Goal: Task Accomplishment & Management: Complete application form

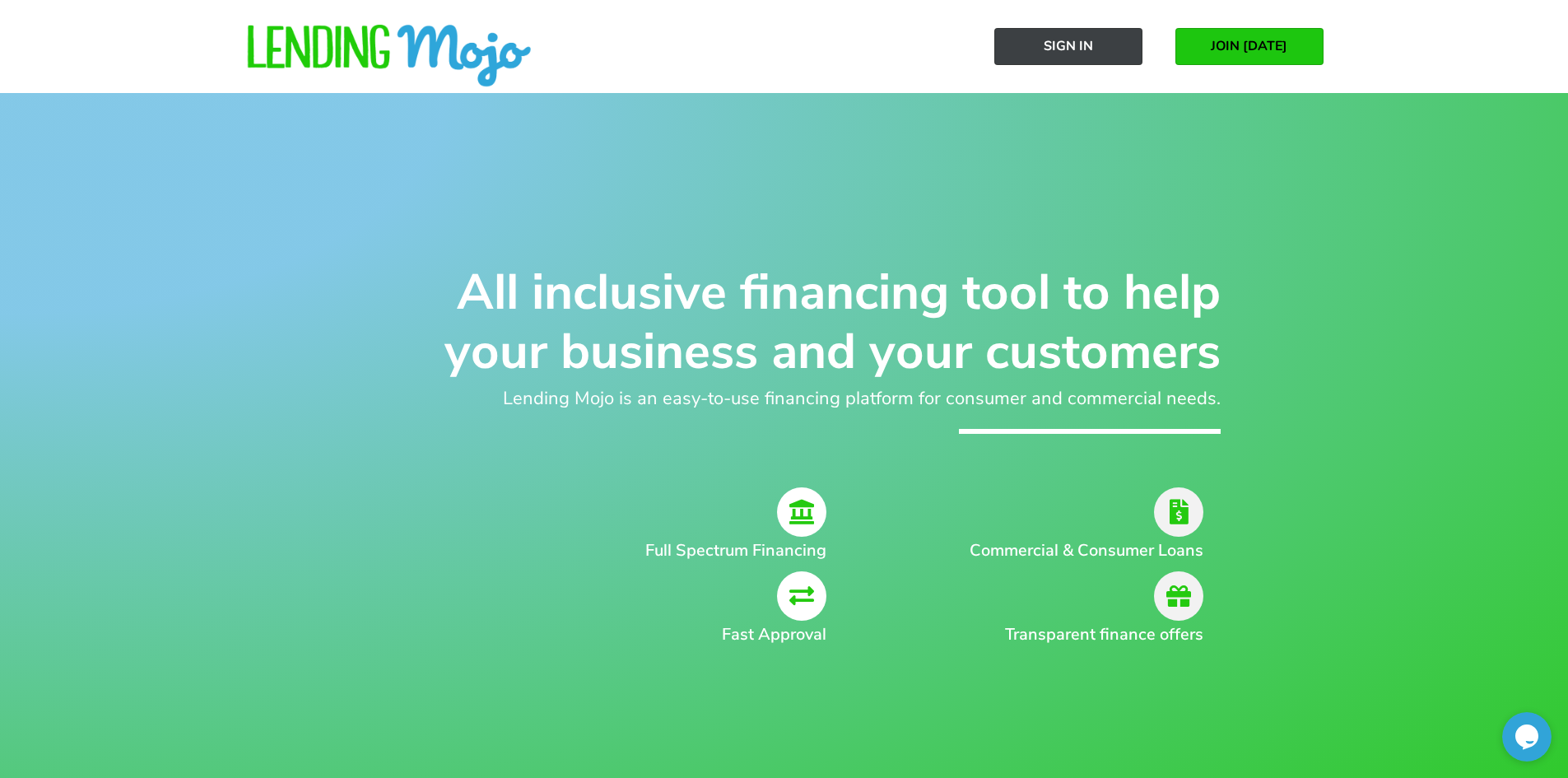
click at [1105, 53] on link "Sign In" at bounding box center [1068, 47] width 148 height 37
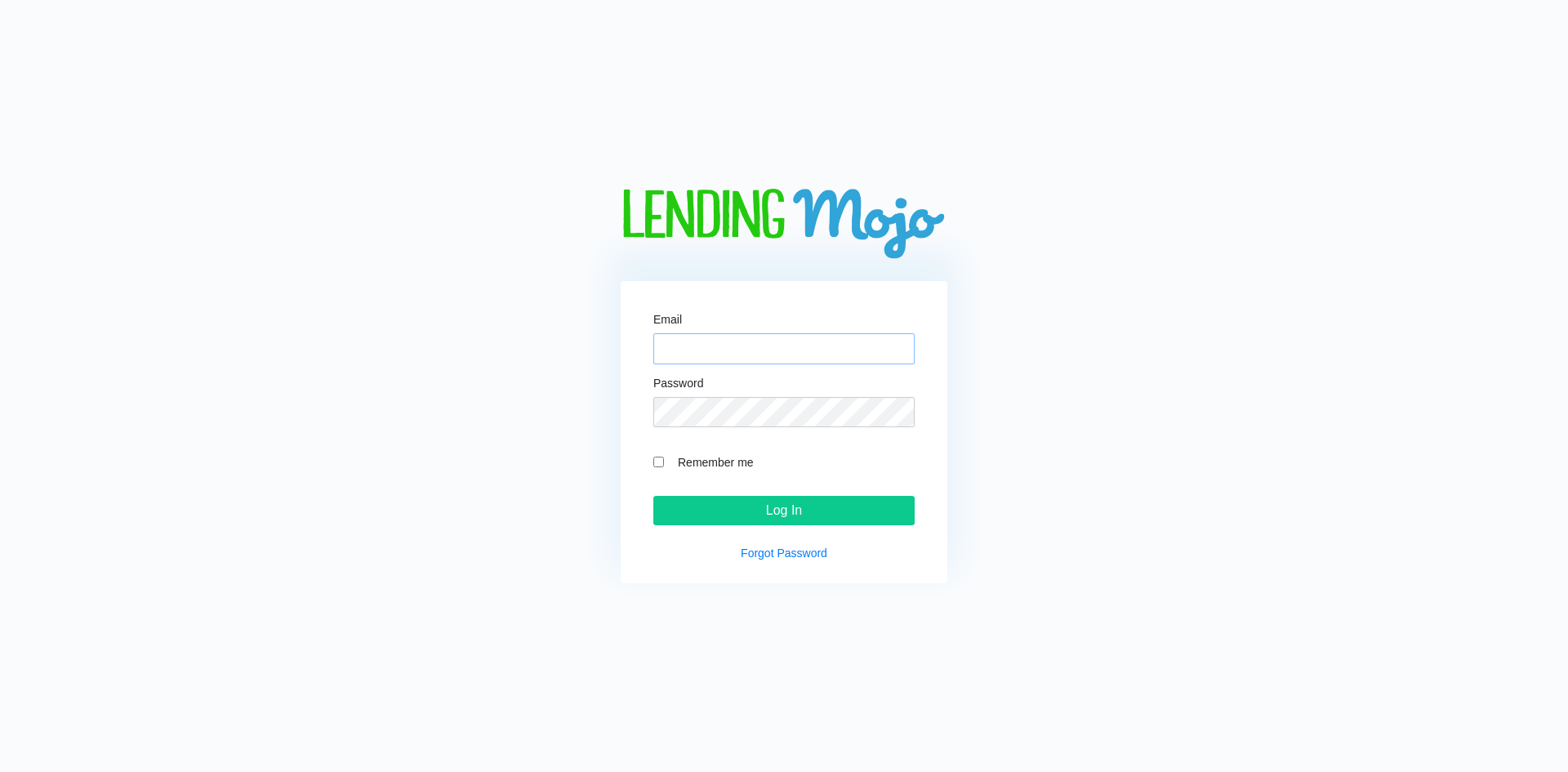
type input "[PERSON_NAME][EMAIL_ADDRESS][DOMAIN_NAME]"
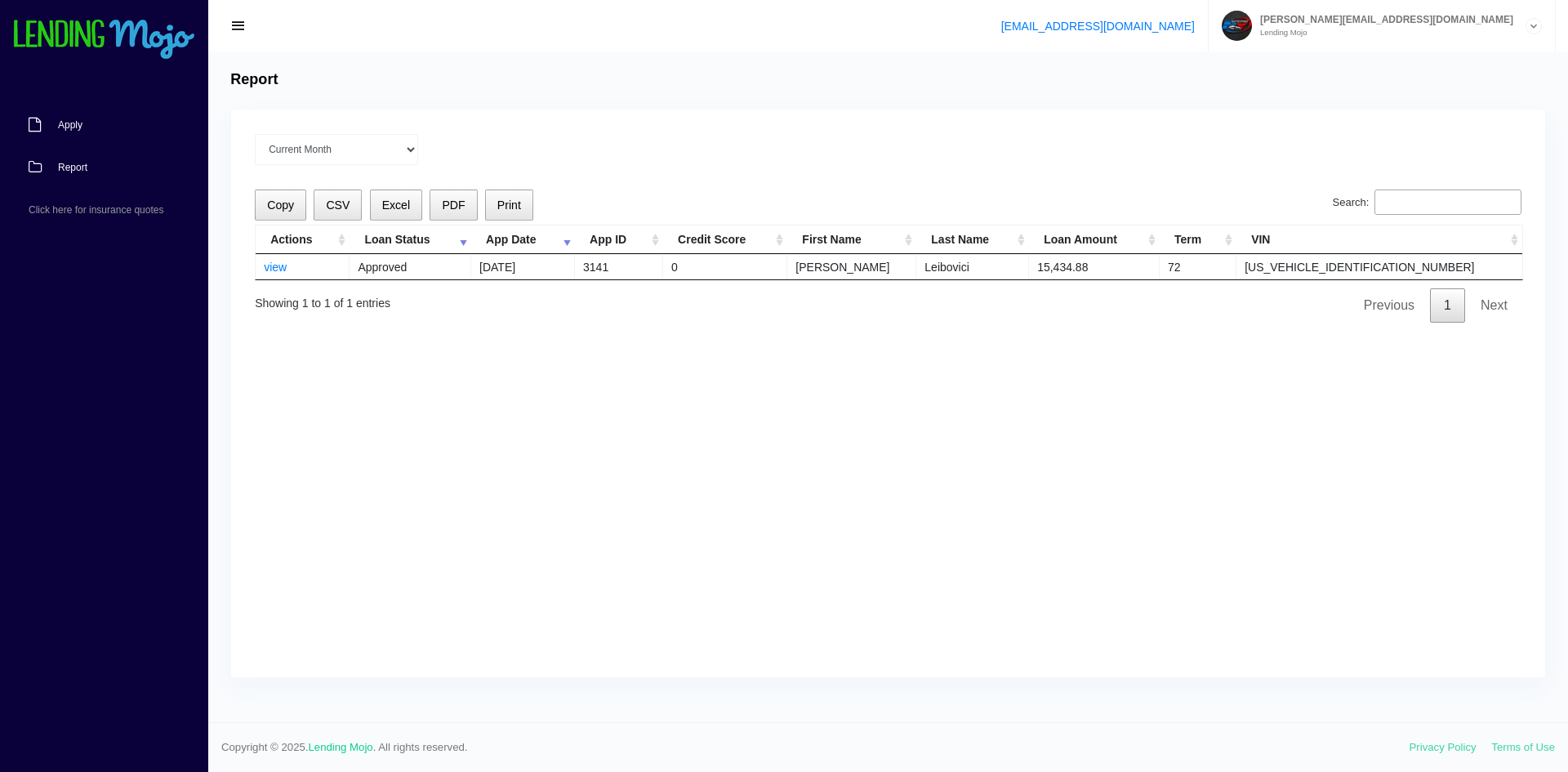
click at [108, 121] on link "Apply" at bounding box center [96, 125] width 192 height 42
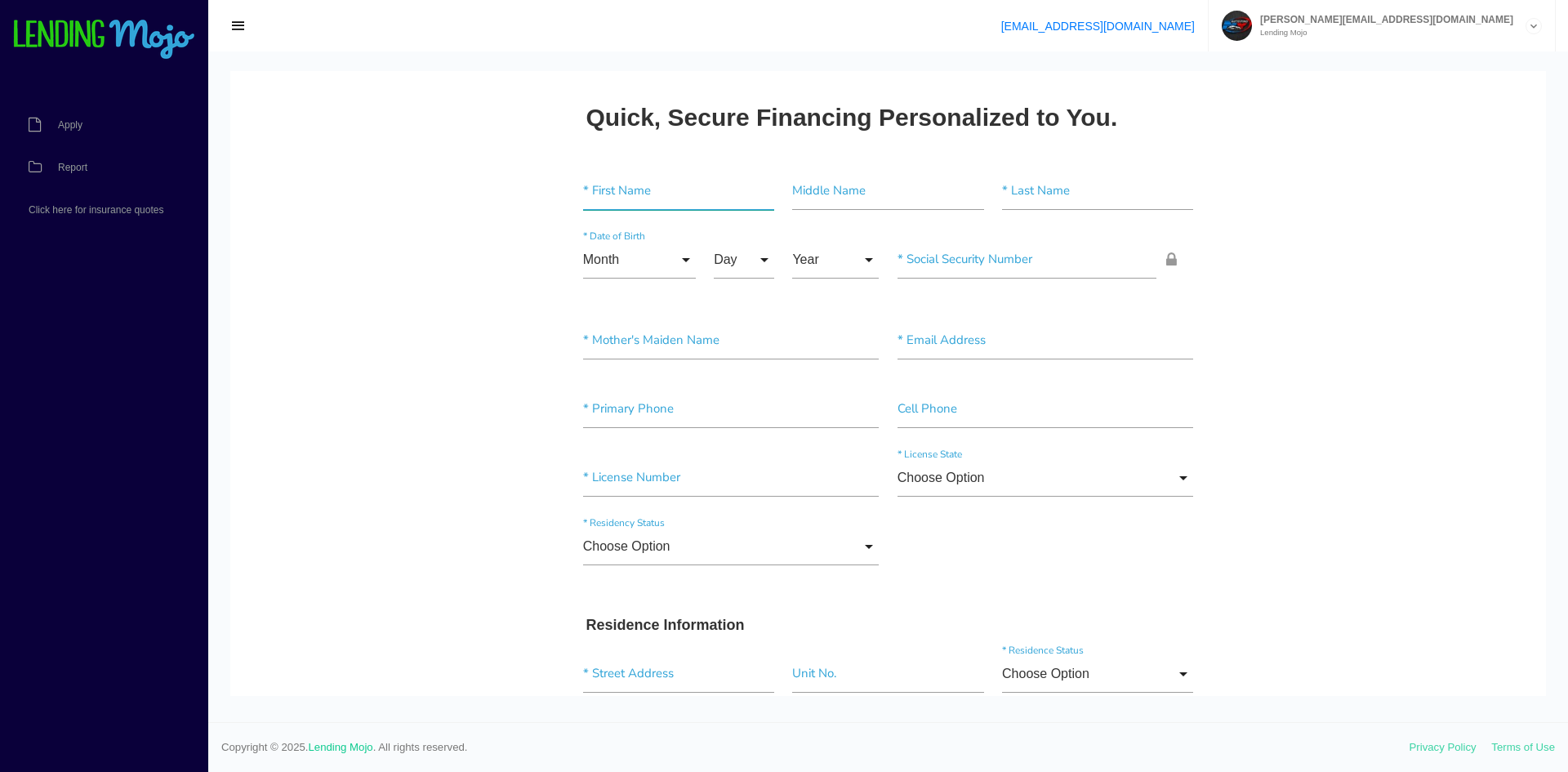
click at [624, 200] on input"] "text" at bounding box center [678, 191] width 191 height 38
type input"] "b"
type input"] "[PERSON_NAME]"
click at [636, 263] on input "Month" at bounding box center [639, 259] width 113 height 38
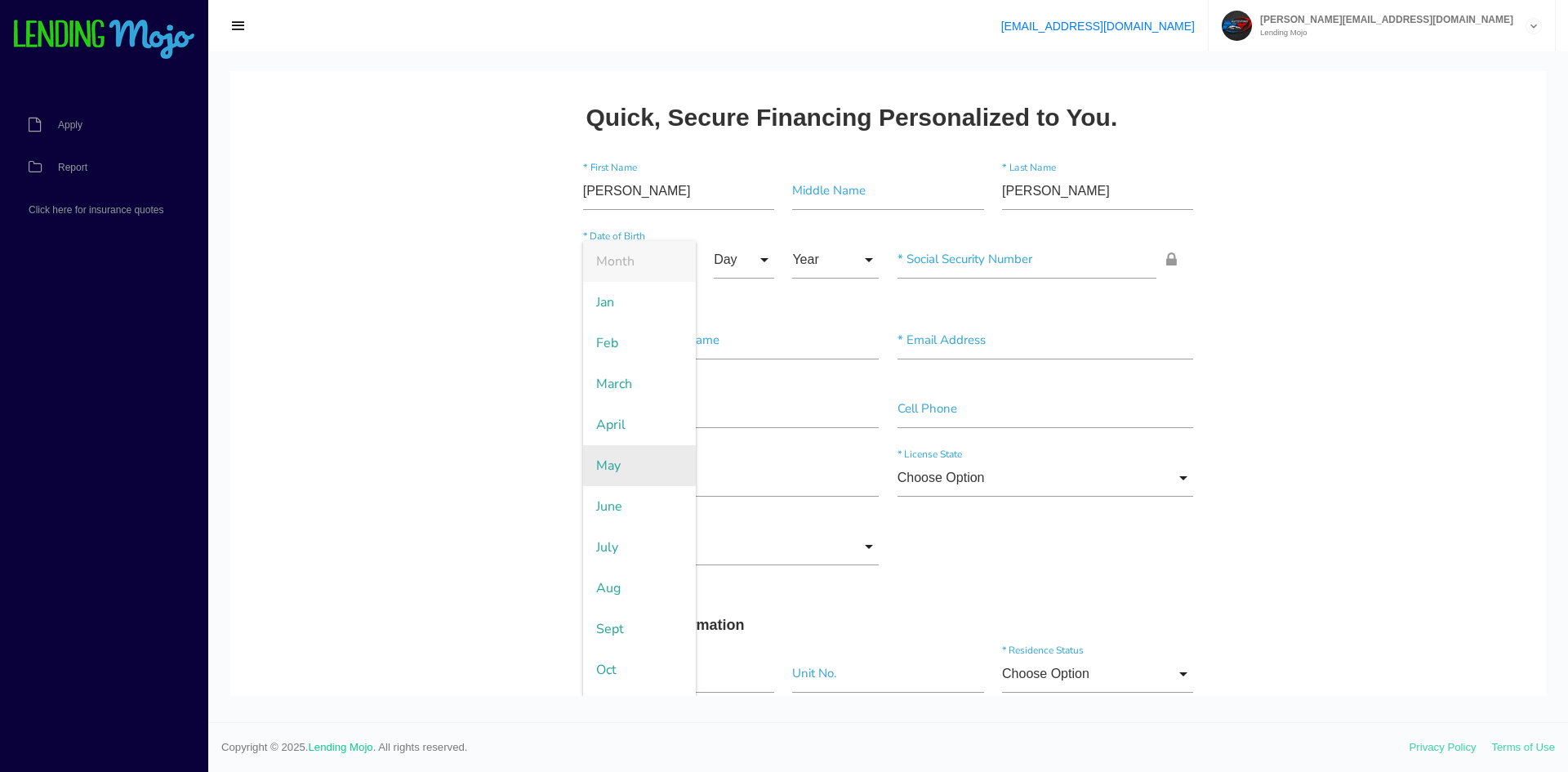
click at [641, 479] on span "May" at bounding box center [639, 465] width 113 height 40
type input "May"
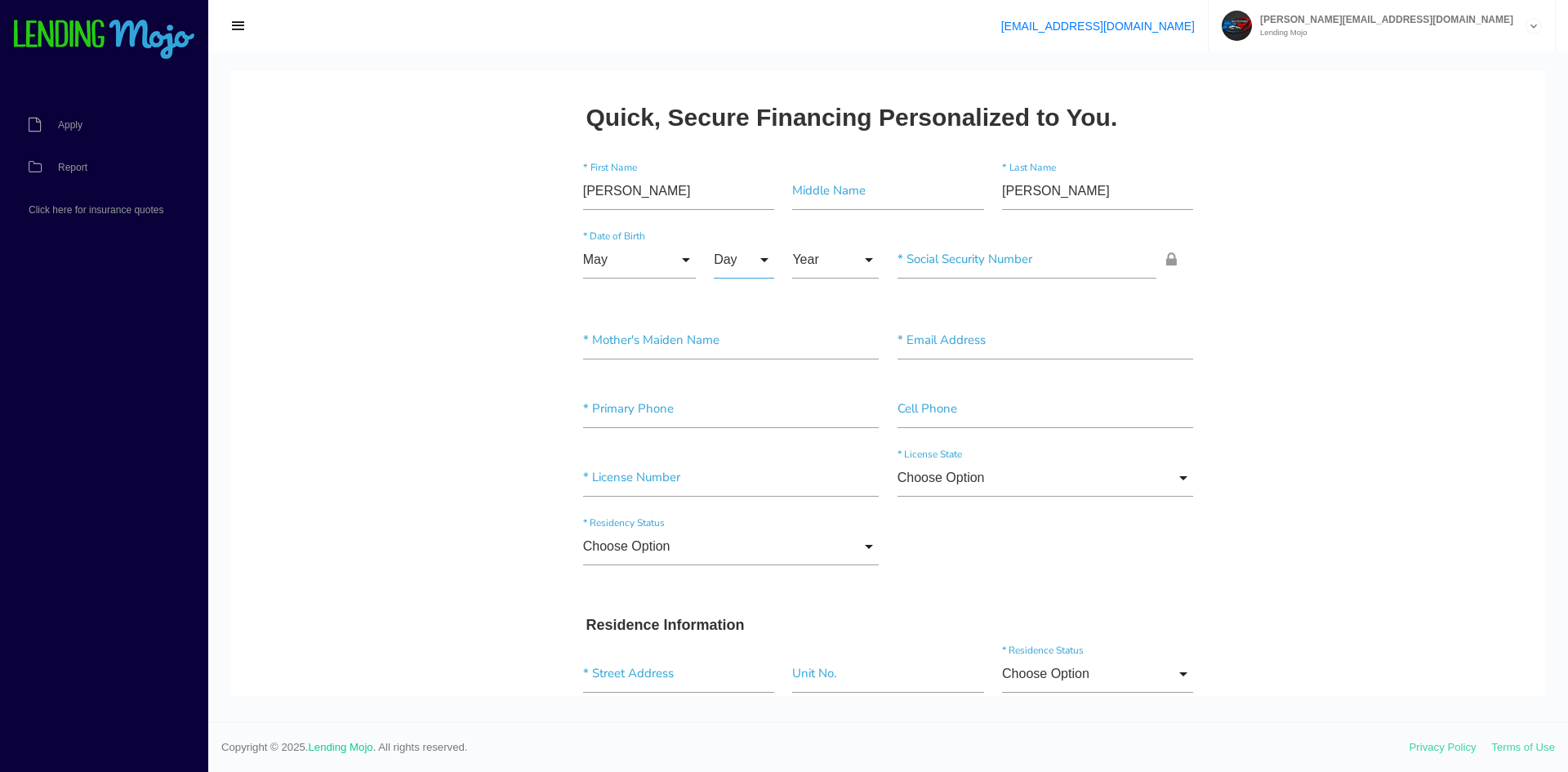
click at [751, 262] on input "Day" at bounding box center [744, 259] width 61 height 38
click at [748, 384] on span "3" at bounding box center [755, 383] width 82 height 40
type input "3"
click at [834, 266] on input "Year" at bounding box center [835, 259] width 86 height 38
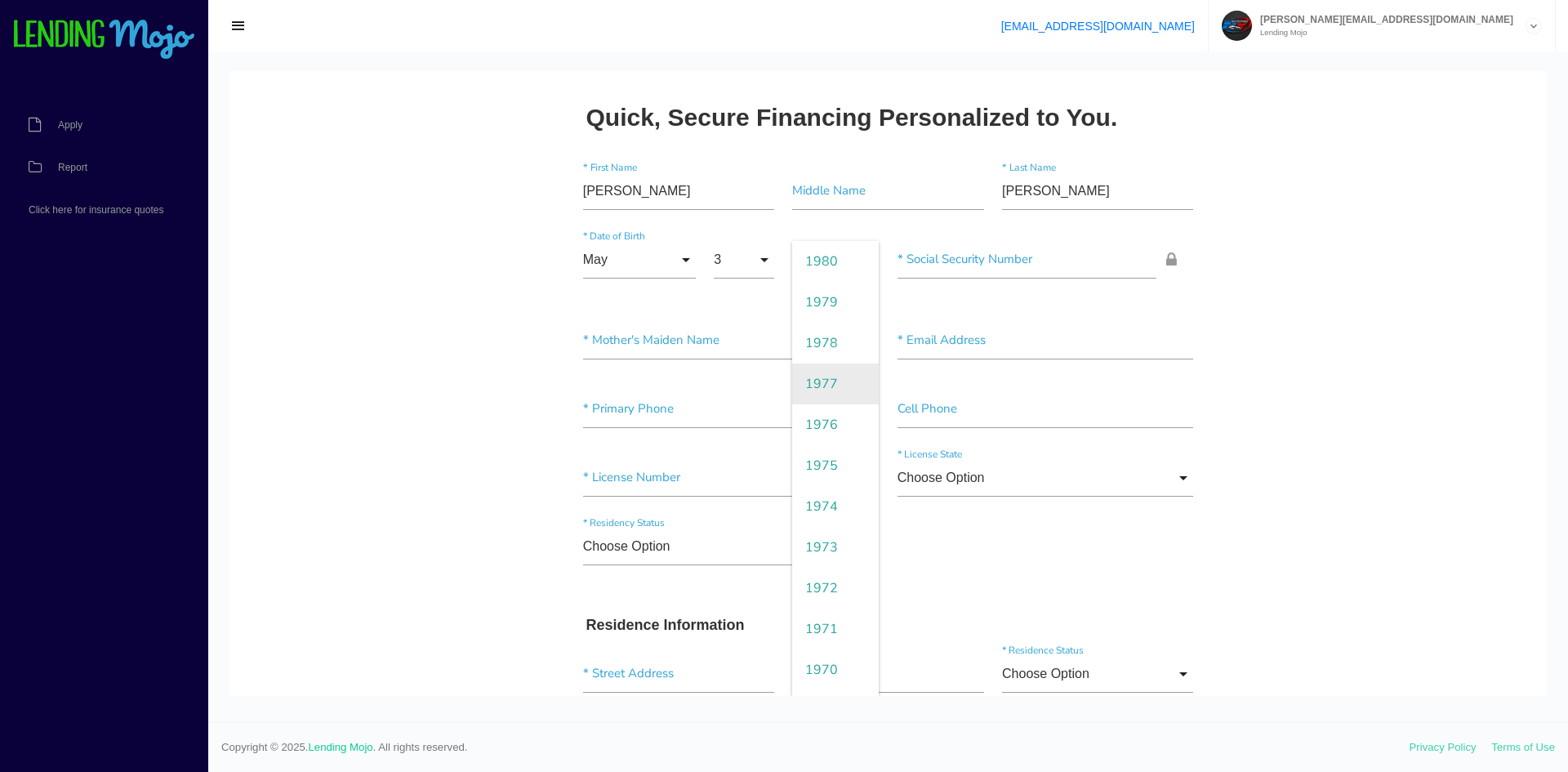
click at [835, 385] on span "1977" at bounding box center [835, 383] width 86 height 40
type input "1977"
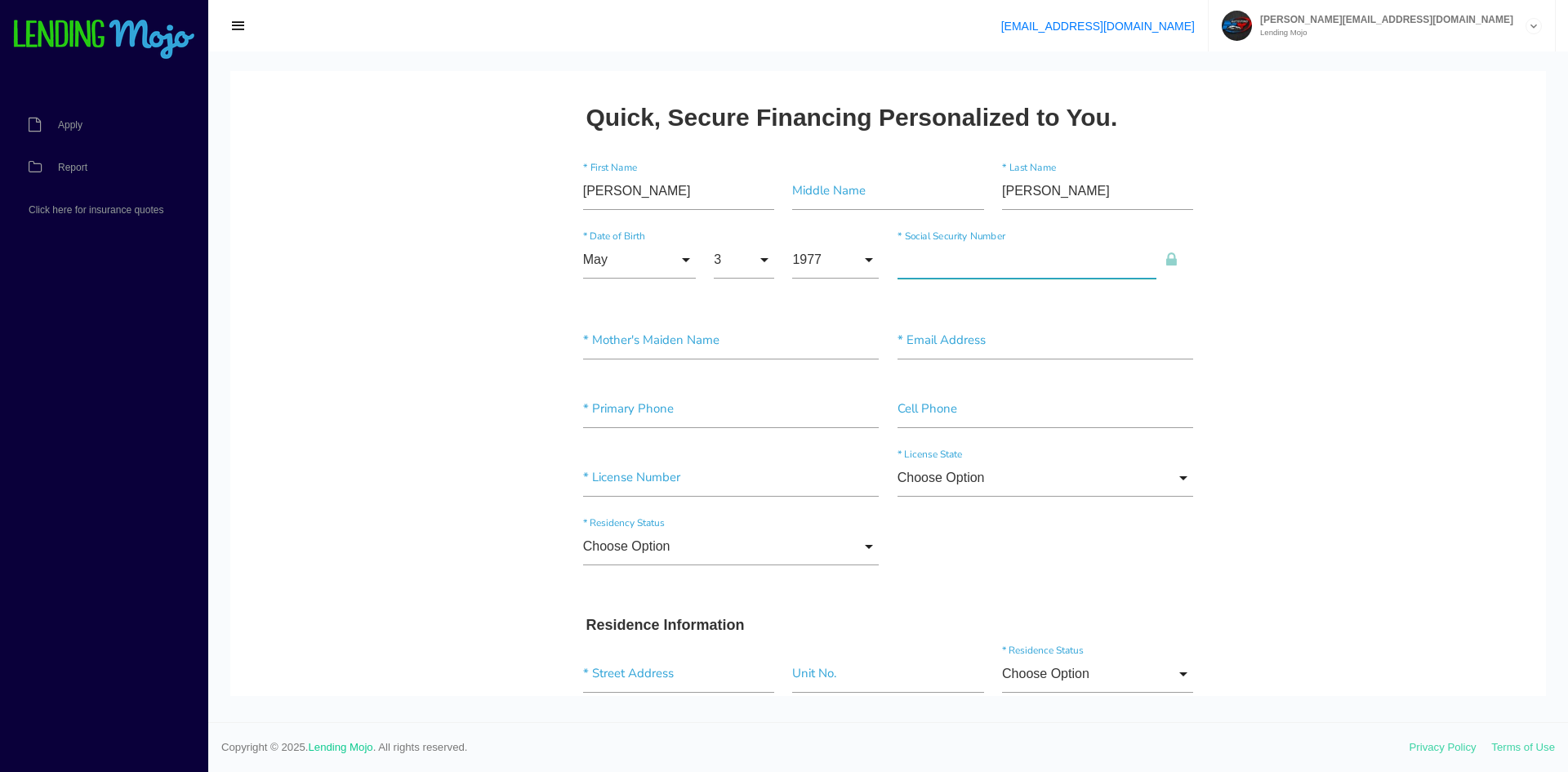
click at [974, 267] on input"] "text" at bounding box center [1027, 259] width 259 height 38
type input"] "184-66-2101"
type input"] "[PERSON_NAME]"
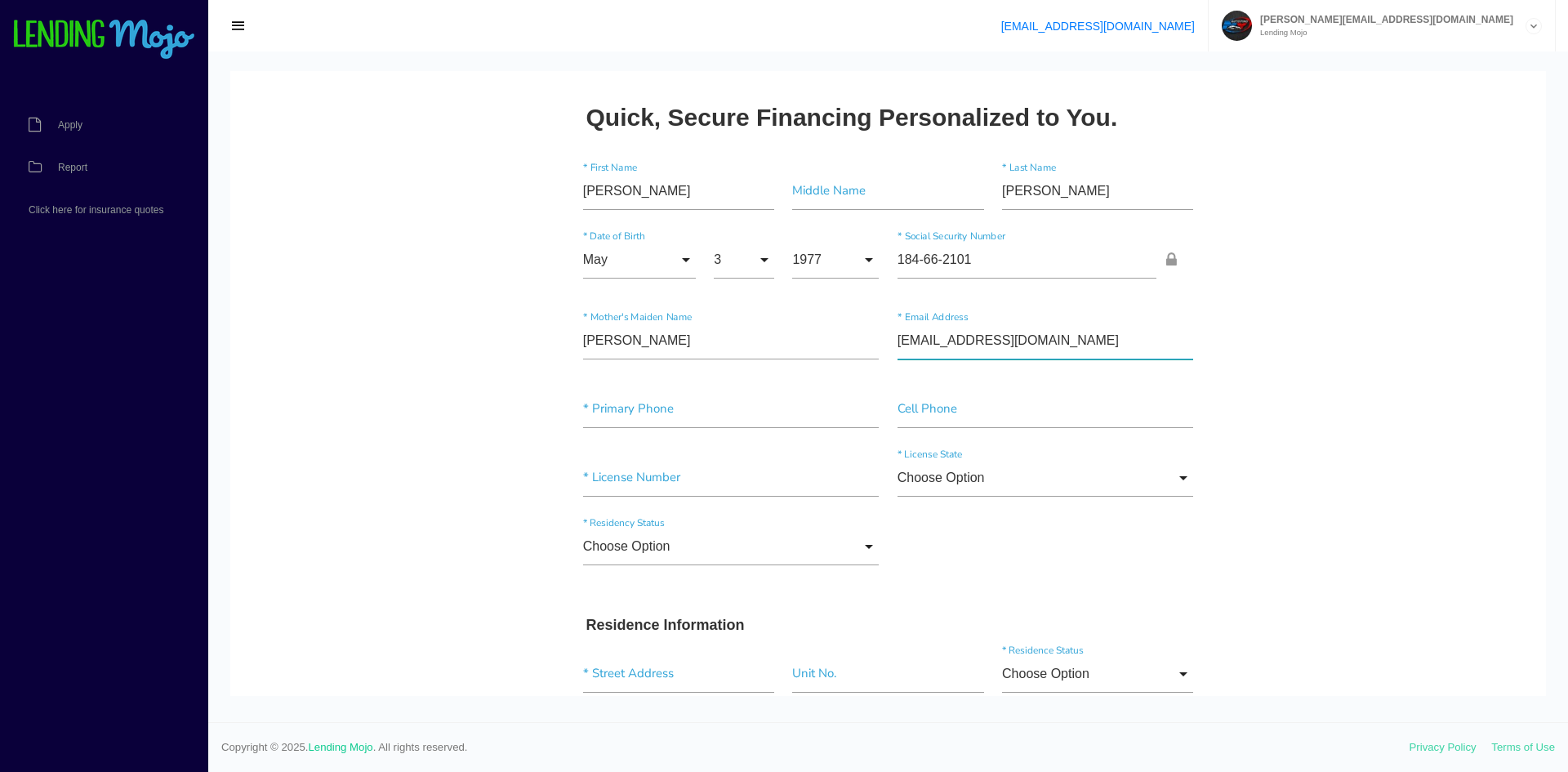
type input"] "G34BRADA@YAHOO.COM"
type input"] "(724) 954-2691"
type input"] "24206032"
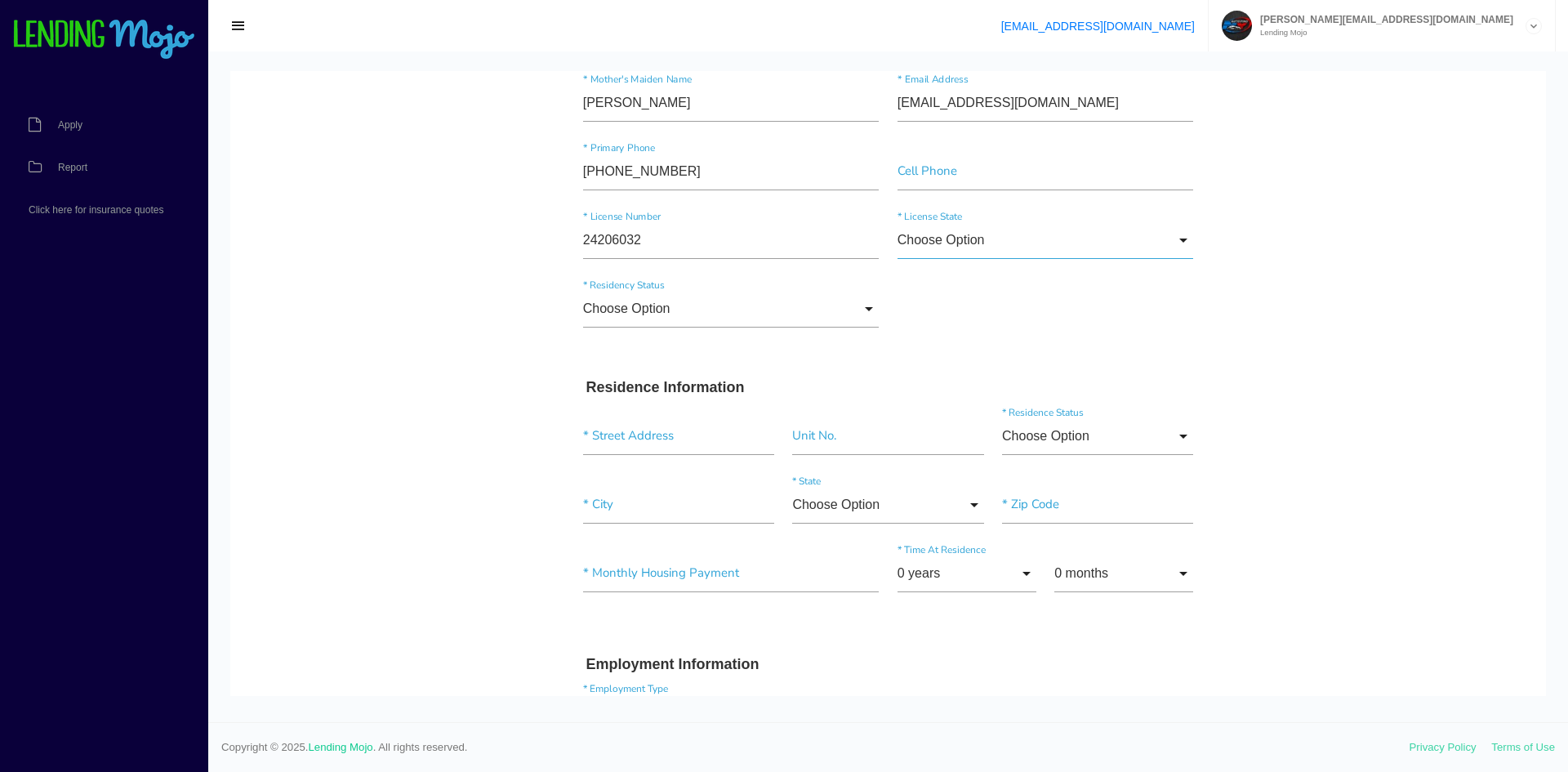
scroll to position [220, 0]
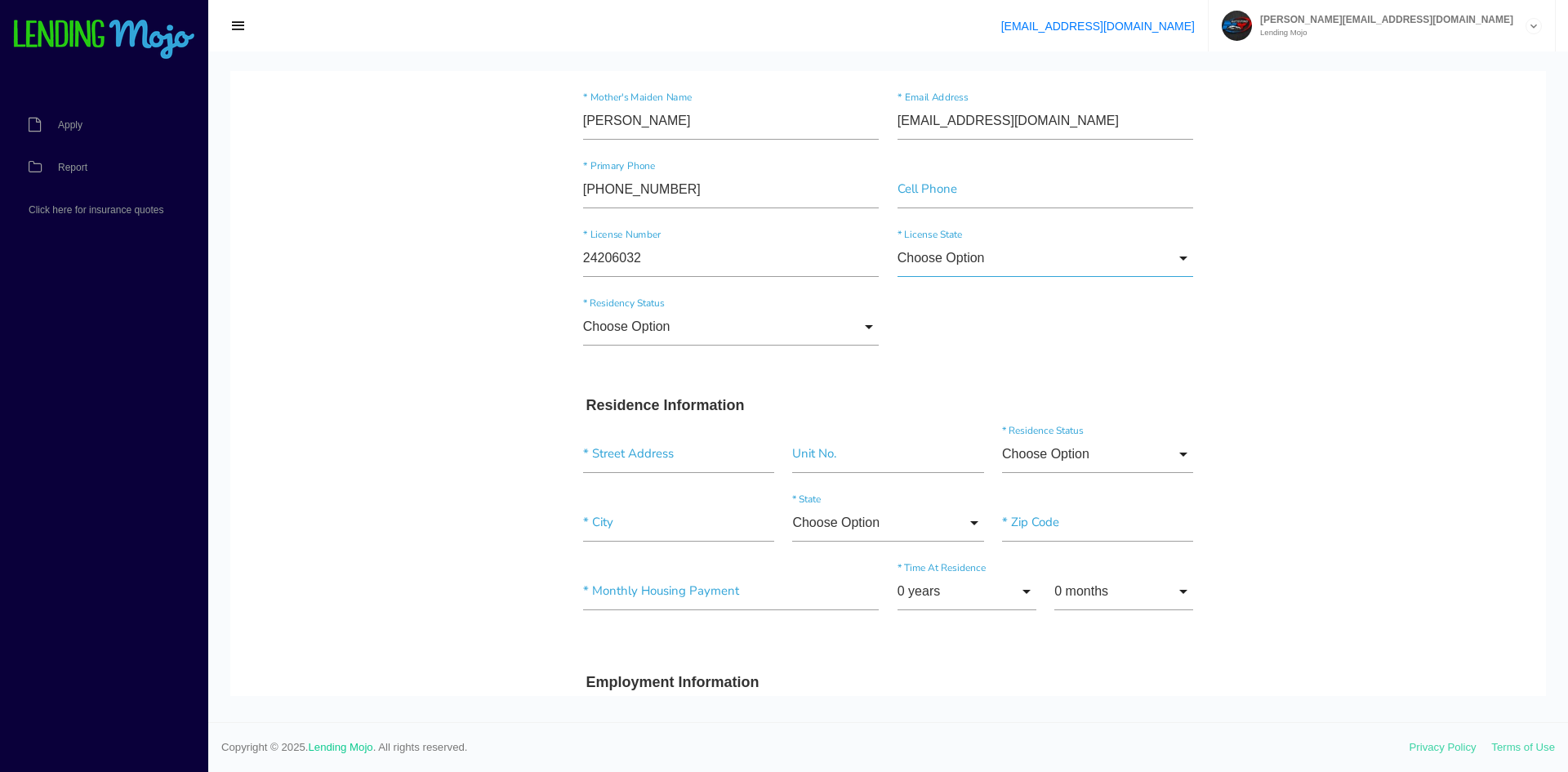
click at [1021, 241] on input "Choose Option" at bounding box center [1046, 258] width 296 height 38
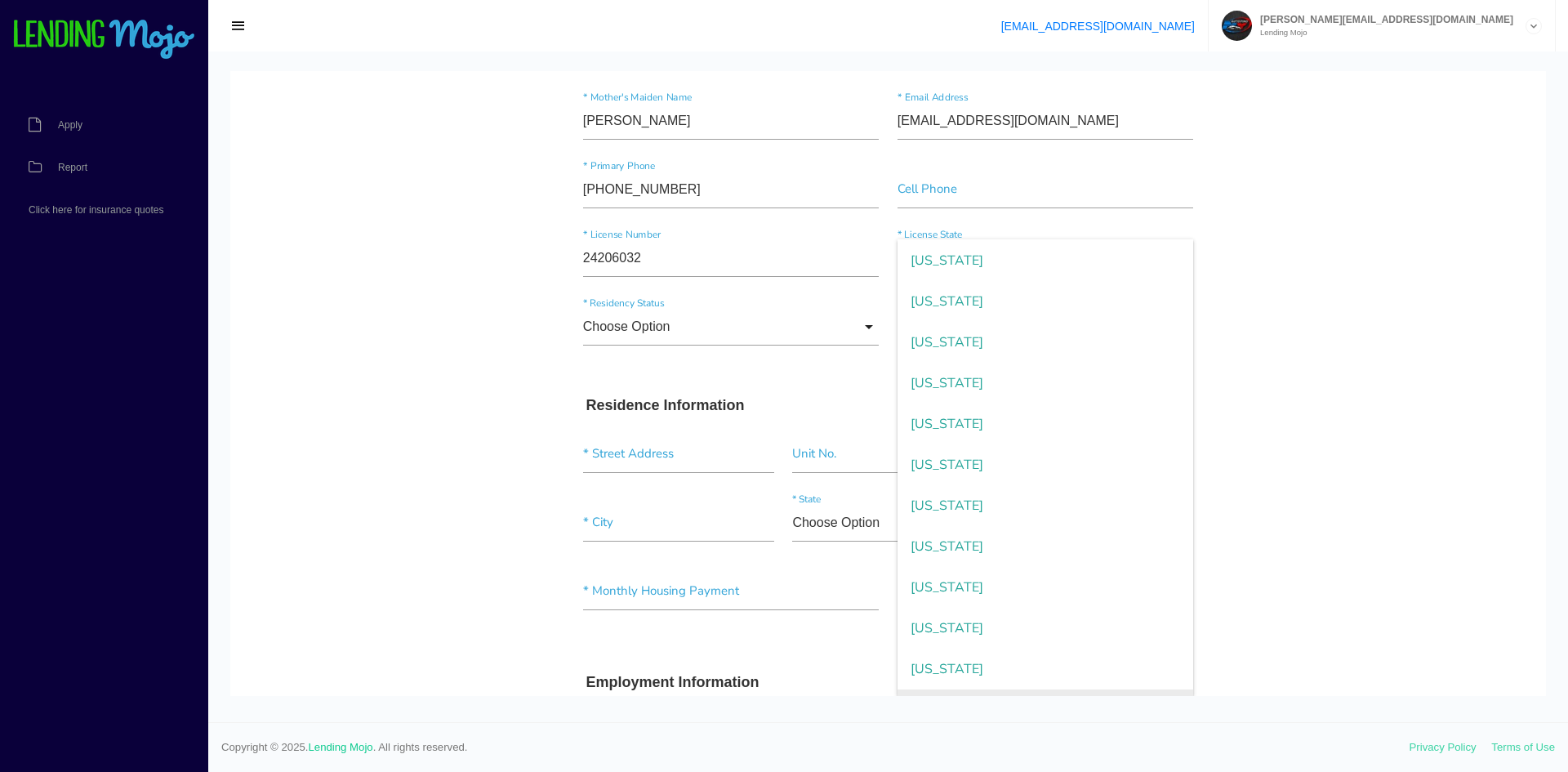
scroll to position [1422, 0]
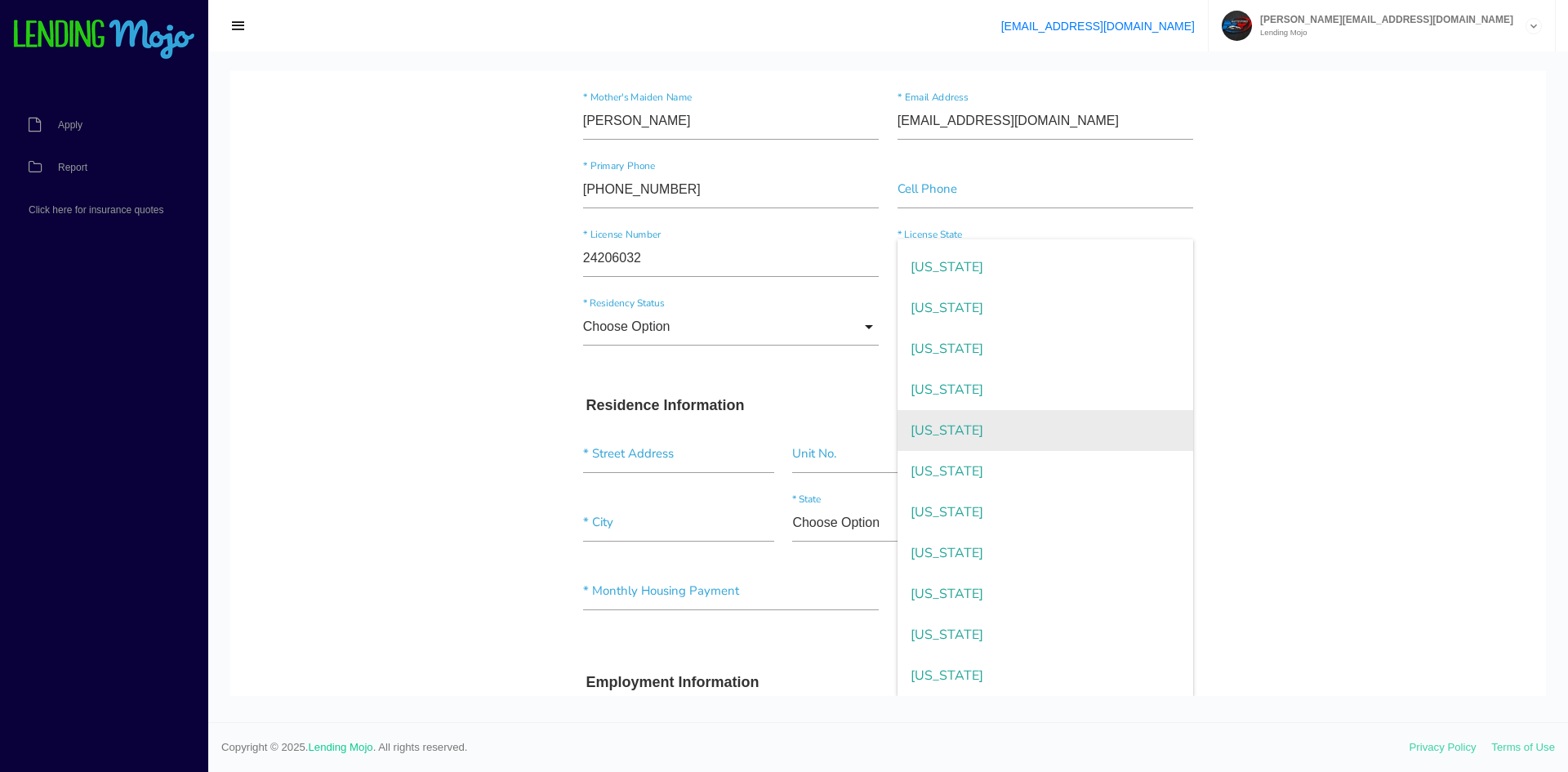
click at [1010, 438] on span "Pennsylvania" at bounding box center [1046, 430] width 296 height 40
type input "Pennsylvania"
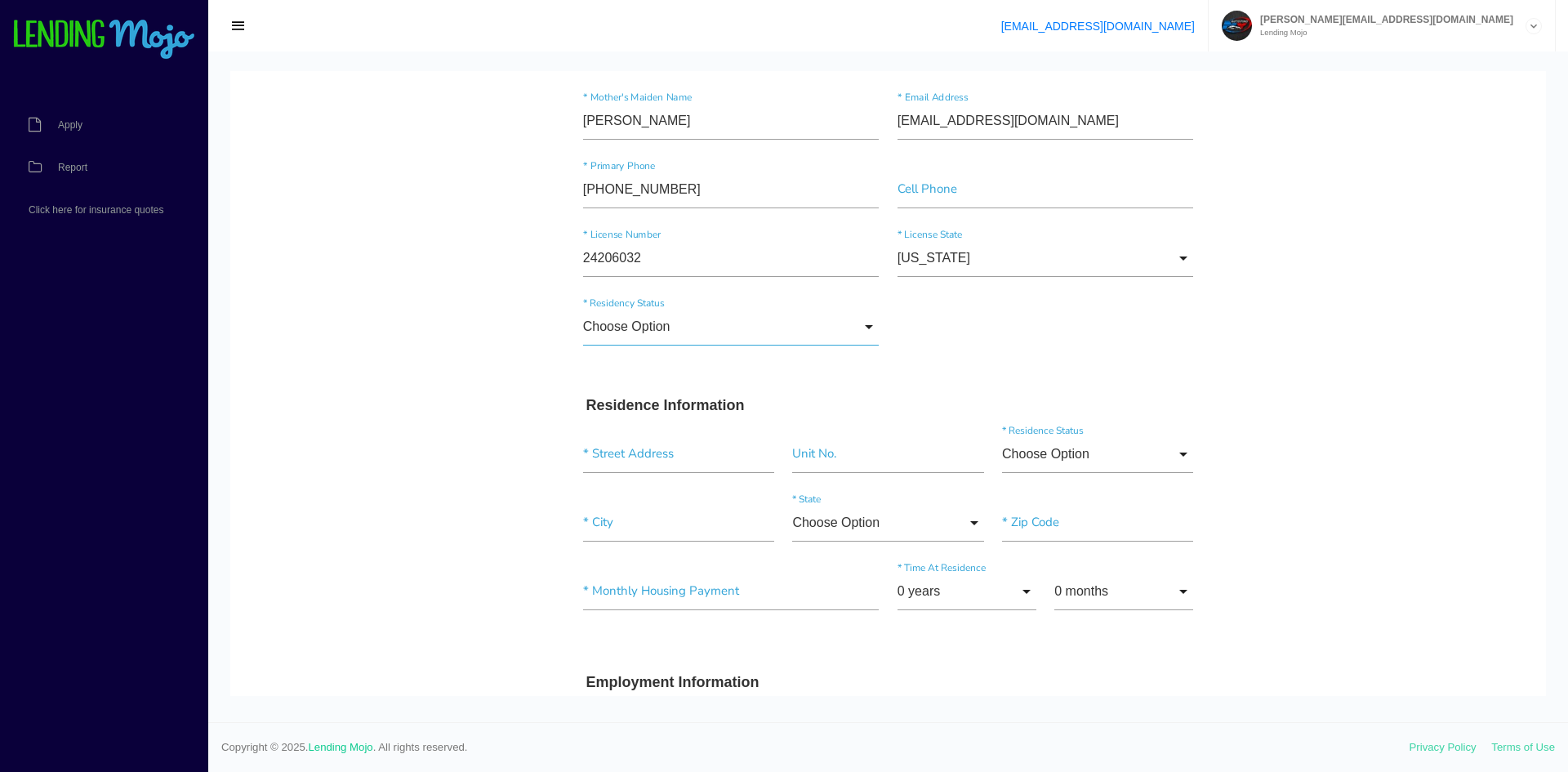
click at [746, 335] on input "Choose Option" at bounding box center [731, 326] width 296 height 38
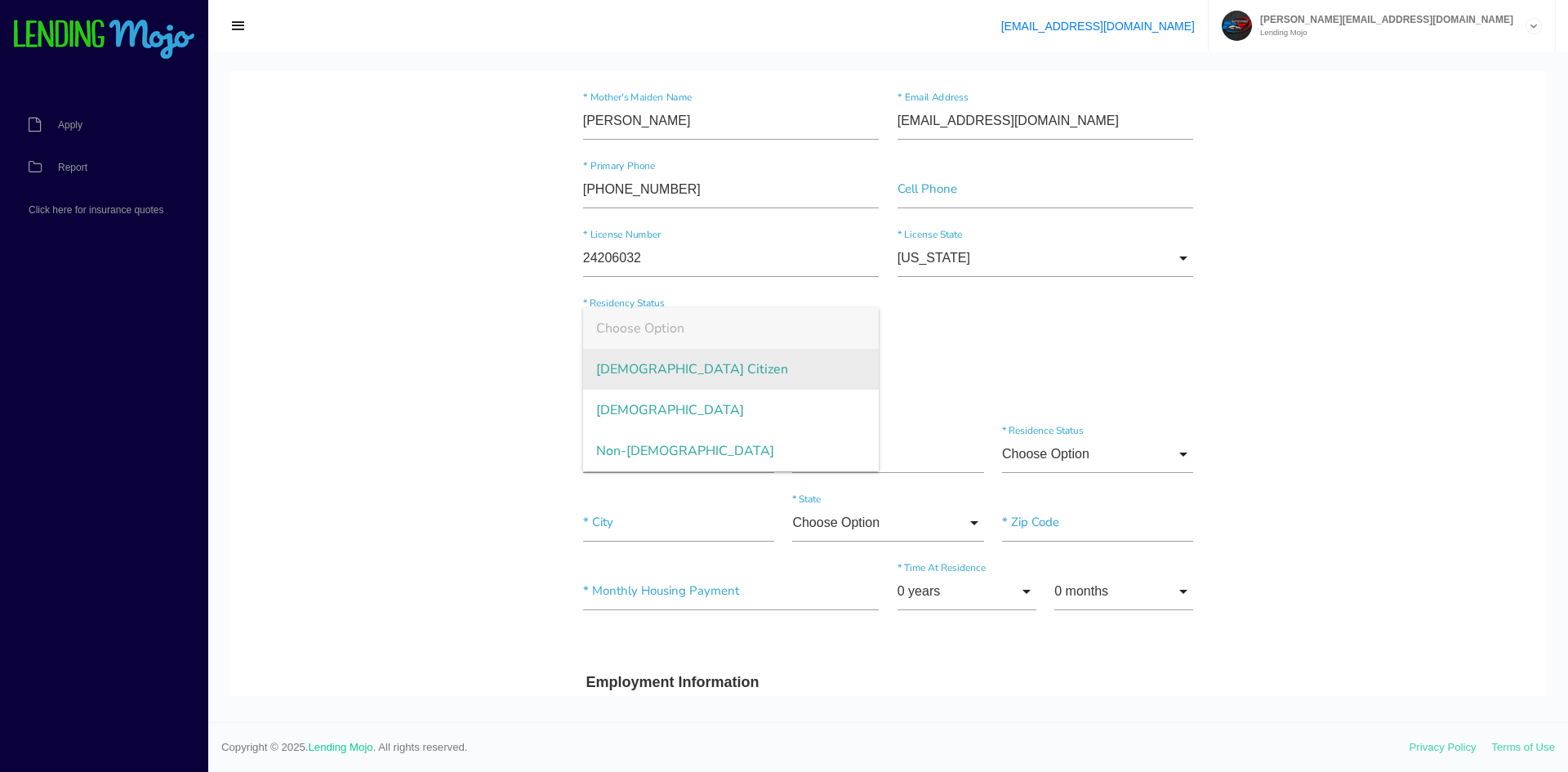
click at [659, 373] on span "US Citizen" at bounding box center [731, 369] width 296 height 40
type input "US Citizen"
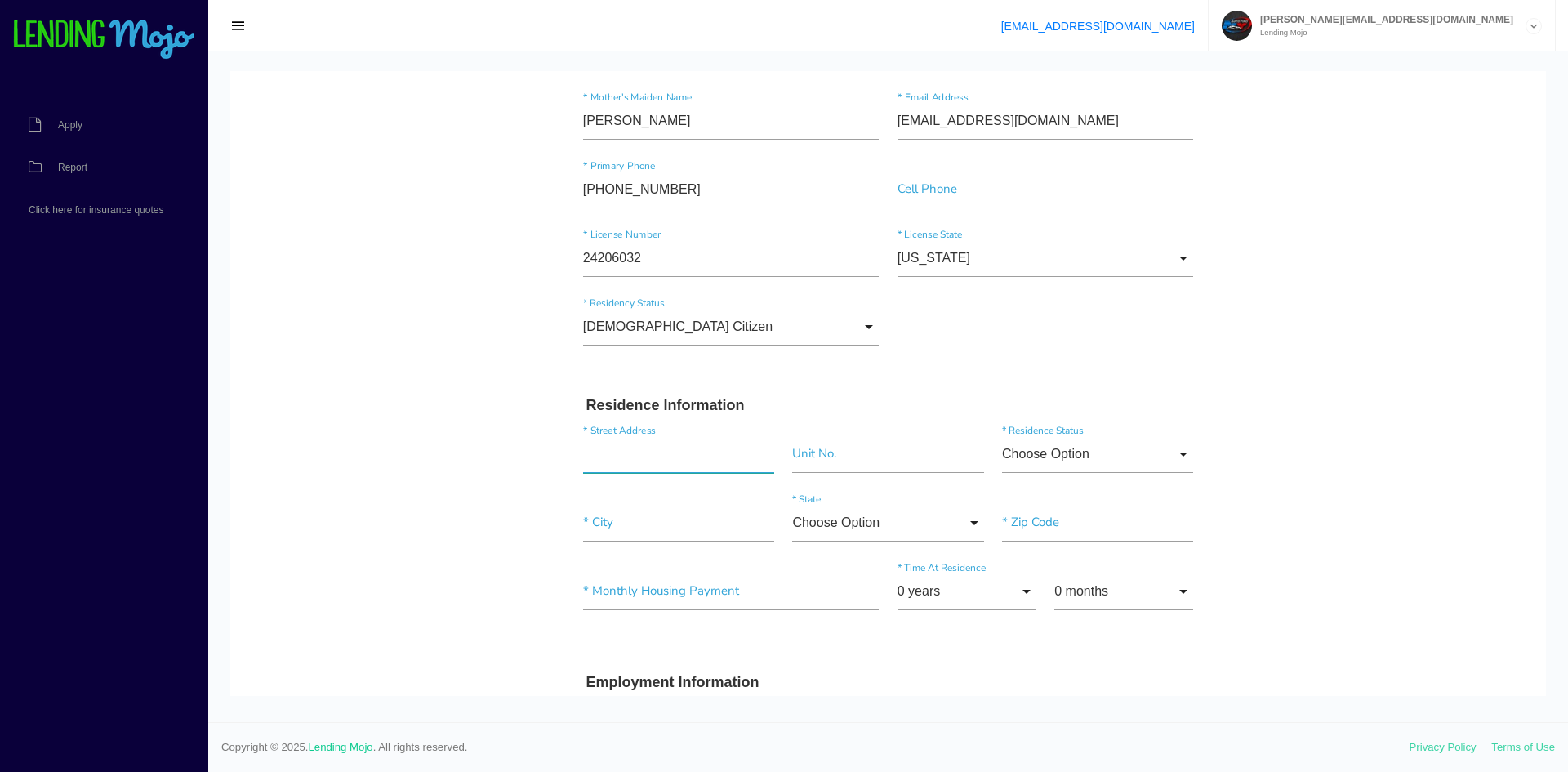
click at [667, 462] on input "text" at bounding box center [678, 454] width 191 height 38
type input "261 Ekastown Rd"
type input"] "Sarver"
type input"] "16055"
click at [1029, 459] on input "Choose Option" at bounding box center [1098, 454] width 191 height 38
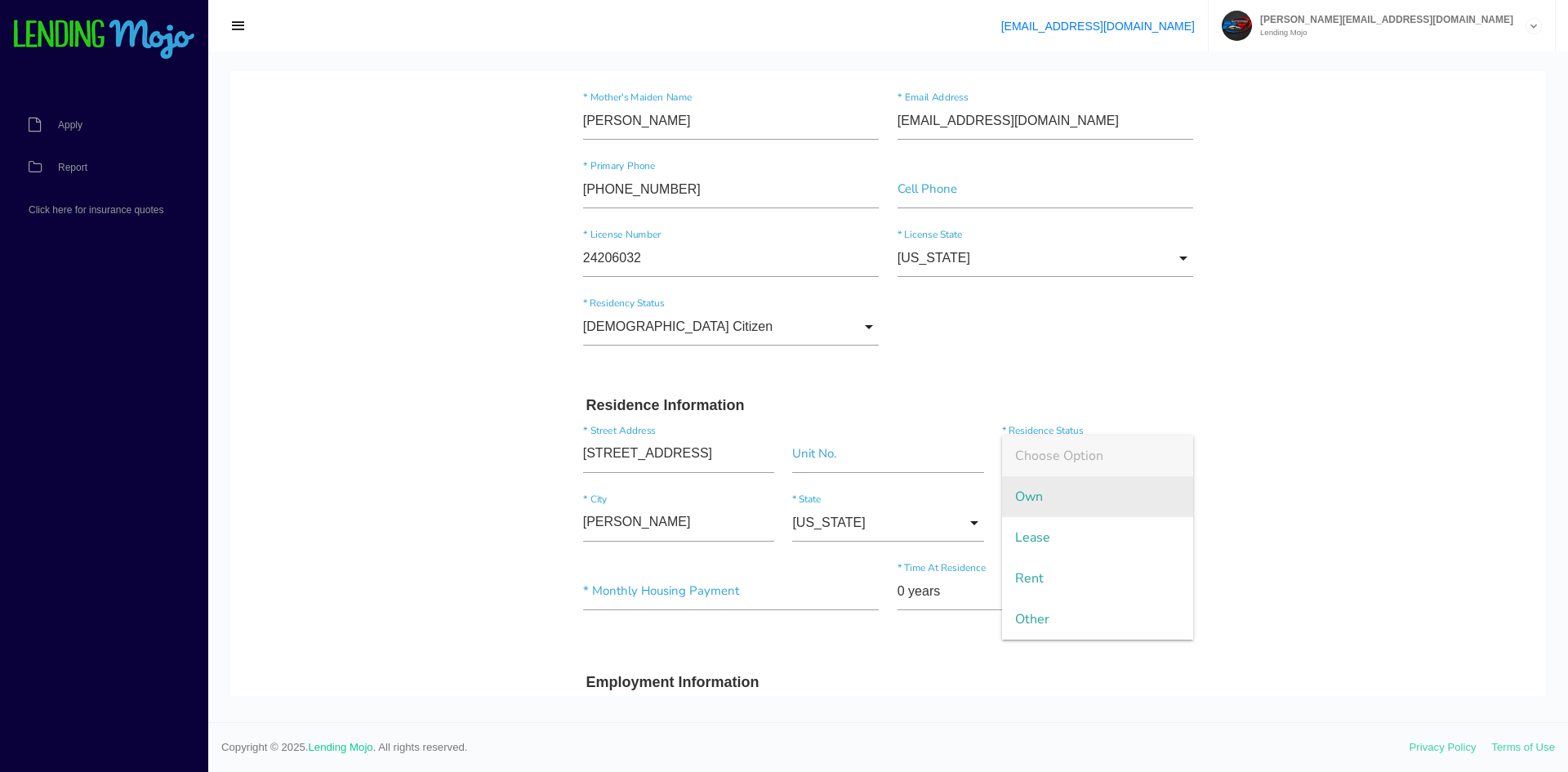
click at [1038, 495] on span "Own" at bounding box center [1098, 496] width 191 height 40
type input "Own"
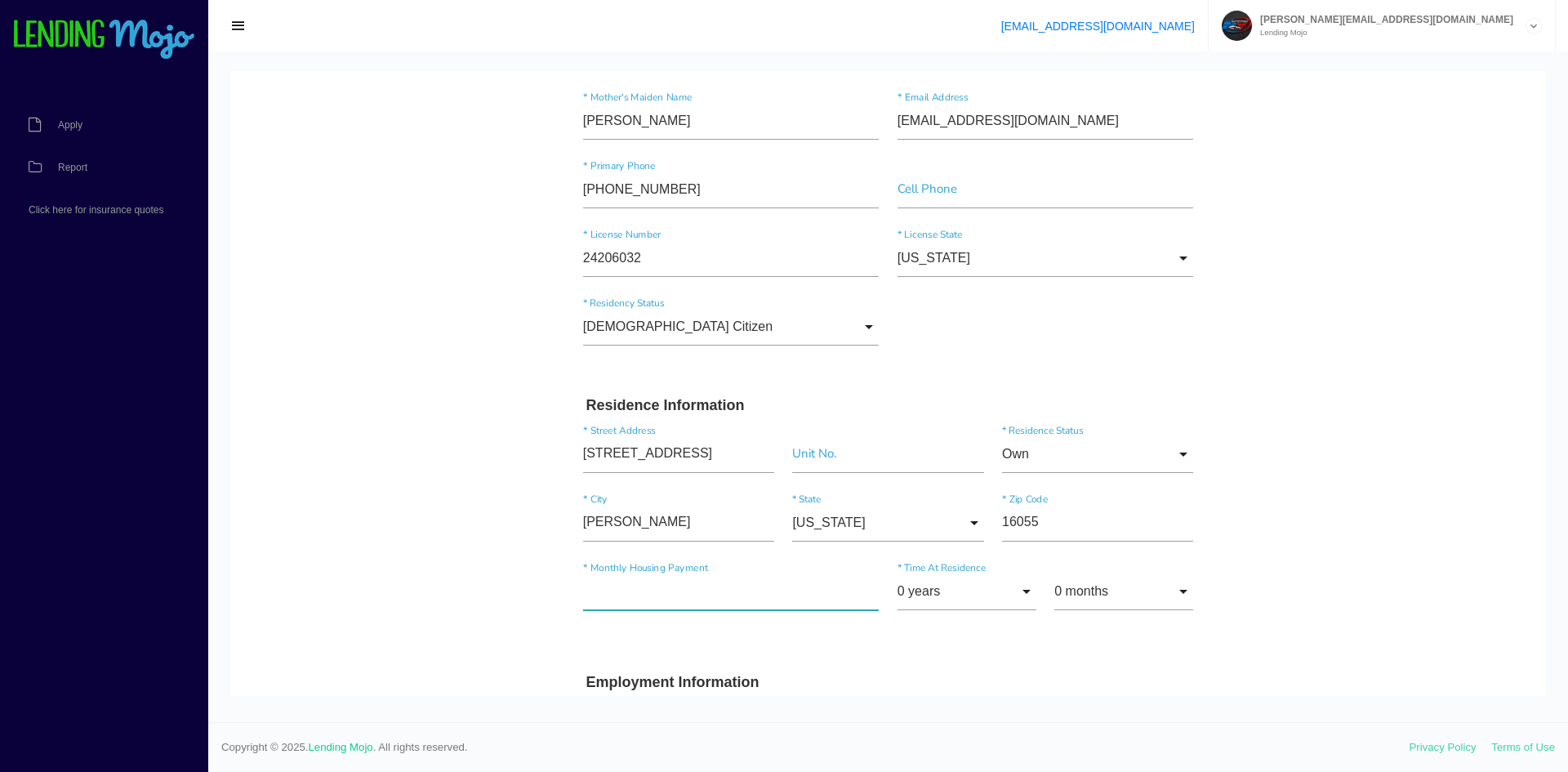
click at [624, 595] on input"] "text" at bounding box center [731, 591] width 296 height 38
type input"] "$965.00"
click at [962, 587] on input "0 years" at bounding box center [967, 591] width 139 height 38
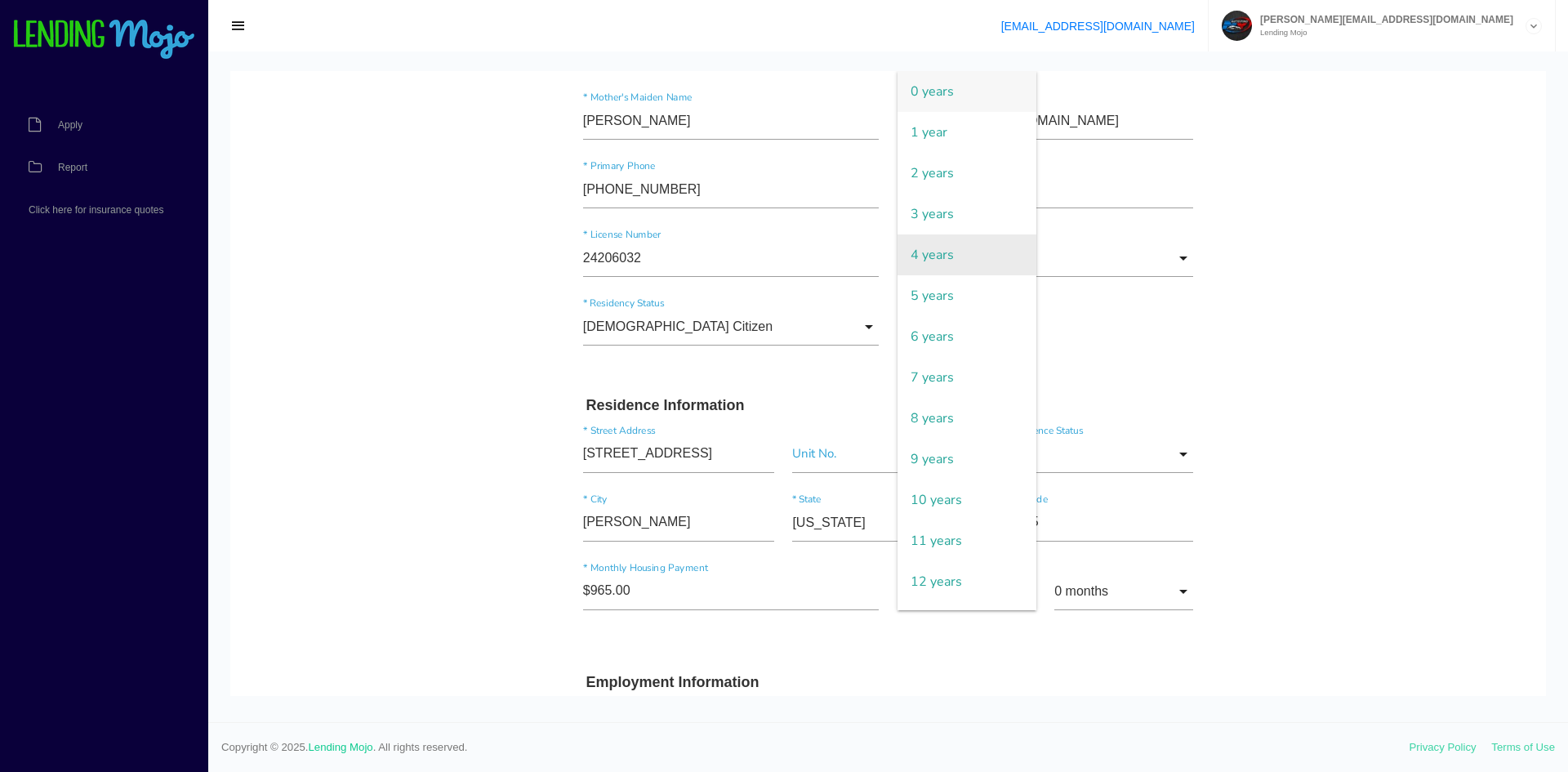
click at [939, 252] on span "4 years" at bounding box center [967, 255] width 139 height 40
type input "4 years"
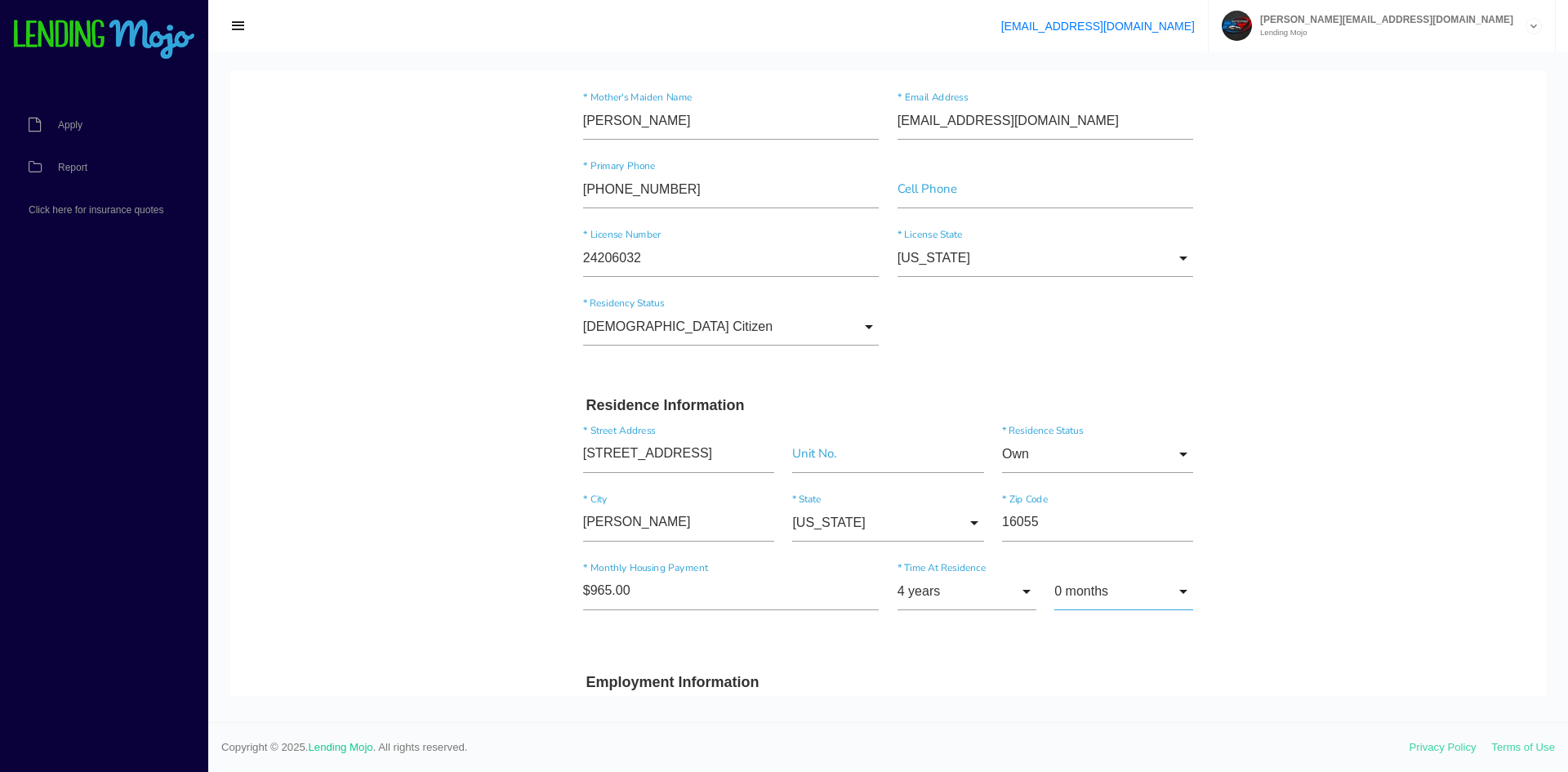
click at [1135, 584] on input "0 months" at bounding box center [1124, 591] width 139 height 38
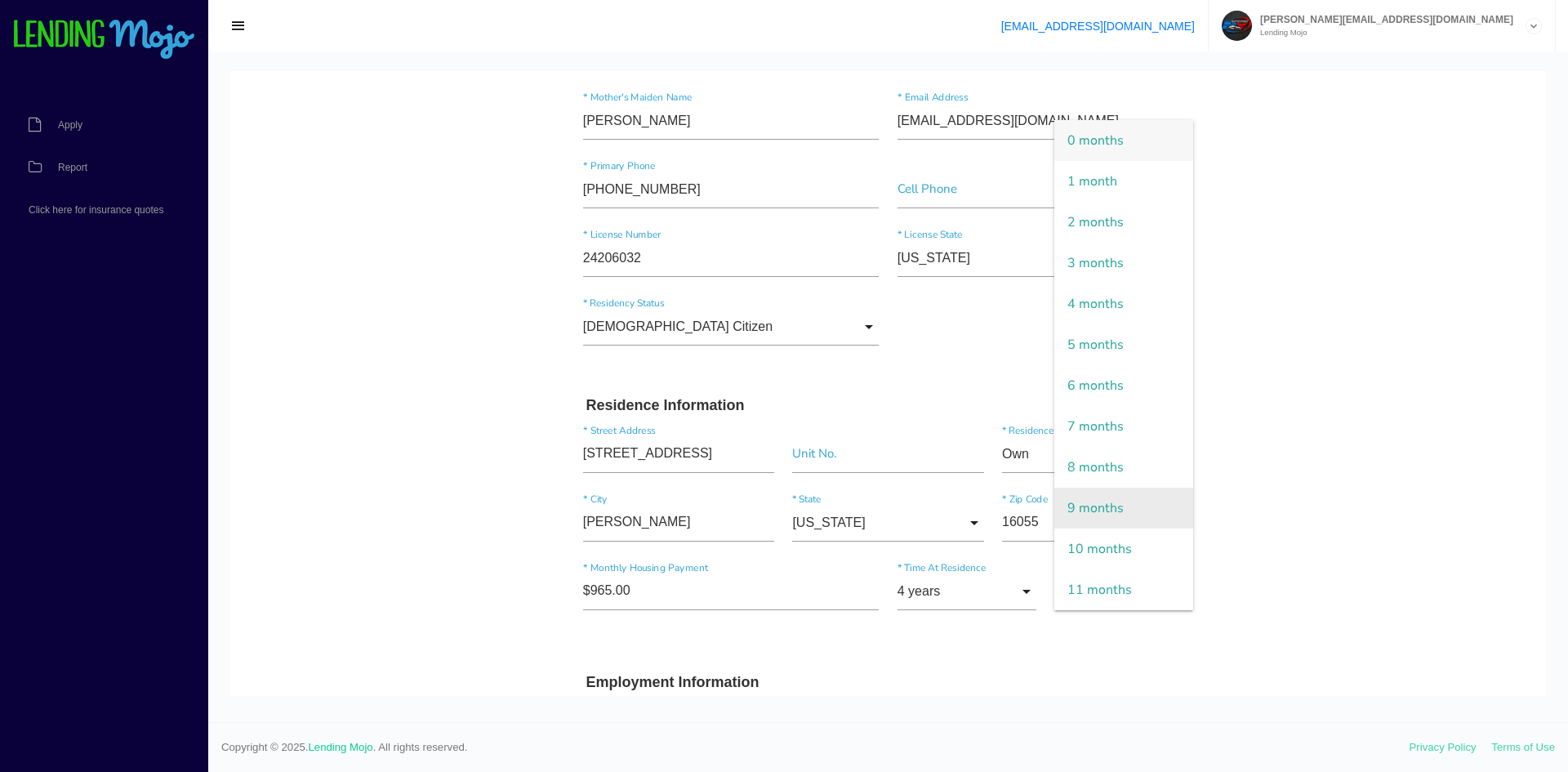
click at [1124, 508] on span "9 months" at bounding box center [1124, 507] width 139 height 40
type input "9 months"
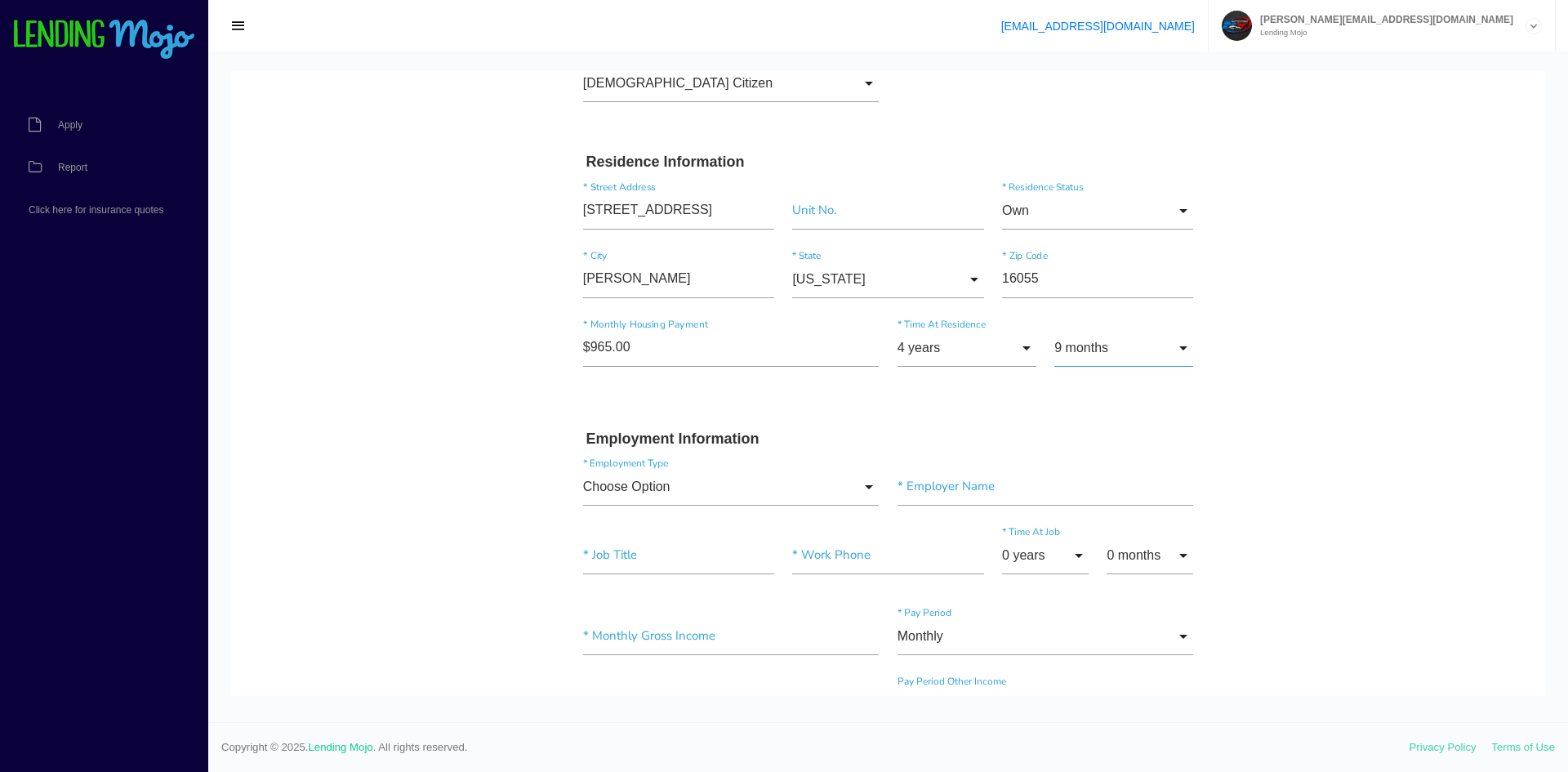
scroll to position [464, 0]
click at [733, 491] on input "Choose Option" at bounding box center [731, 484] width 296 height 38
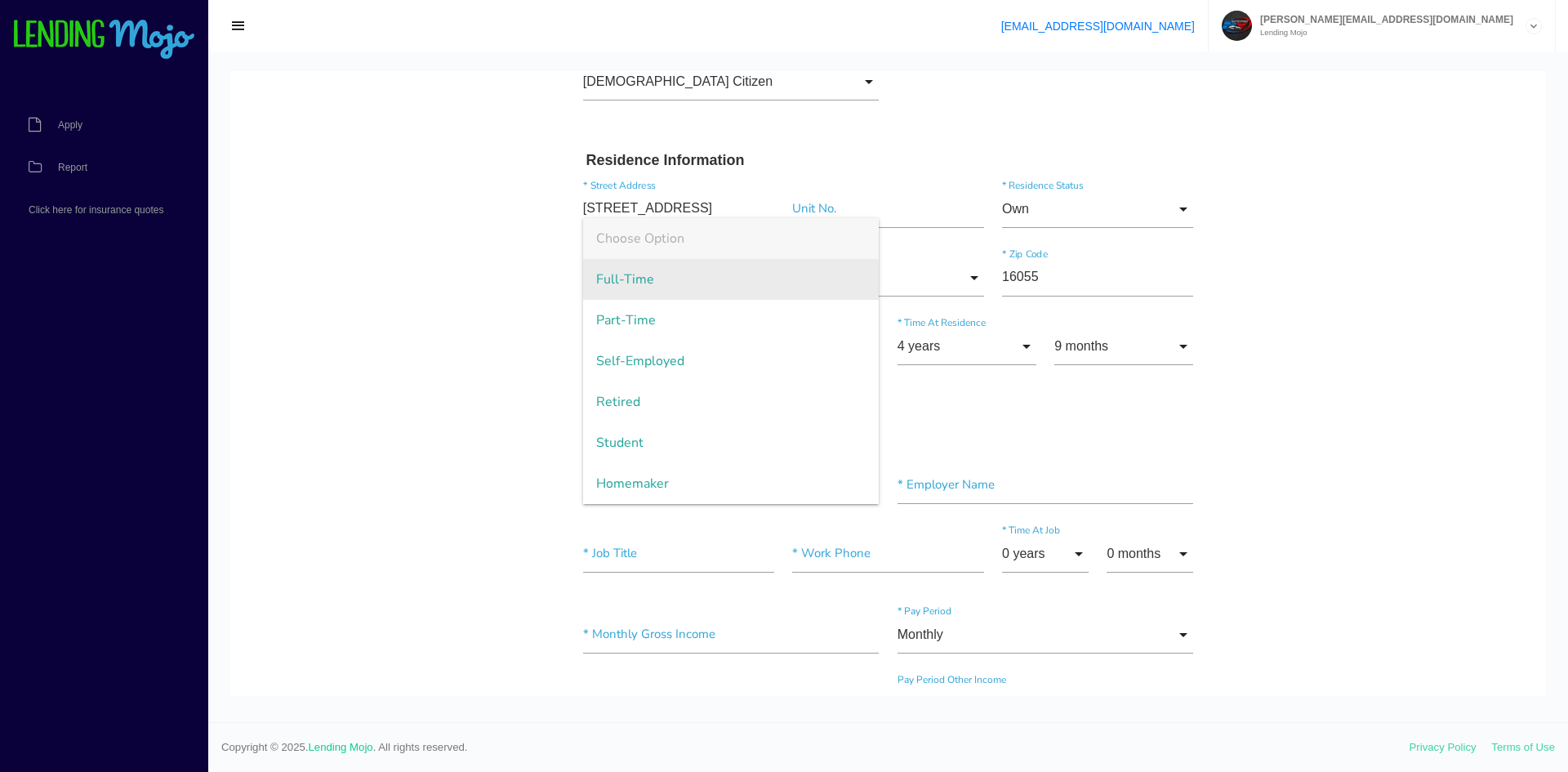
click at [674, 287] on span "Full-Time" at bounding box center [731, 279] width 296 height 40
type input "Full-Time"
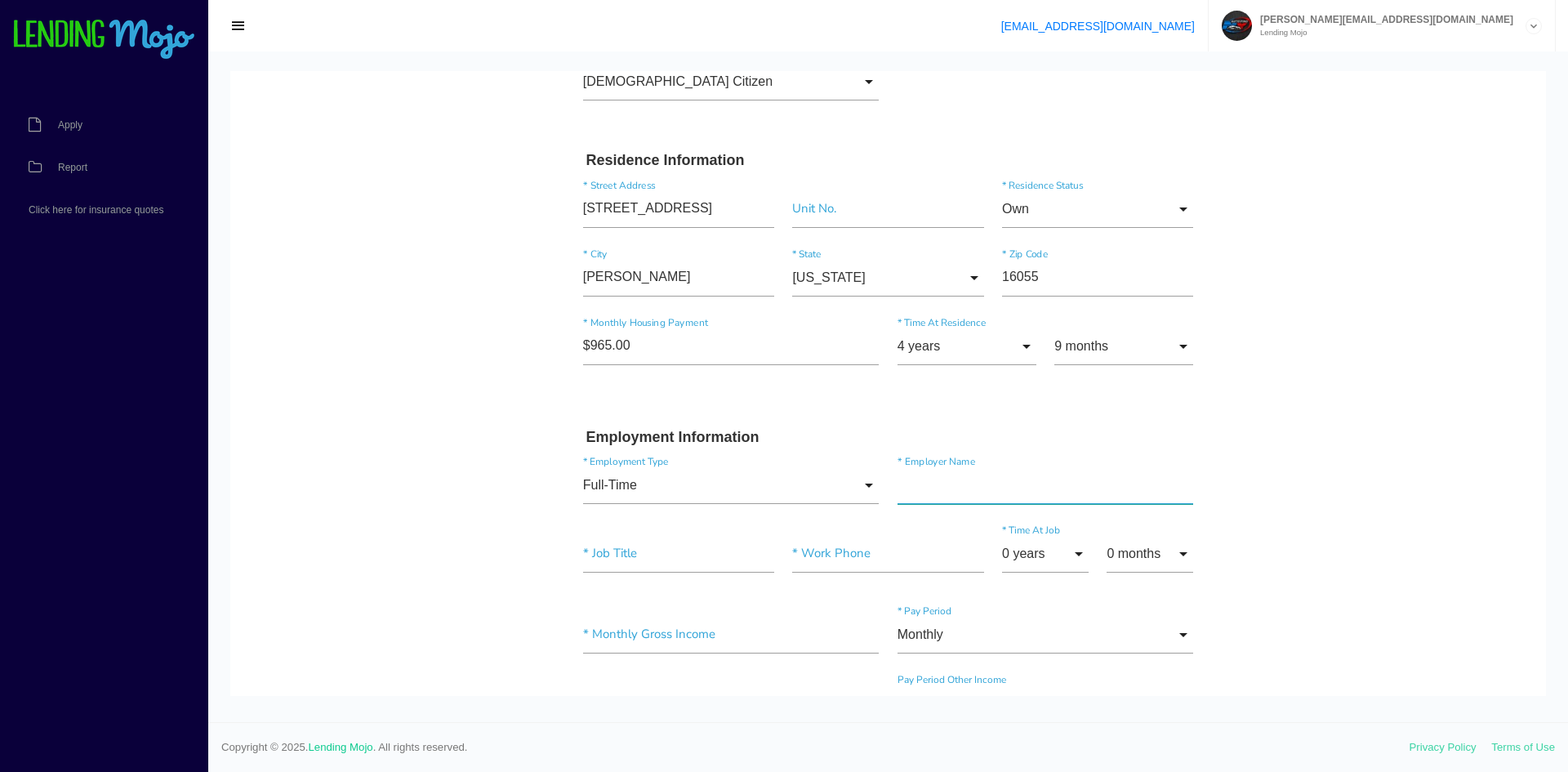
click at [1017, 493] on input"] "text" at bounding box center [1046, 484] width 296 height 38
type input"] "COHERENT CORP"
type input"] "MAINTENANCE TECH"
paste input "(724) 352-4455"
type input "(724) 352-4455"
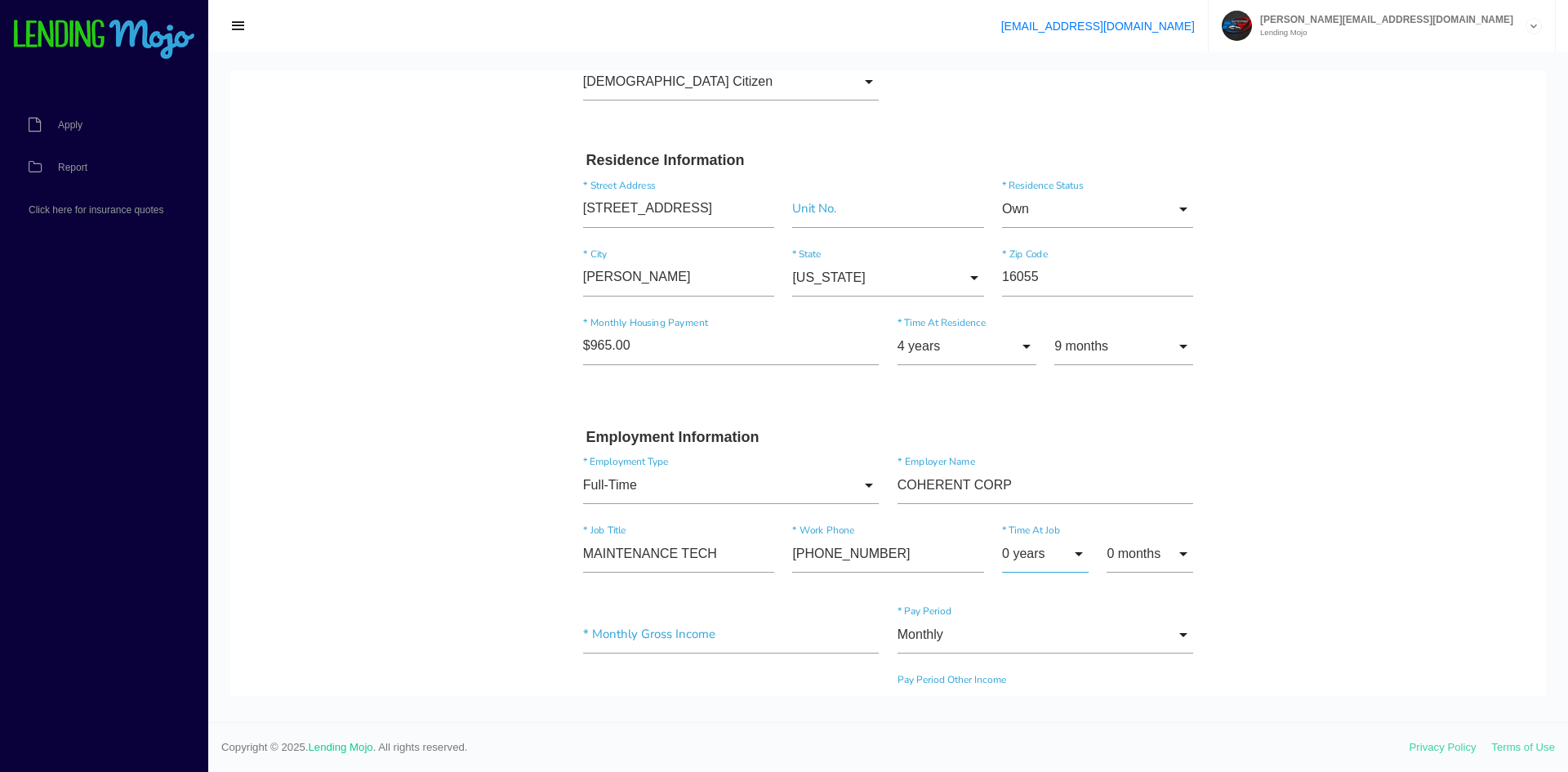
click at [1071, 556] on input "0 years" at bounding box center [1046, 553] width 86 height 38
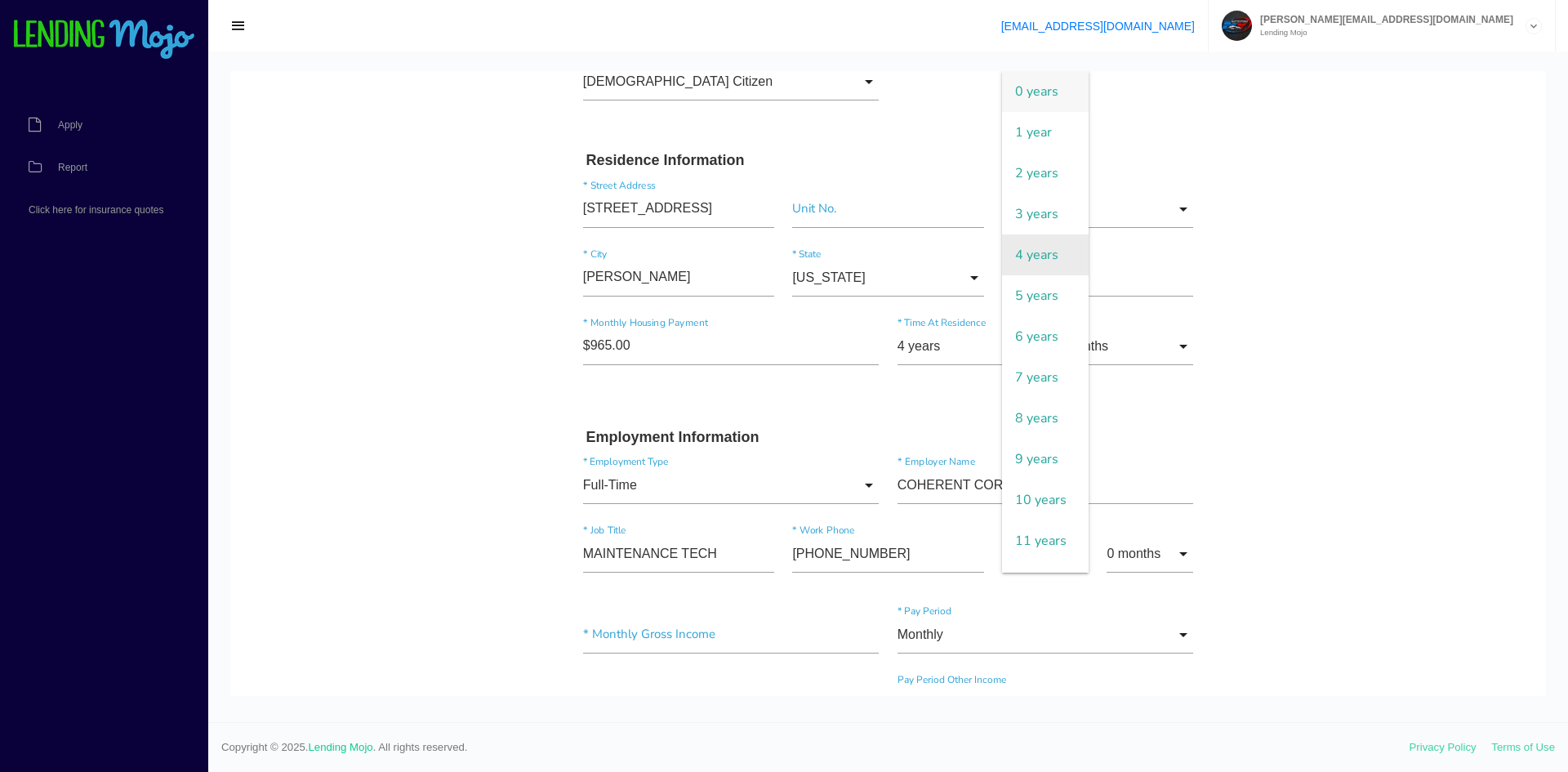
click at [1019, 269] on span "4 years" at bounding box center [1046, 255] width 86 height 40
type input "4 years"
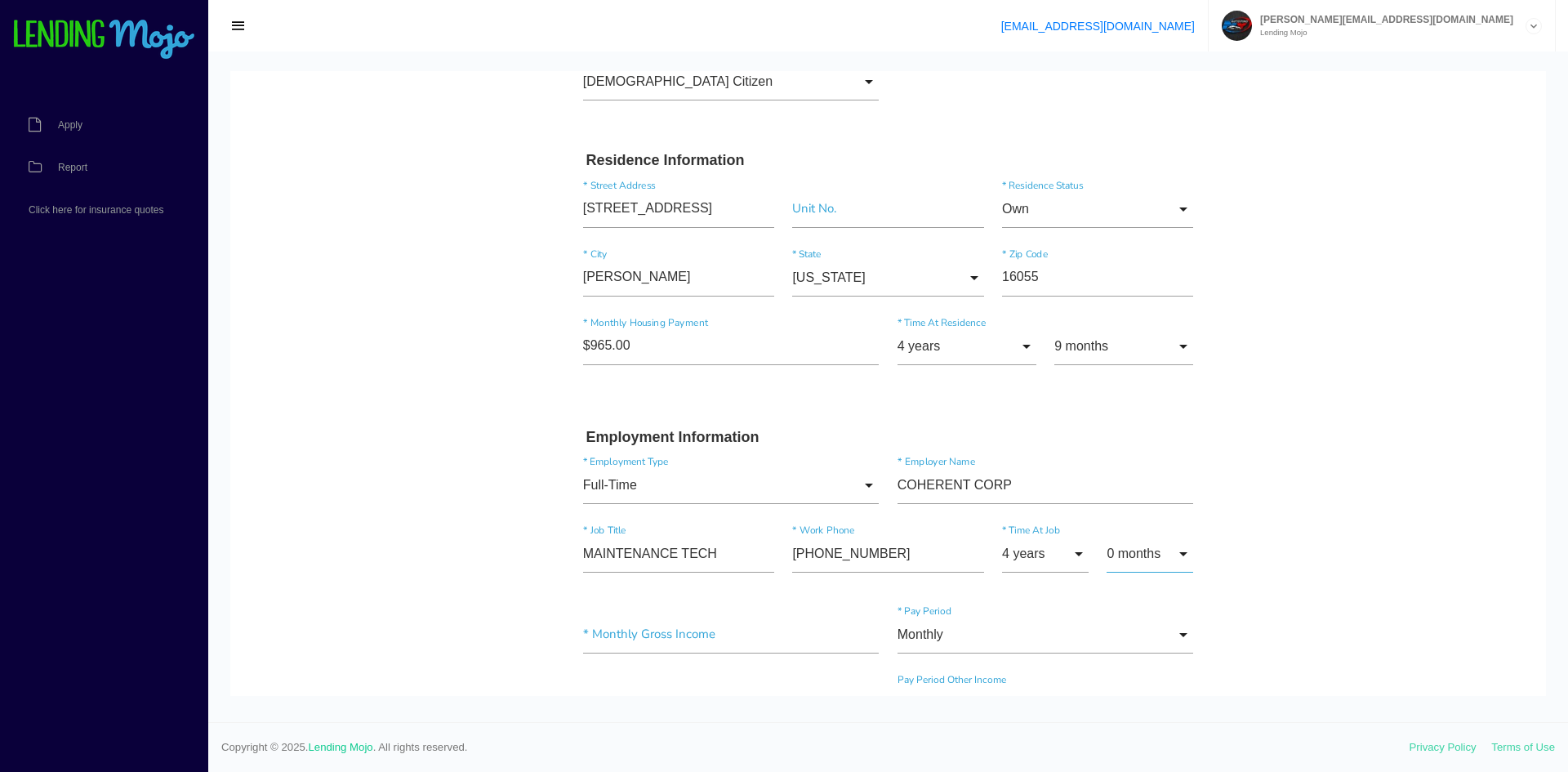
click at [1155, 557] on input "0 months" at bounding box center [1149, 553] width 86 height 38
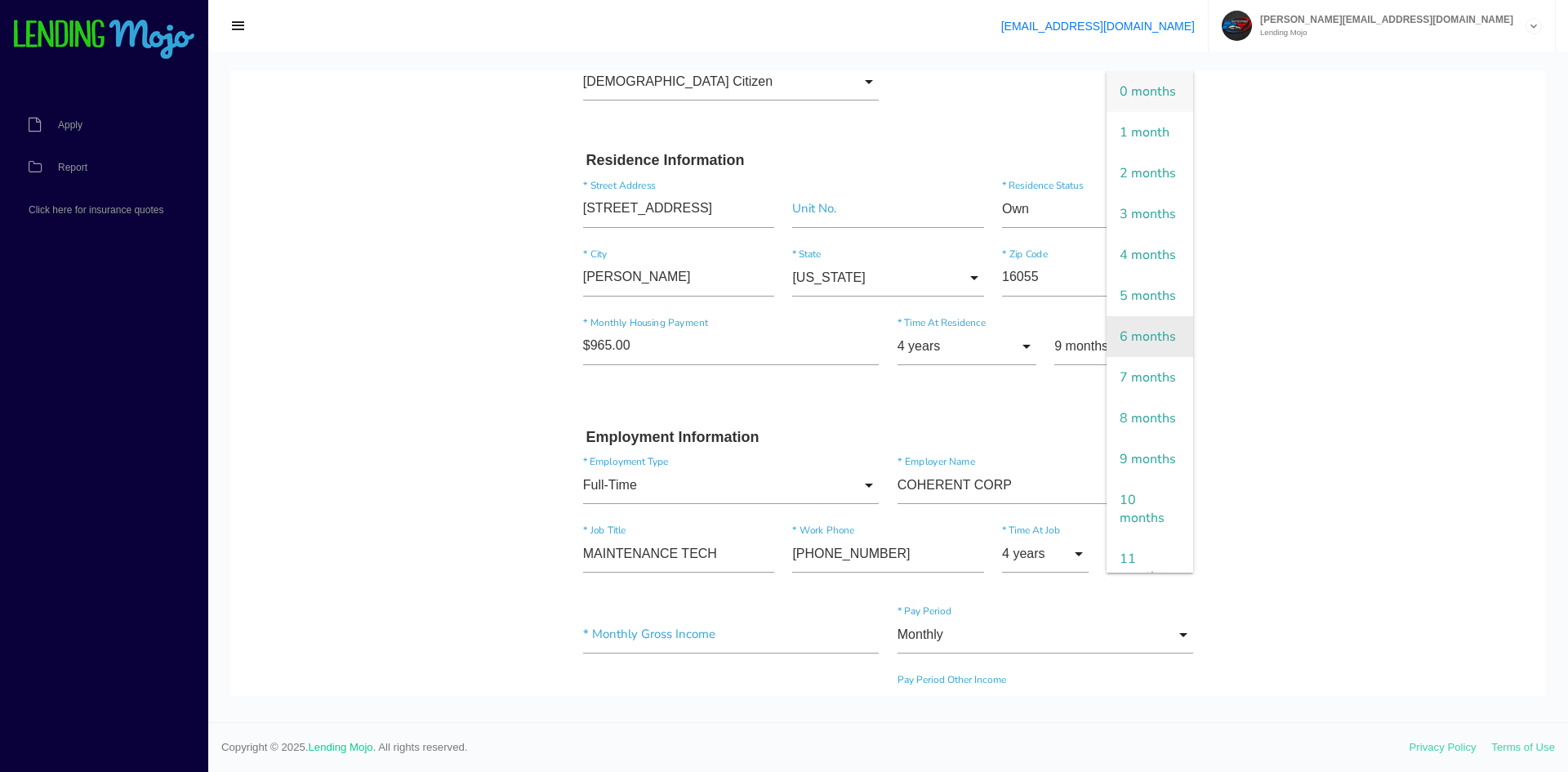
scroll to position [82, 0]
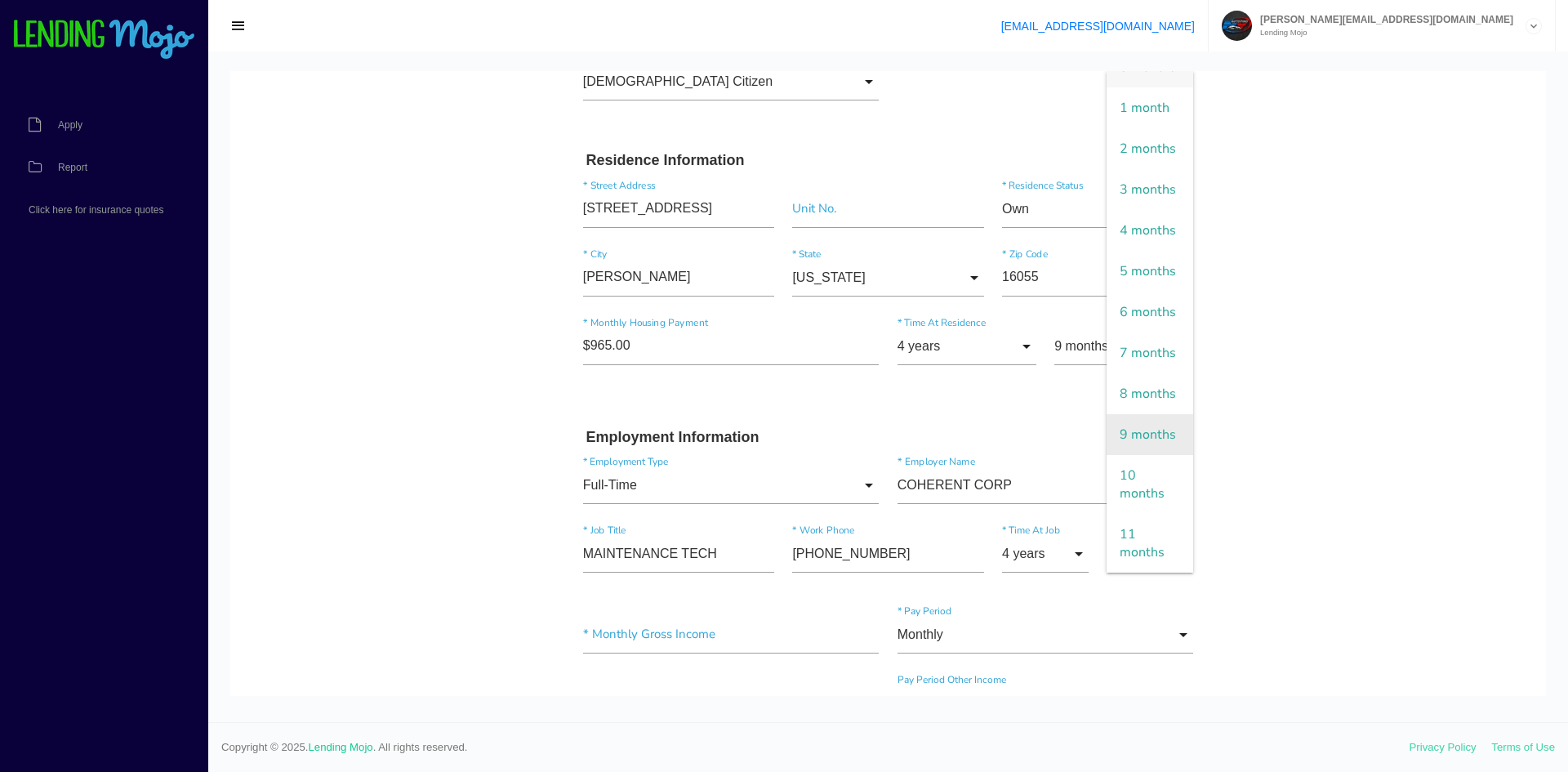
click at [1131, 455] on span "9 months" at bounding box center [1149, 434] width 86 height 40
type input "9 months"
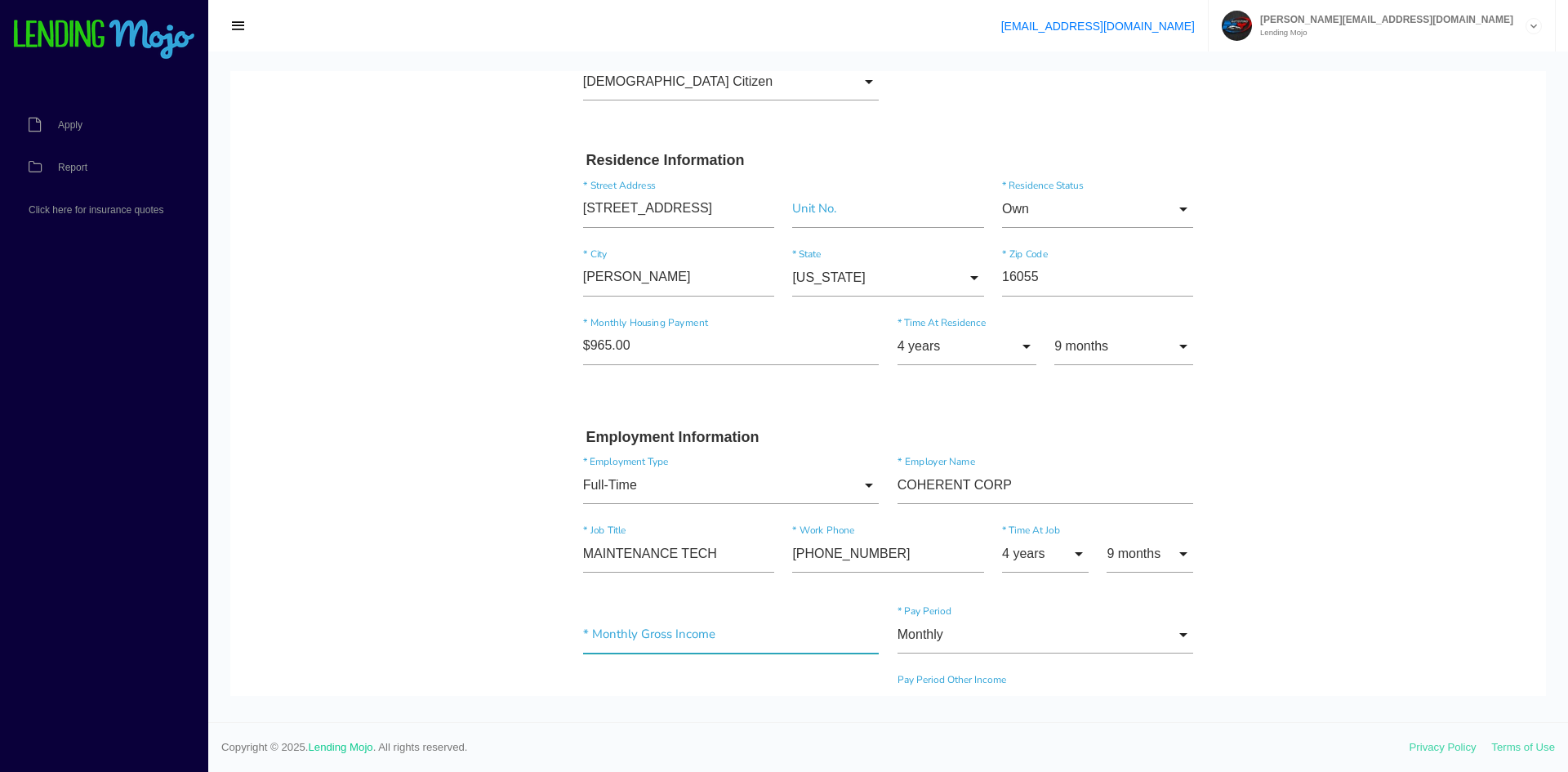
click at [718, 638] on input"] "text" at bounding box center [731, 634] width 296 height 38
click at [998, 645] on input "Monthly" at bounding box center [1046, 634] width 296 height 38
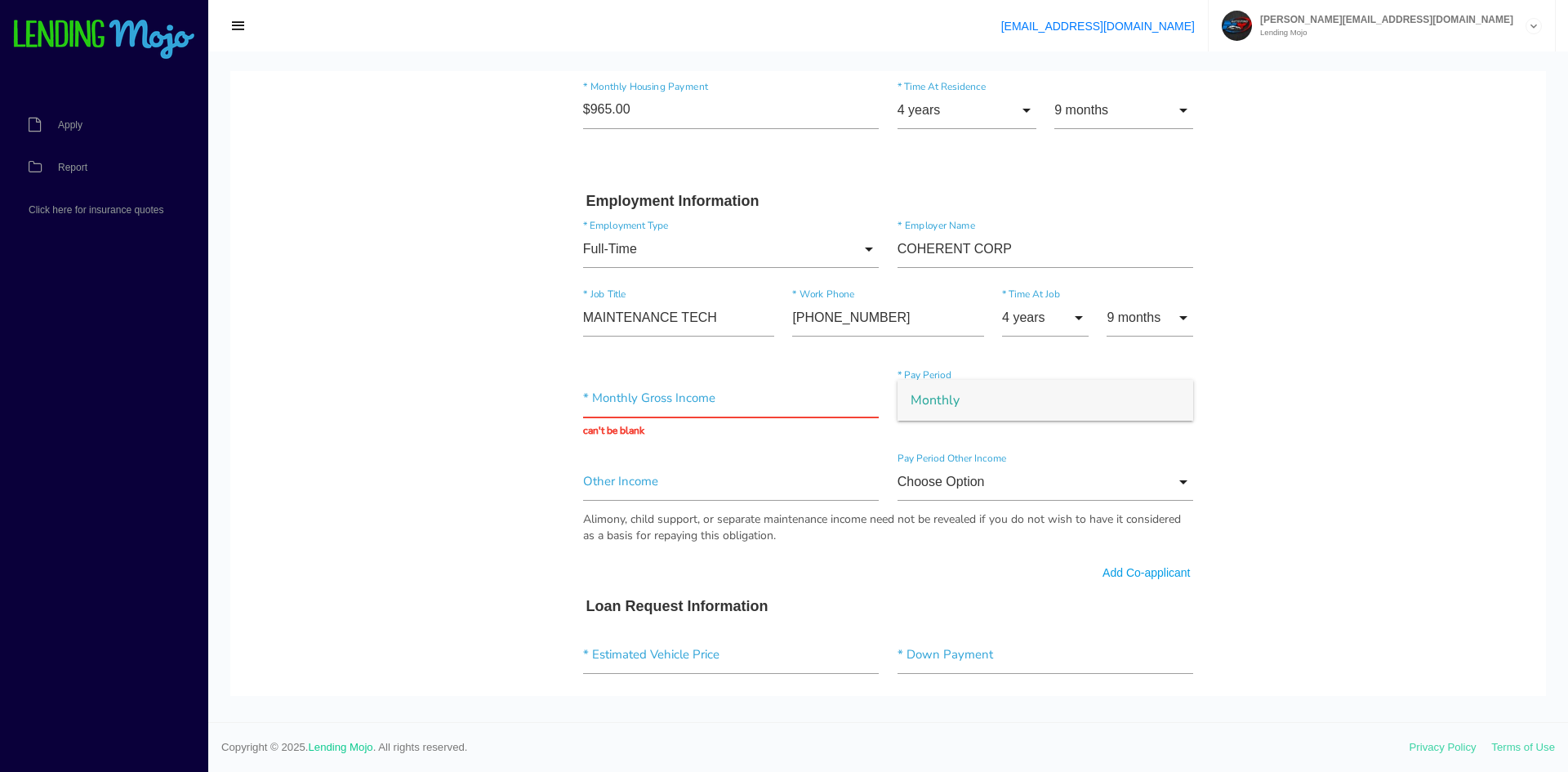
scroll to position [710, 0]
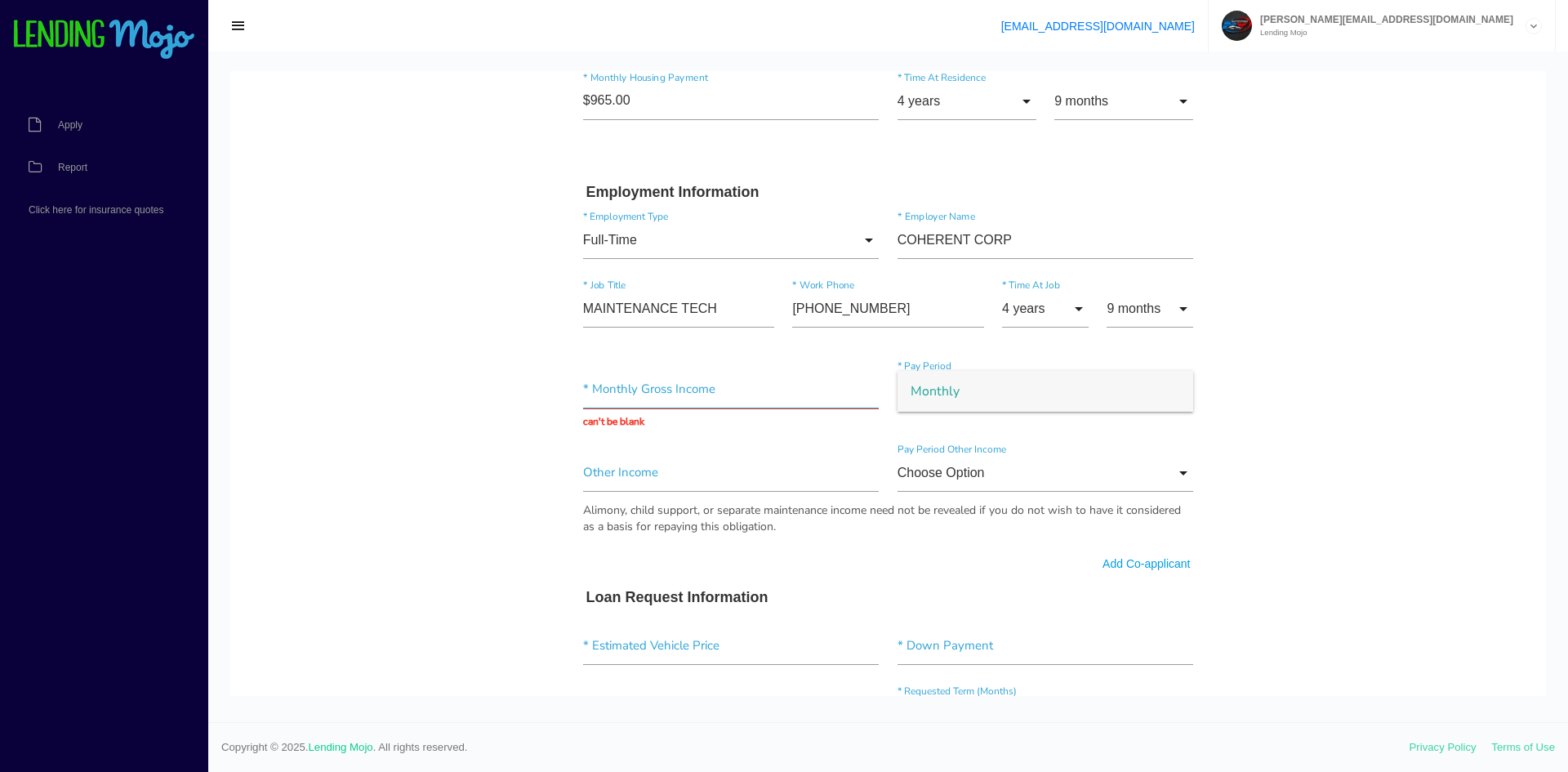
click at [660, 395] on input "text" at bounding box center [731, 390] width 296 height 38
click at [617, 389] on input "text" at bounding box center [731, 390] width 296 height 38
type input "$7,666.00"
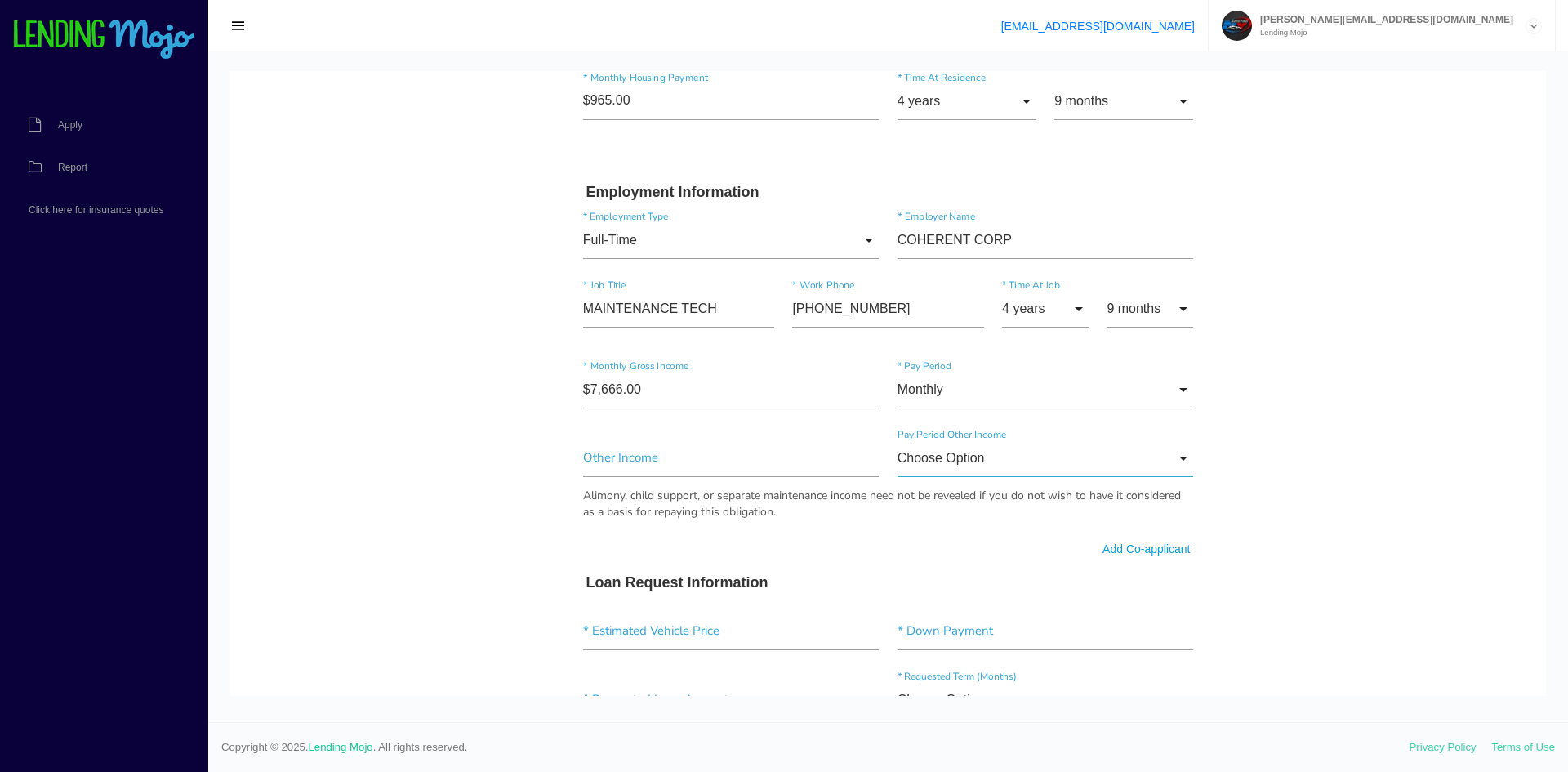
click at [1044, 467] on input "Choose Option" at bounding box center [1046, 458] width 296 height 38
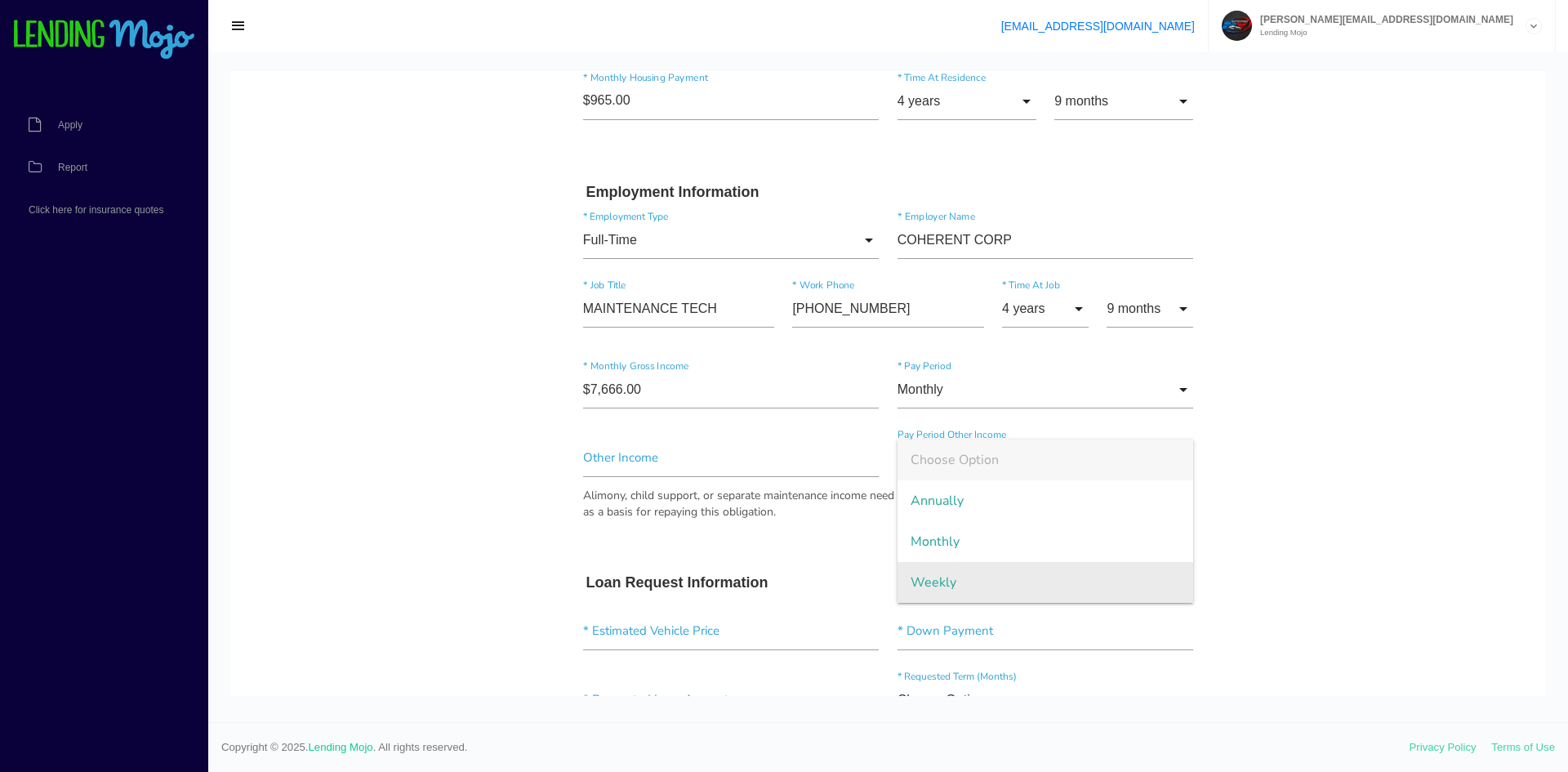
click at [990, 579] on span "Weekly" at bounding box center [1046, 582] width 296 height 40
type input "Weekly"
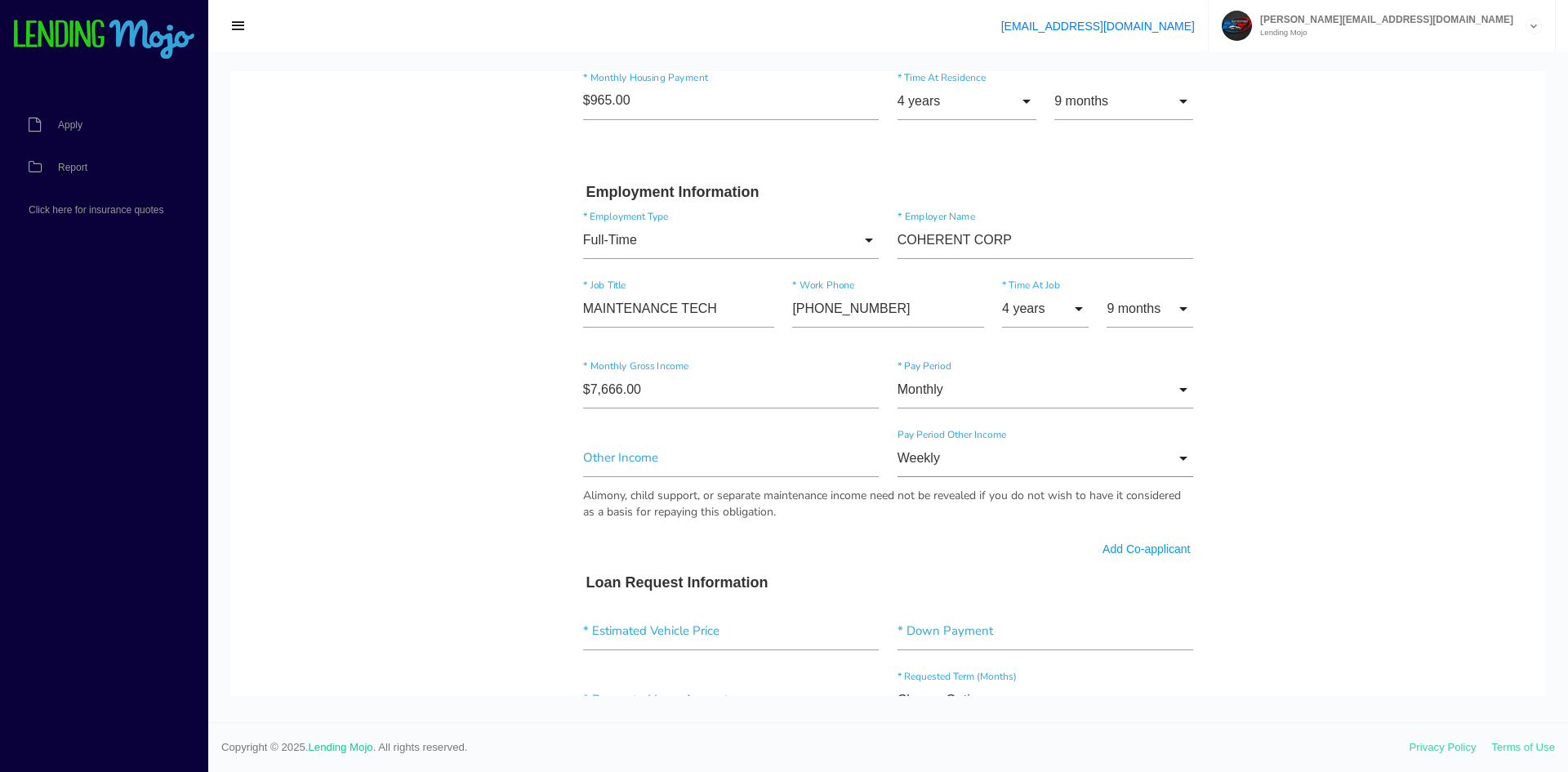
click at [1059, 453] on input "Weekly" at bounding box center [1046, 458] width 296 height 38
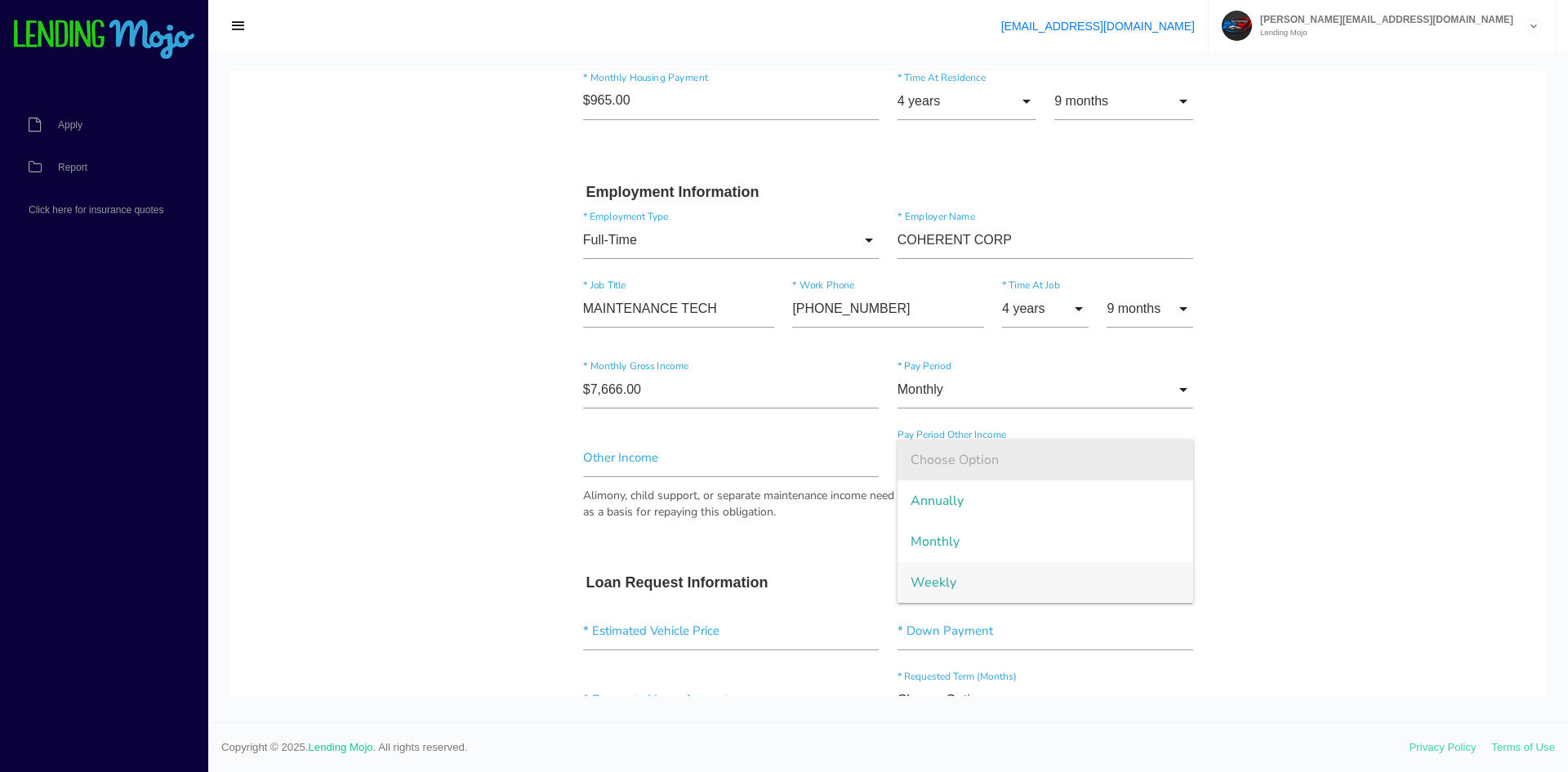
click at [1003, 473] on span "Choose Option" at bounding box center [1046, 460] width 296 height 40
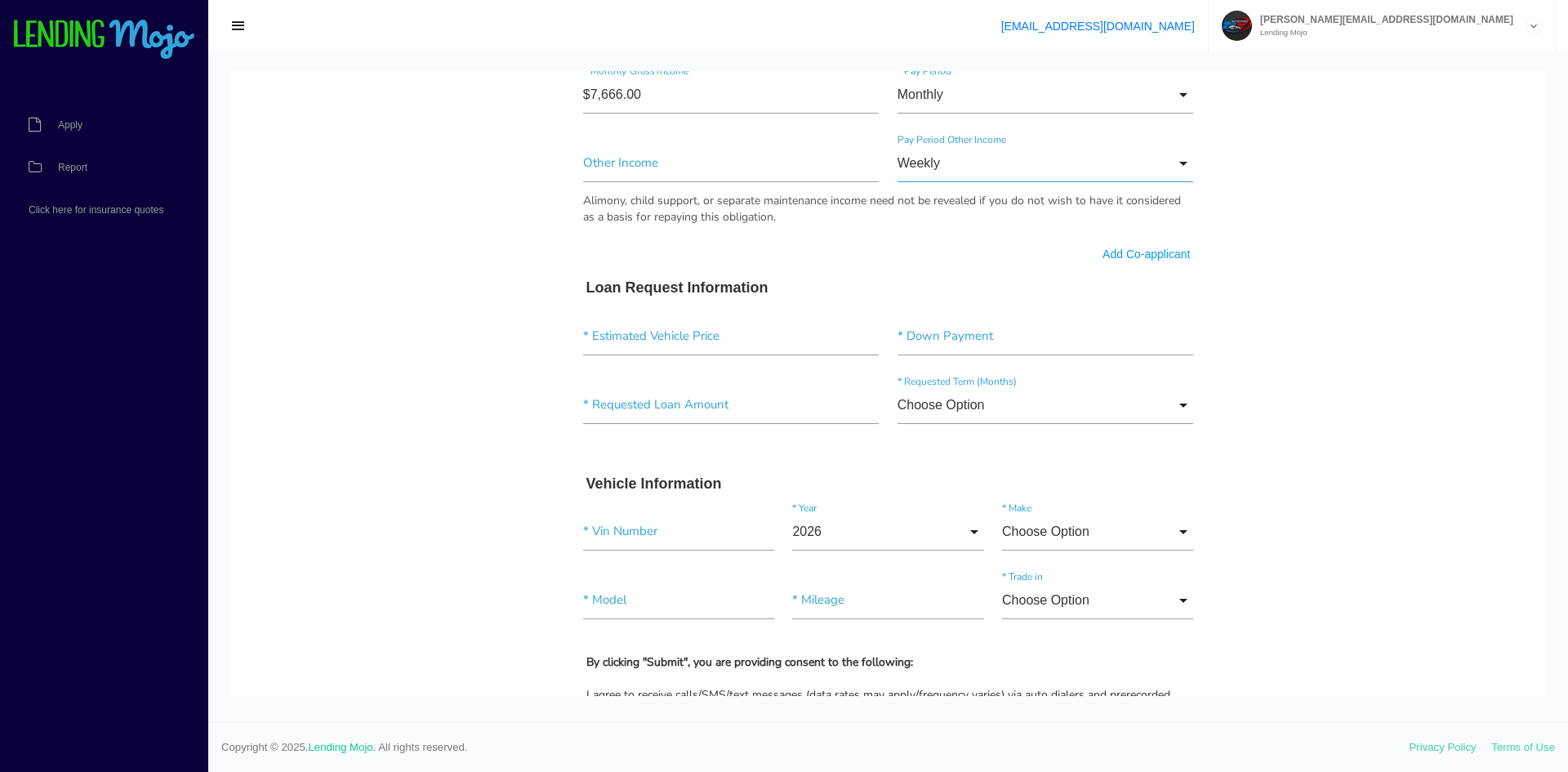
scroll to position [1037, 0]
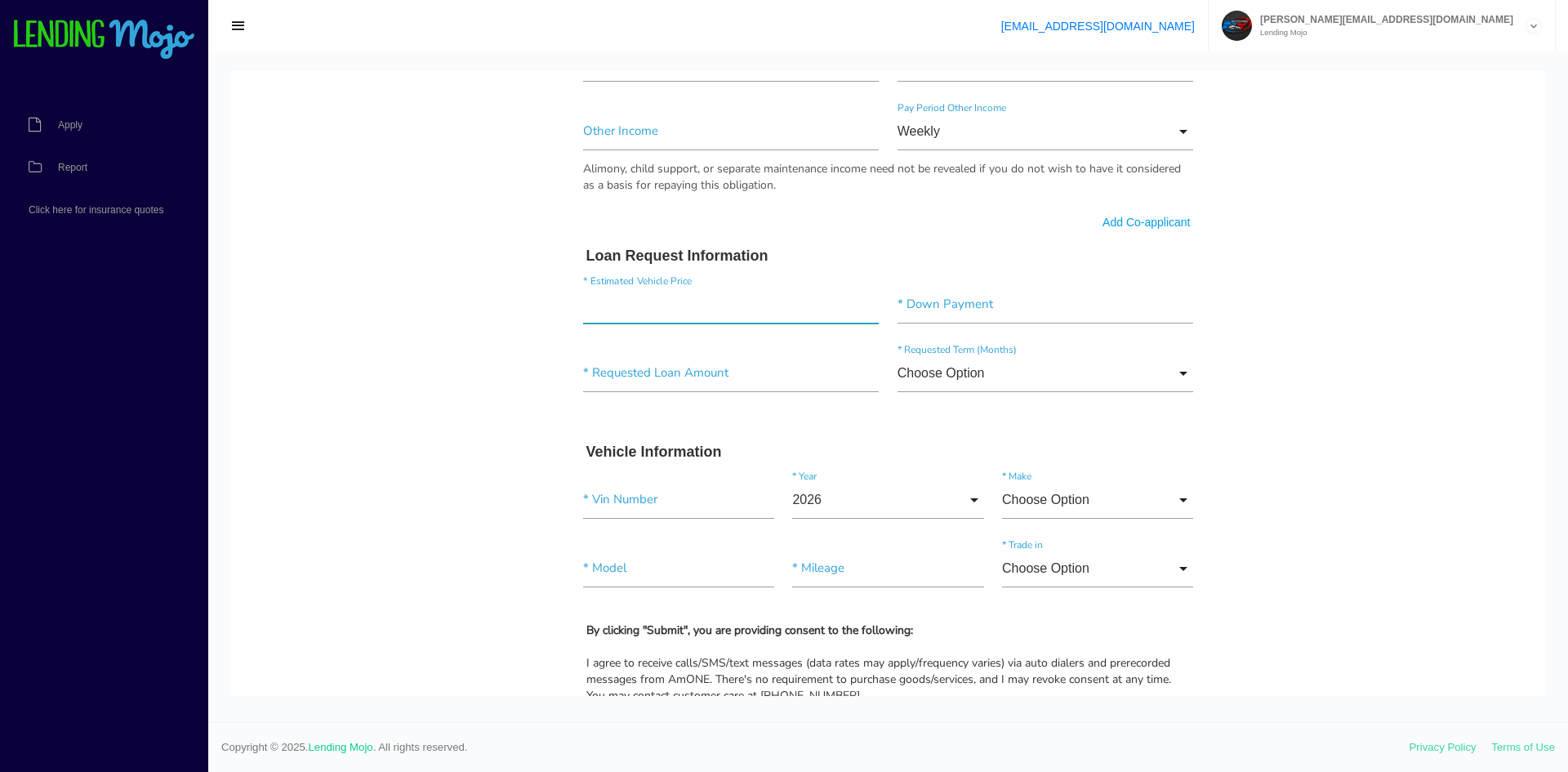
click at [682, 306] on input"] "text" at bounding box center [731, 304] width 296 height 38
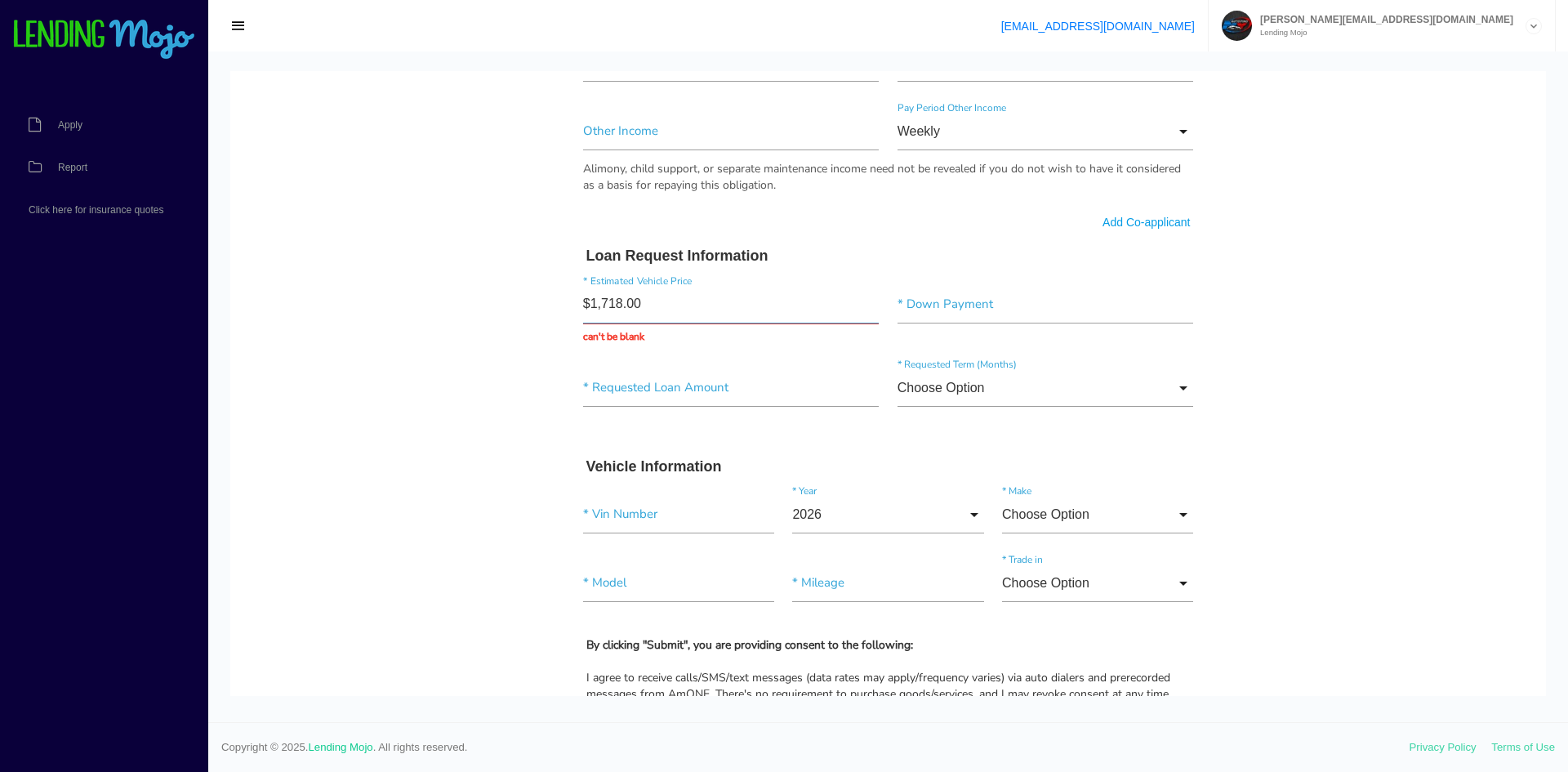
type input "$17,180.00"
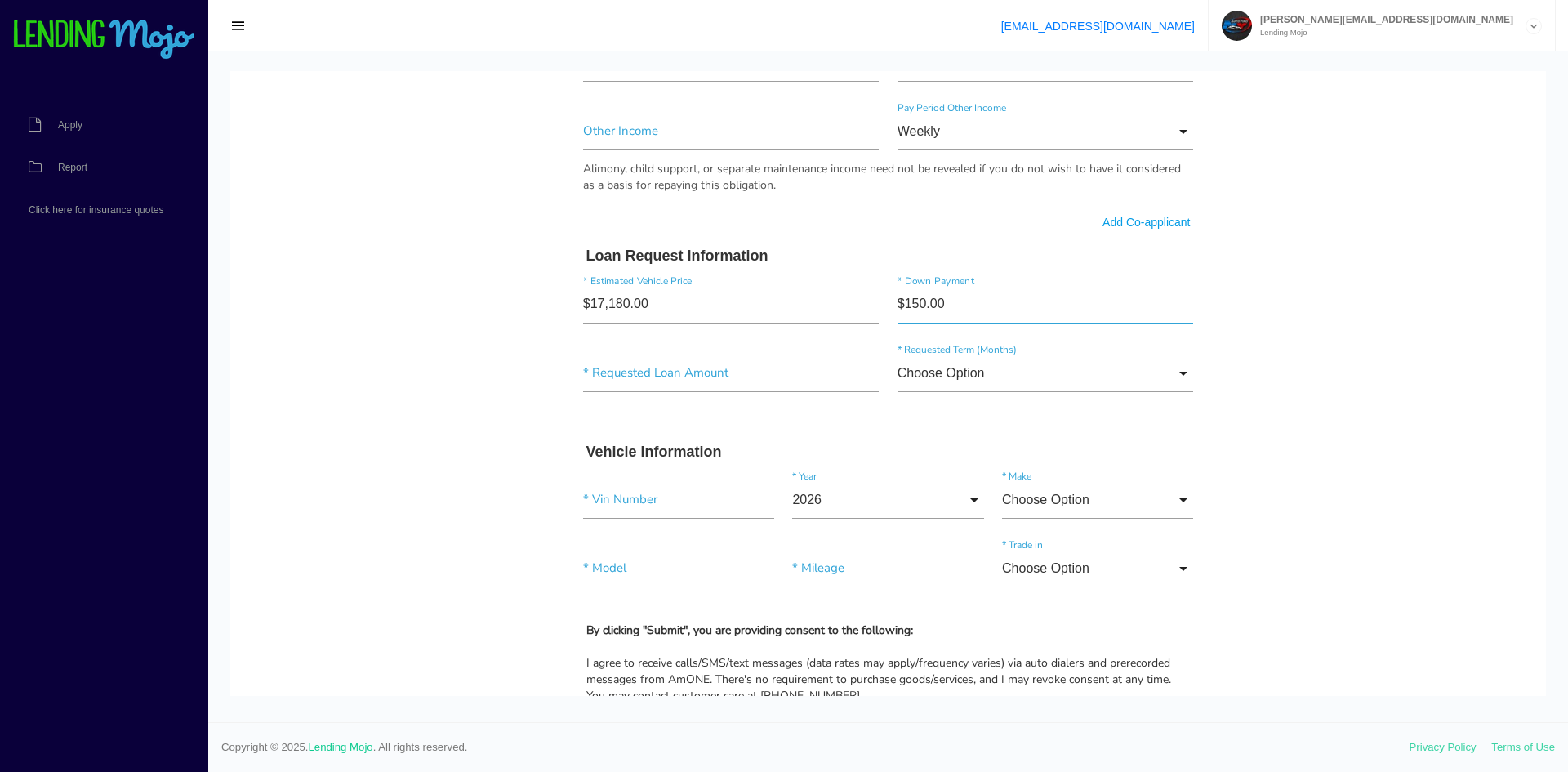
type input"] "$1,500.00"
type input"] "$13,055.00"
click at [1067, 374] on input "Choose Option" at bounding box center [1046, 373] width 296 height 38
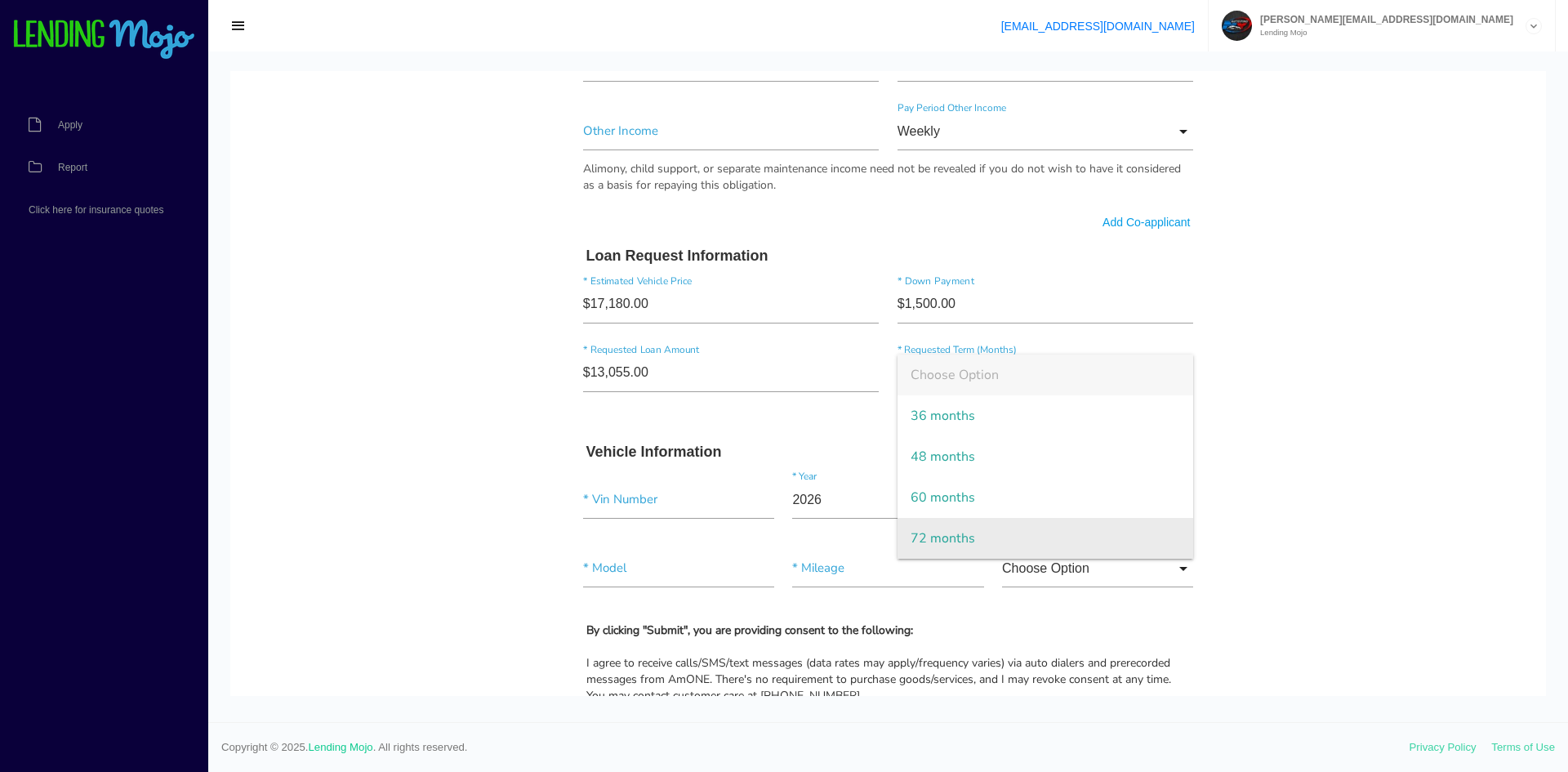
click at [978, 536] on span "72 months" at bounding box center [1046, 538] width 296 height 40
type input "72 months"
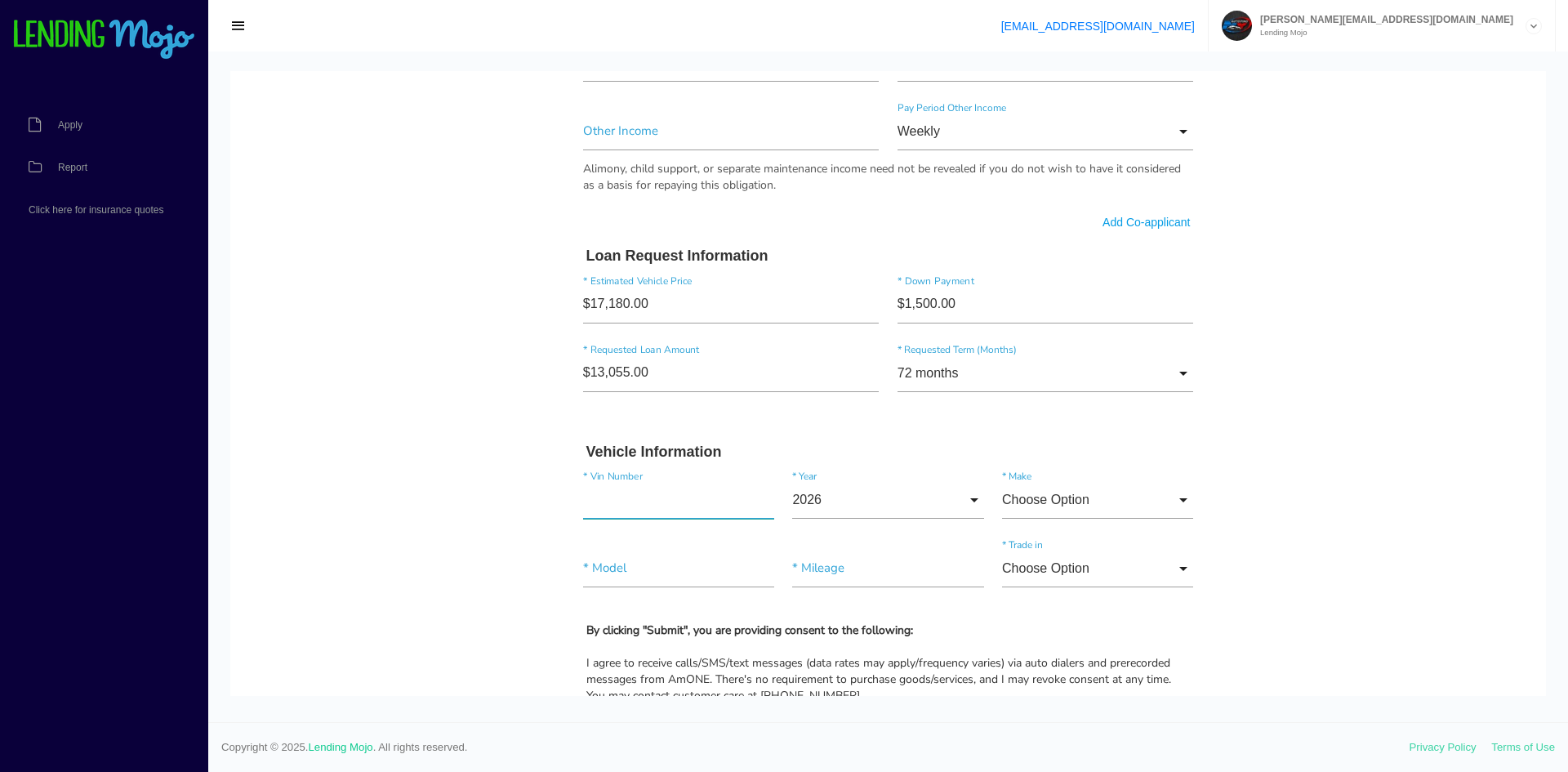
click at [627, 518] on input"] "text" at bounding box center [678, 499] width 191 height 38
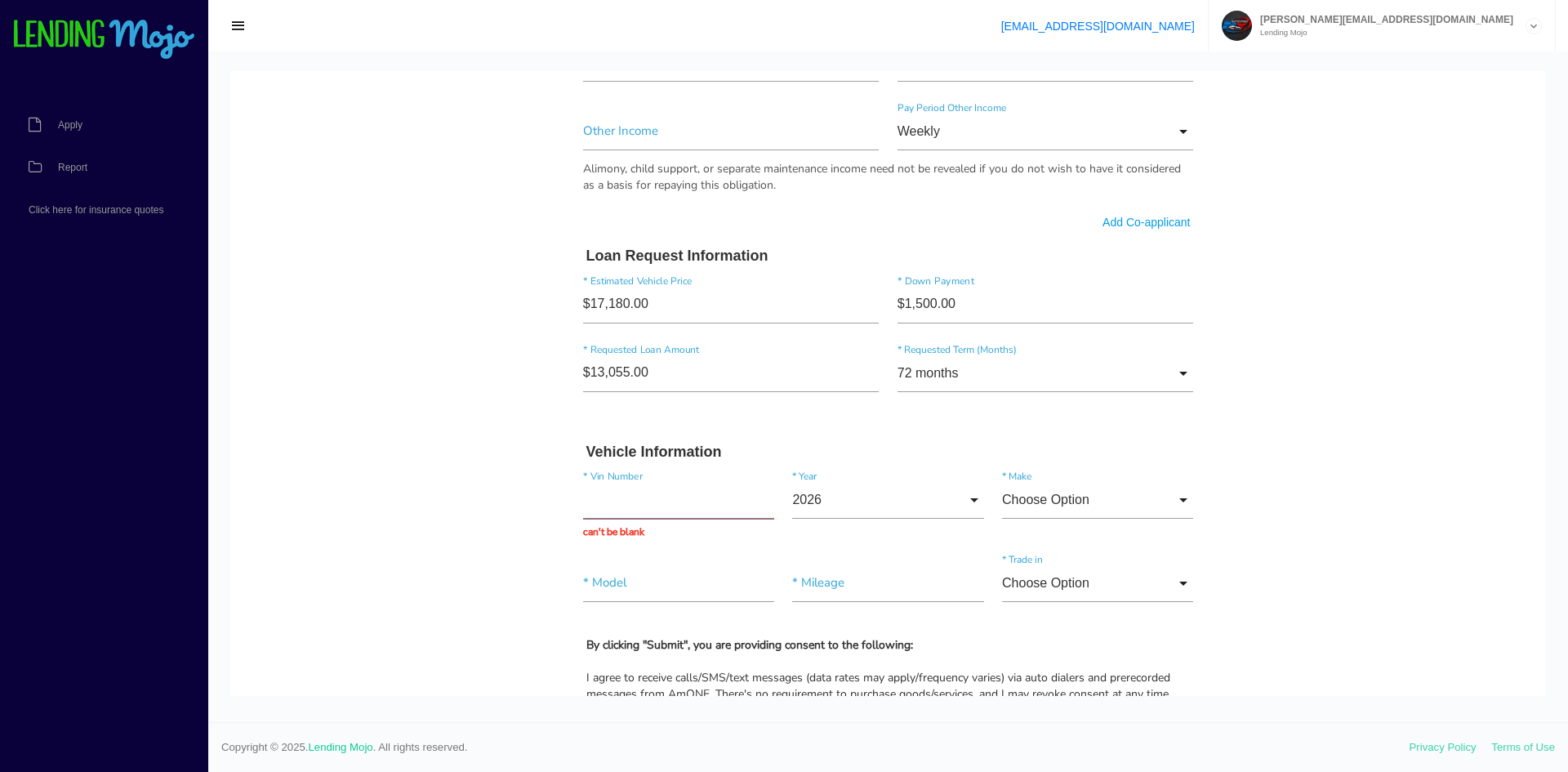
paste input "[US_VEHICLE_IDENTIFICATION_NUMBER]"
type input "[US_VEHICLE_IDENTIFICATION_NUMBER]"
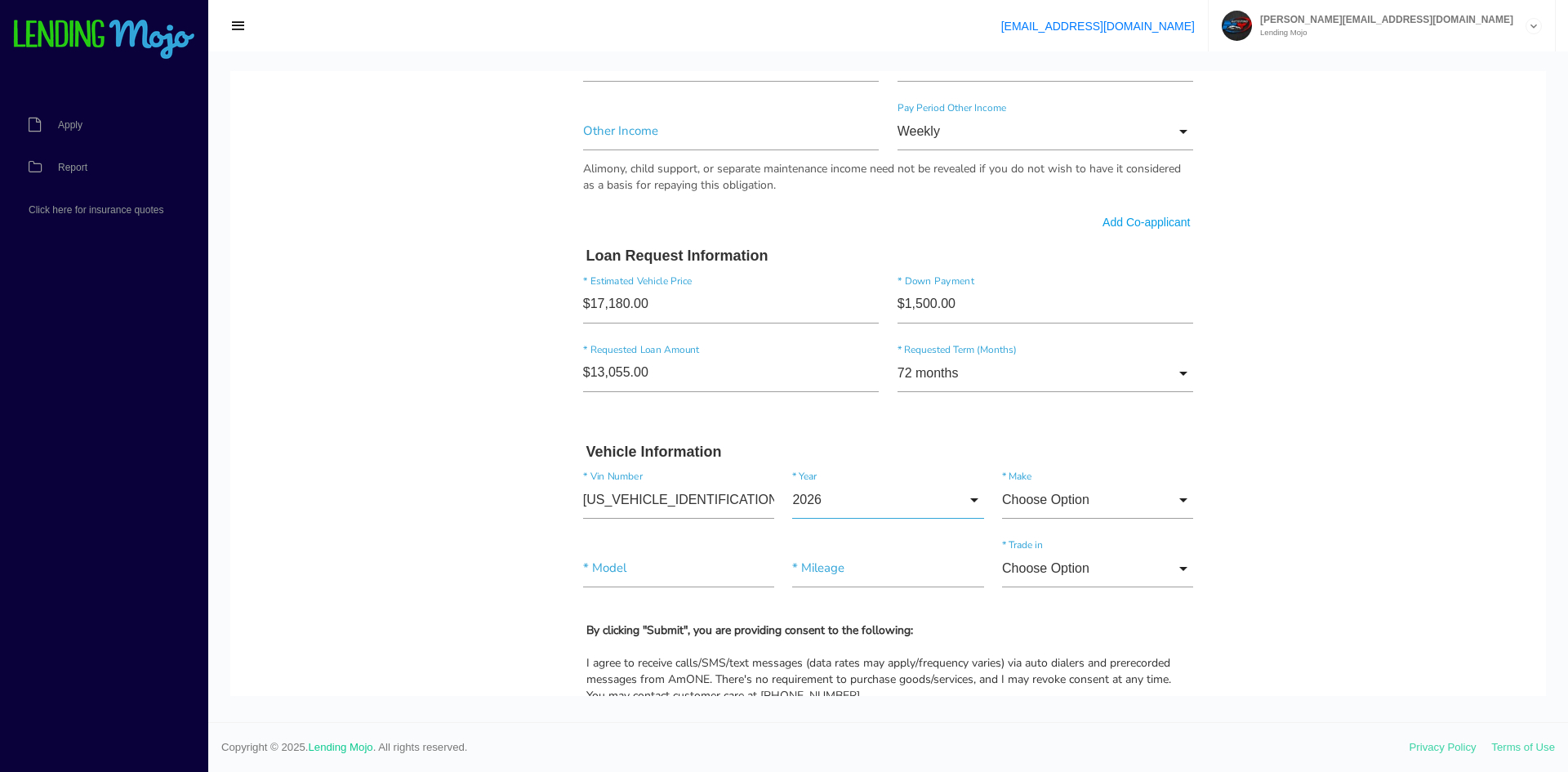
click at [884, 499] on input "2026" at bounding box center [887, 499] width 191 height 38
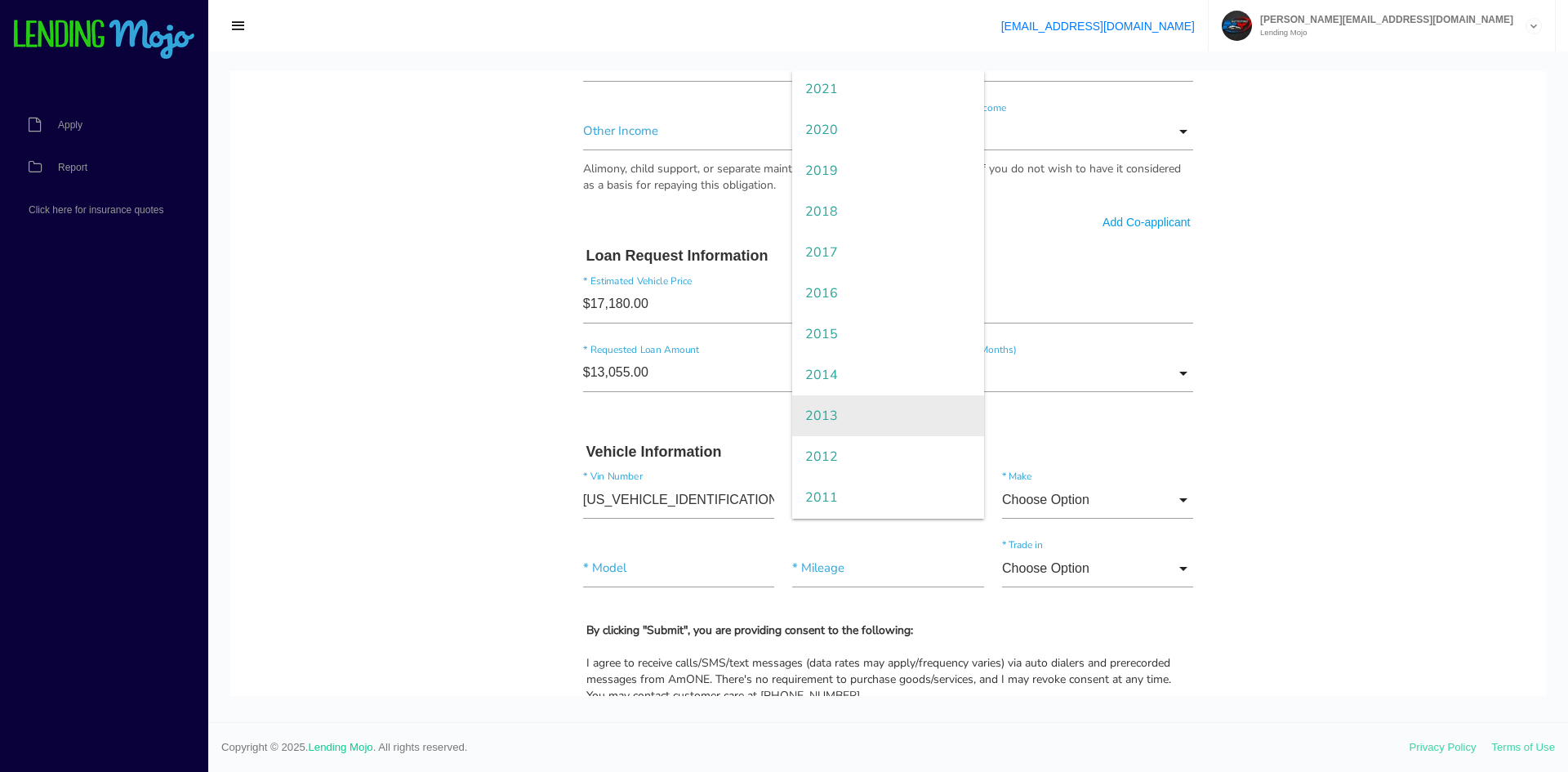
scroll to position [245, 0]
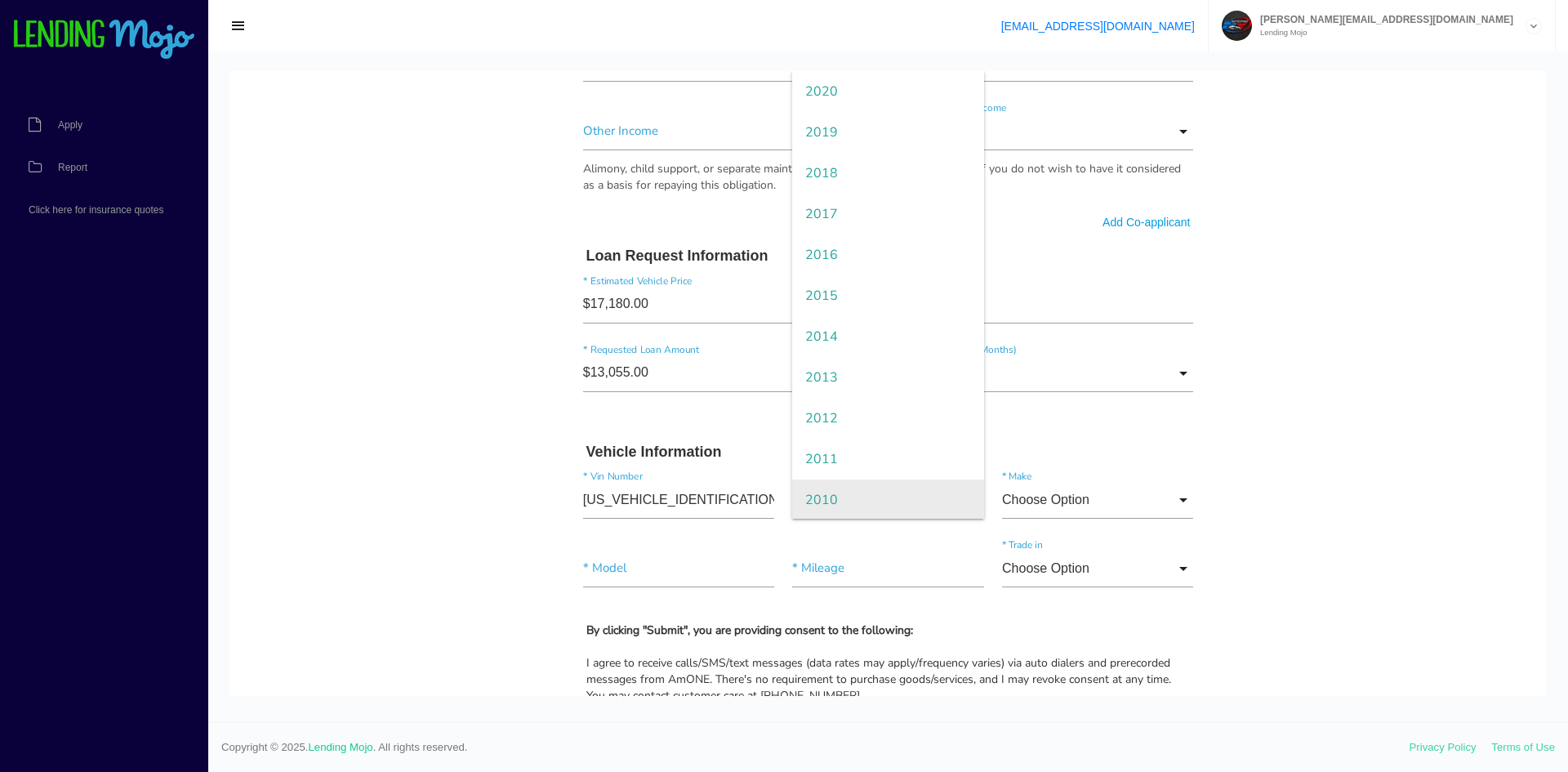
click at [831, 494] on span "2010" at bounding box center [887, 499] width 191 height 40
type input "2010"
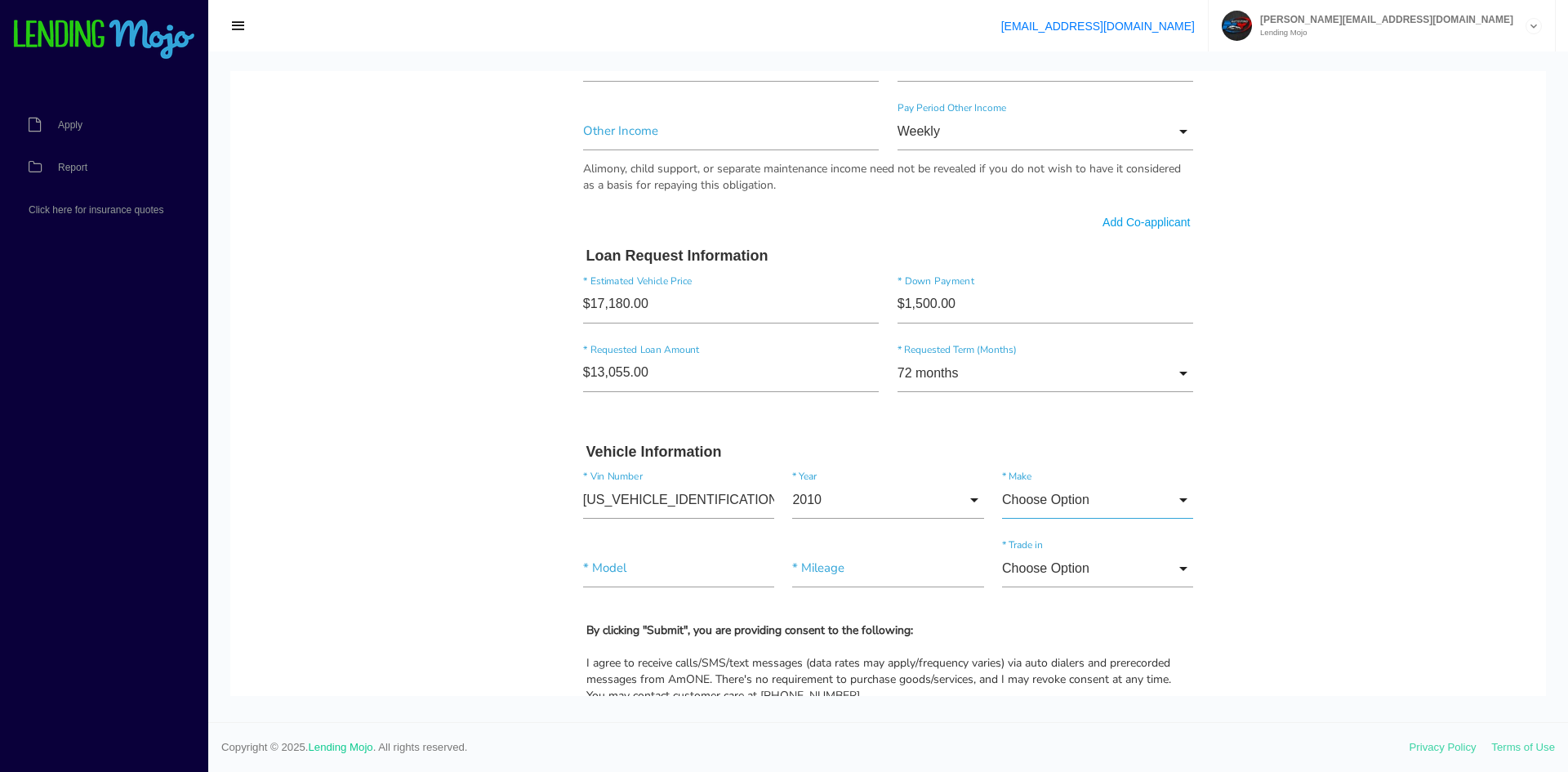
click at [1061, 490] on input "Choose Option" at bounding box center [1098, 499] width 191 height 38
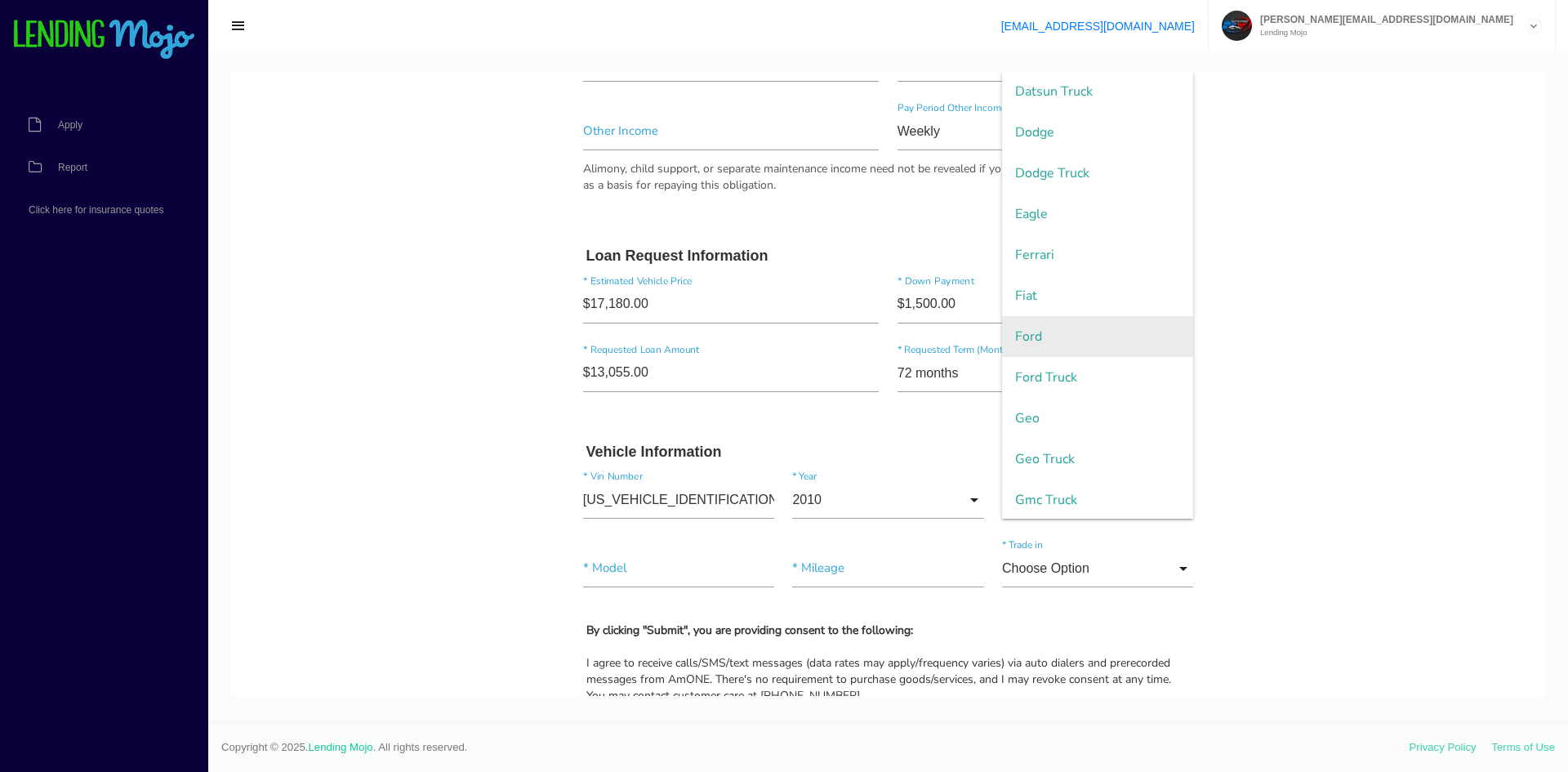
click at [1060, 324] on span "Ford" at bounding box center [1098, 336] width 191 height 40
type input "Ford"
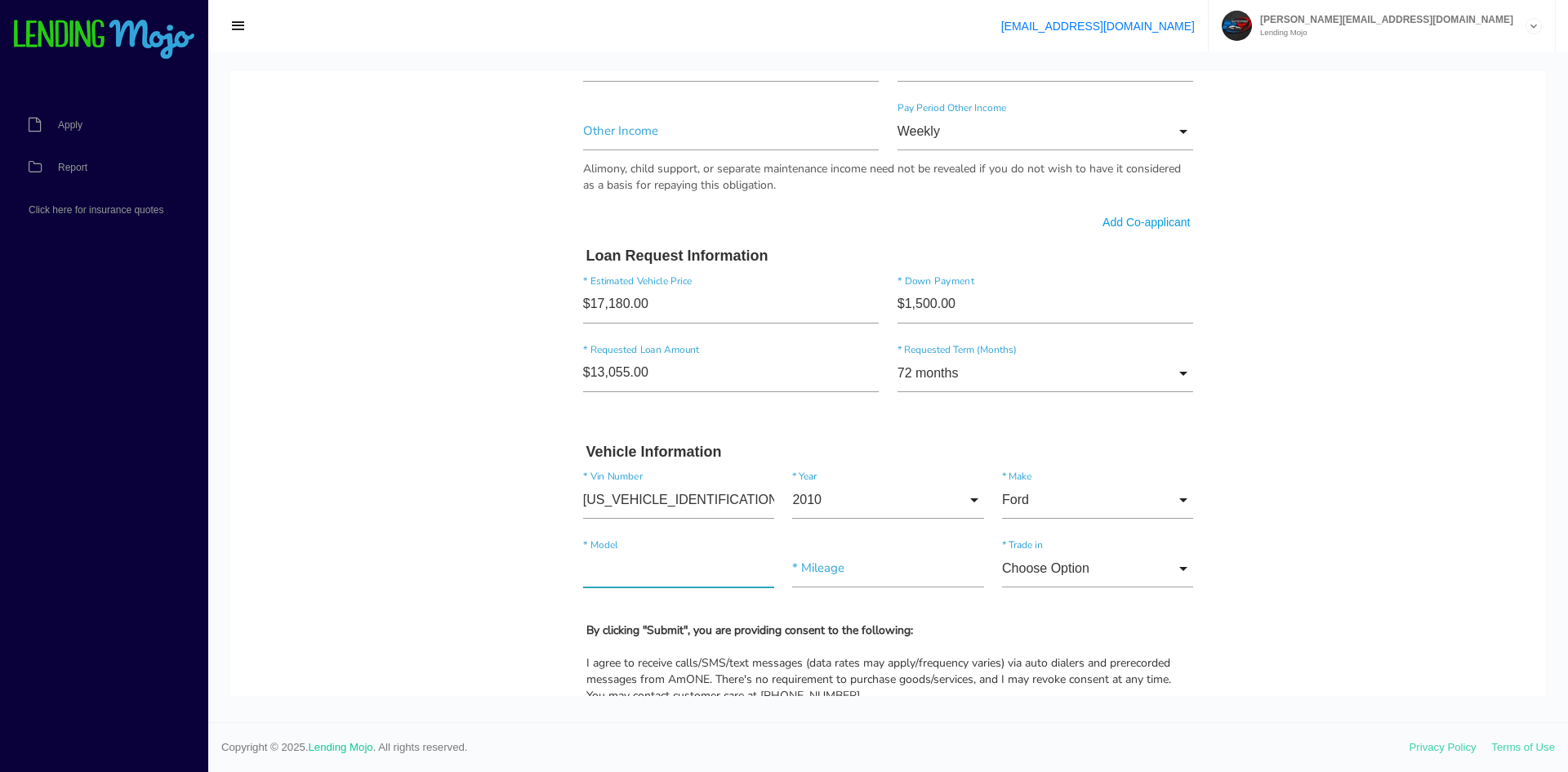
click at [602, 569] on input"] "text" at bounding box center [678, 568] width 191 height 38
type input"] "MUSTANG"
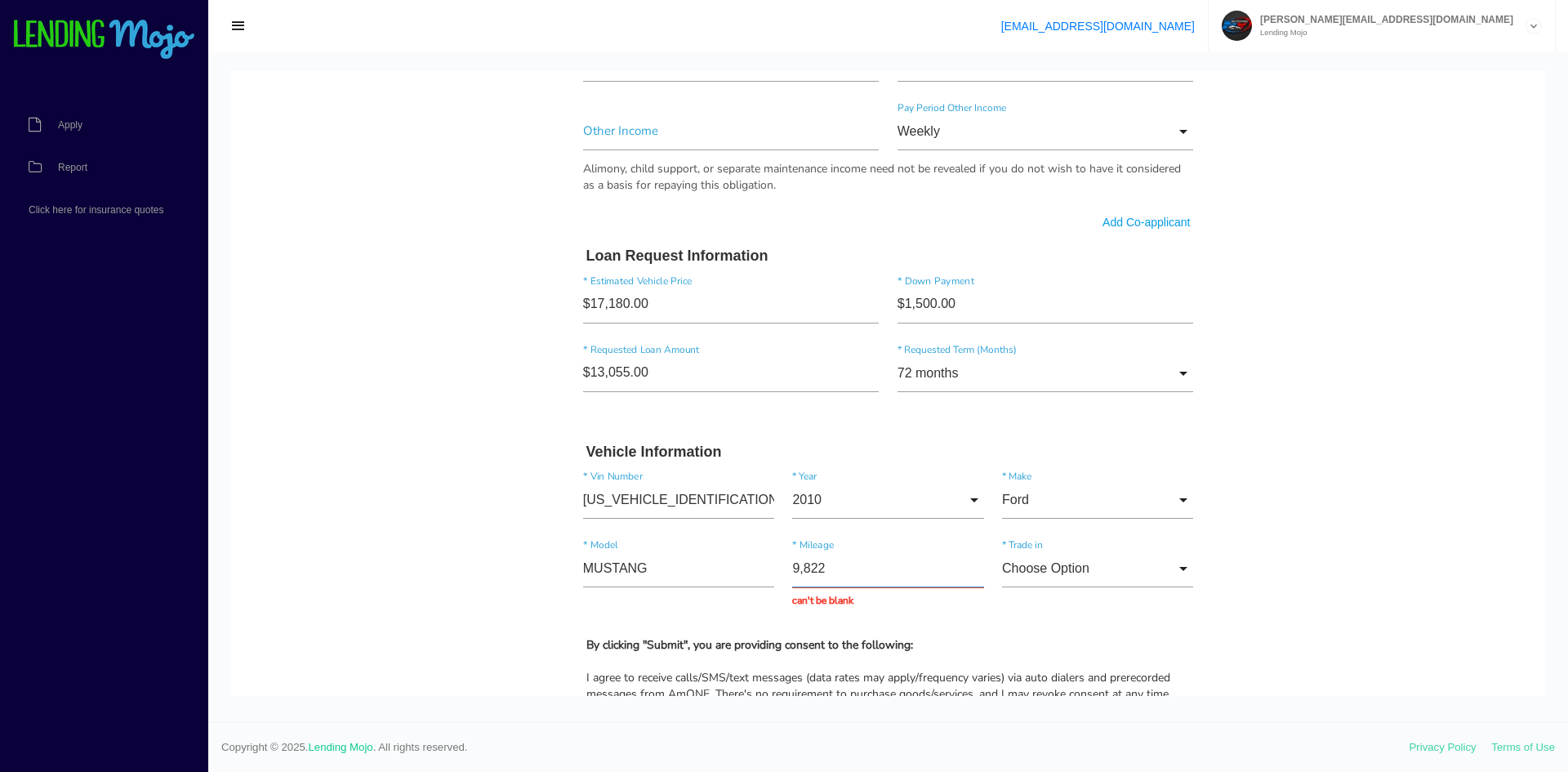
type input "98,225"
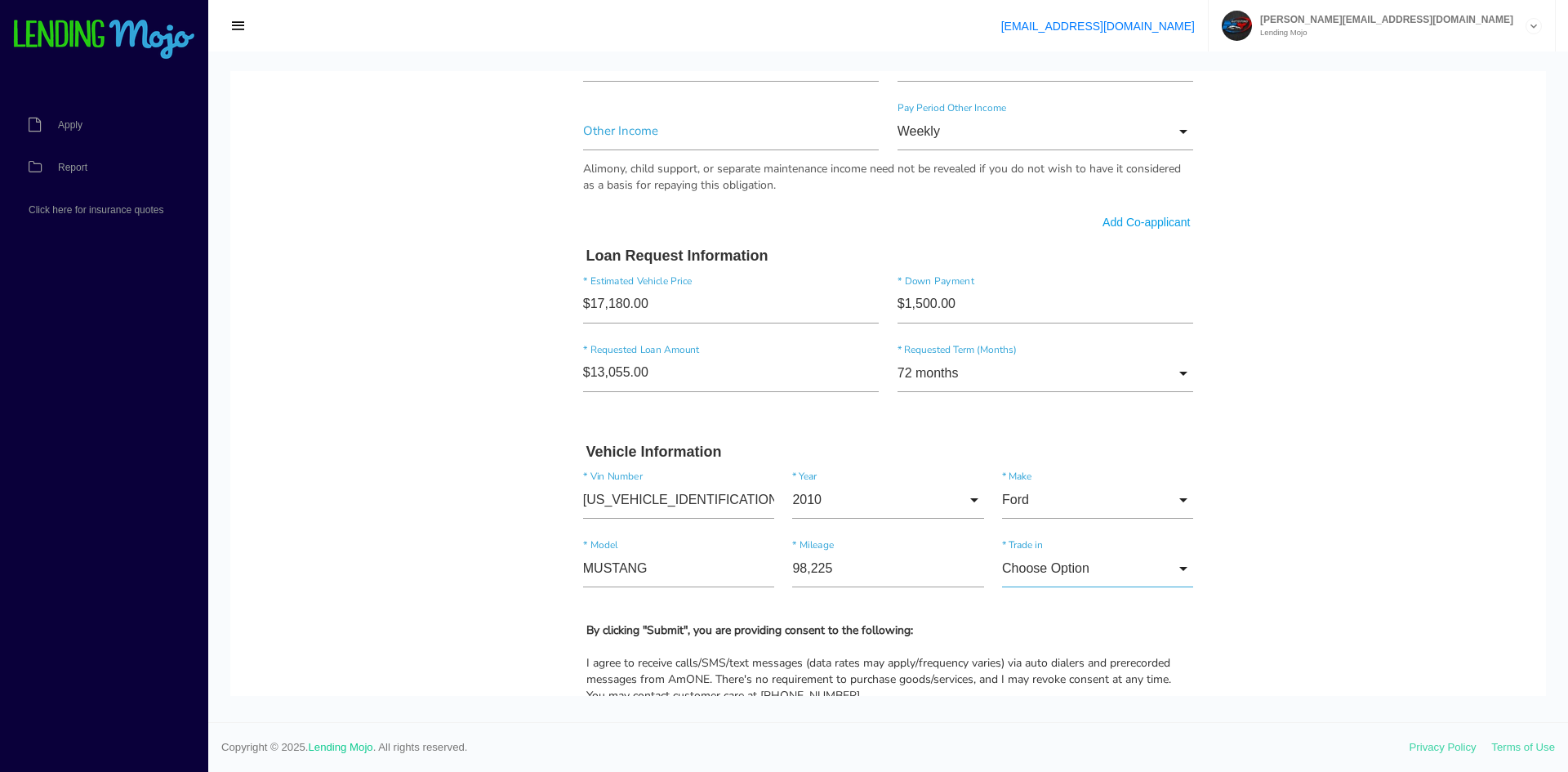
click at [1070, 579] on input "Choose Option" at bounding box center [1098, 568] width 191 height 38
click at [1043, 615] on span "Yes" at bounding box center [1098, 610] width 191 height 40
type input "Yes"
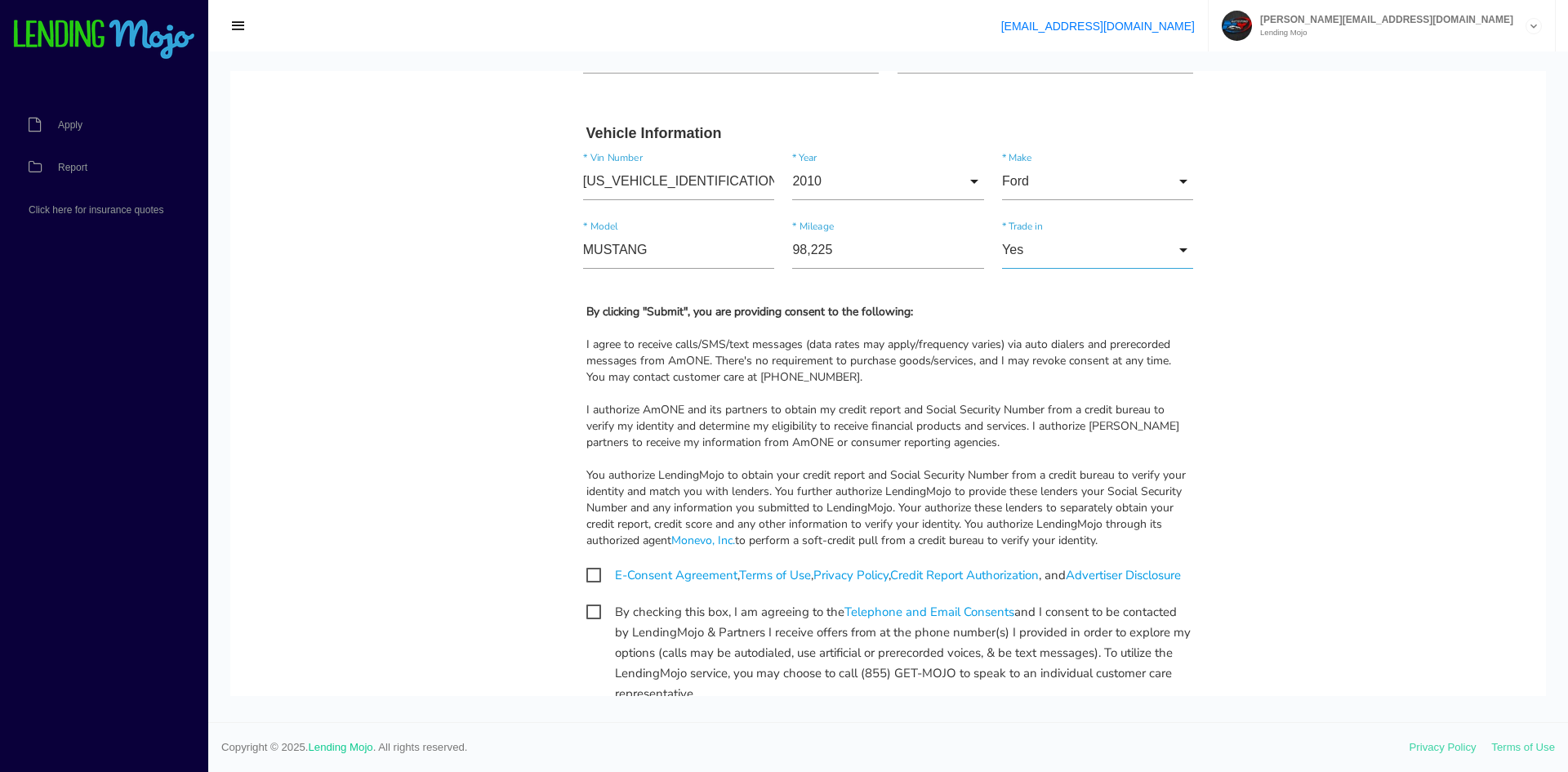
scroll to position [1526, 0]
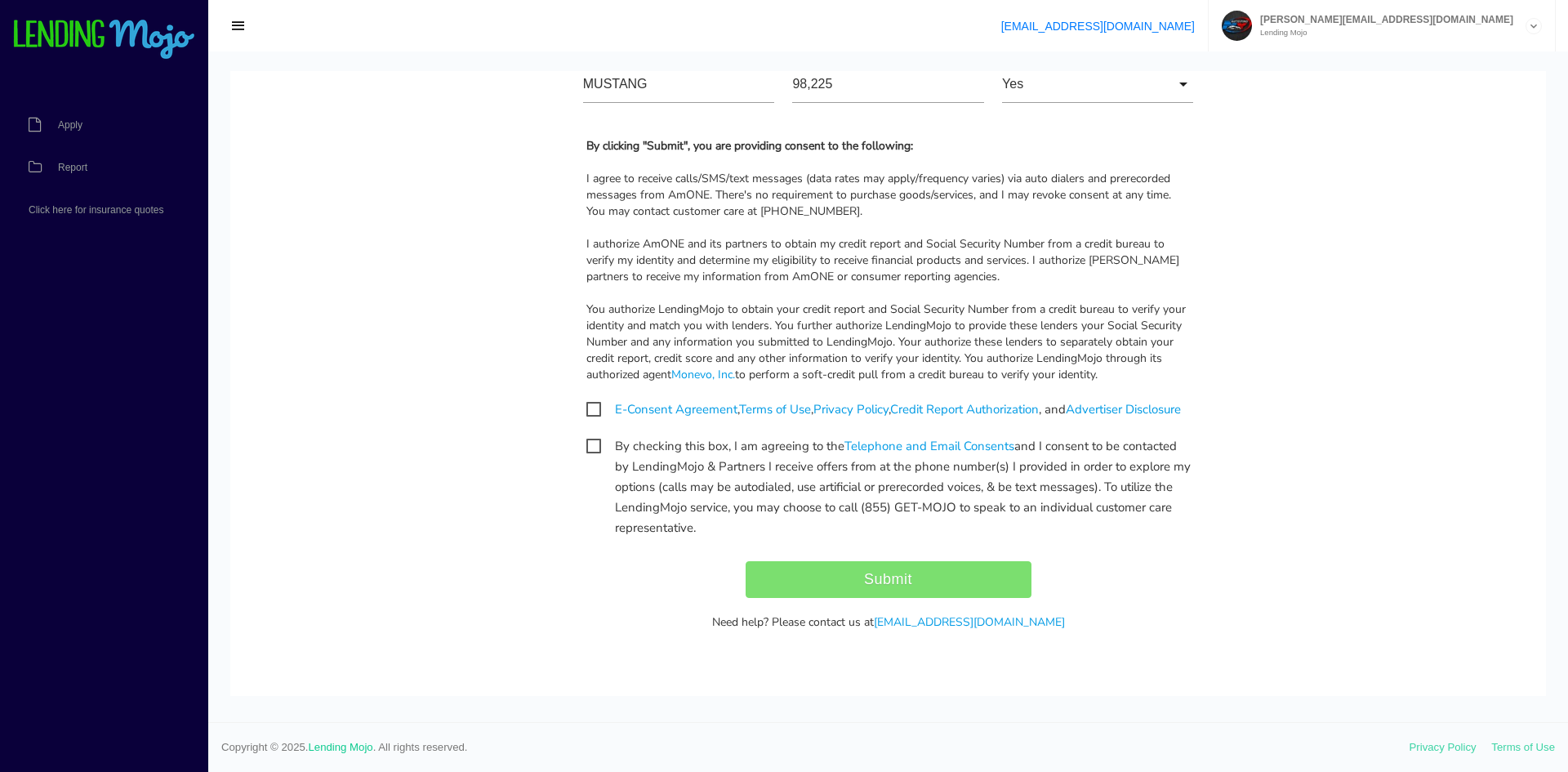
click at [587, 399] on span "E-Consent Agreement , Terms of Use , Privacy Policy , Credit Report Authorizati…" at bounding box center [884, 409] width 594 height 20
checkbox input "true"
click at [587, 456] on span "By checking this box, I am agreeing to the Telephone and Email Consents and I c…" at bounding box center [888, 446] width 604 height 20
checkbox input "true"
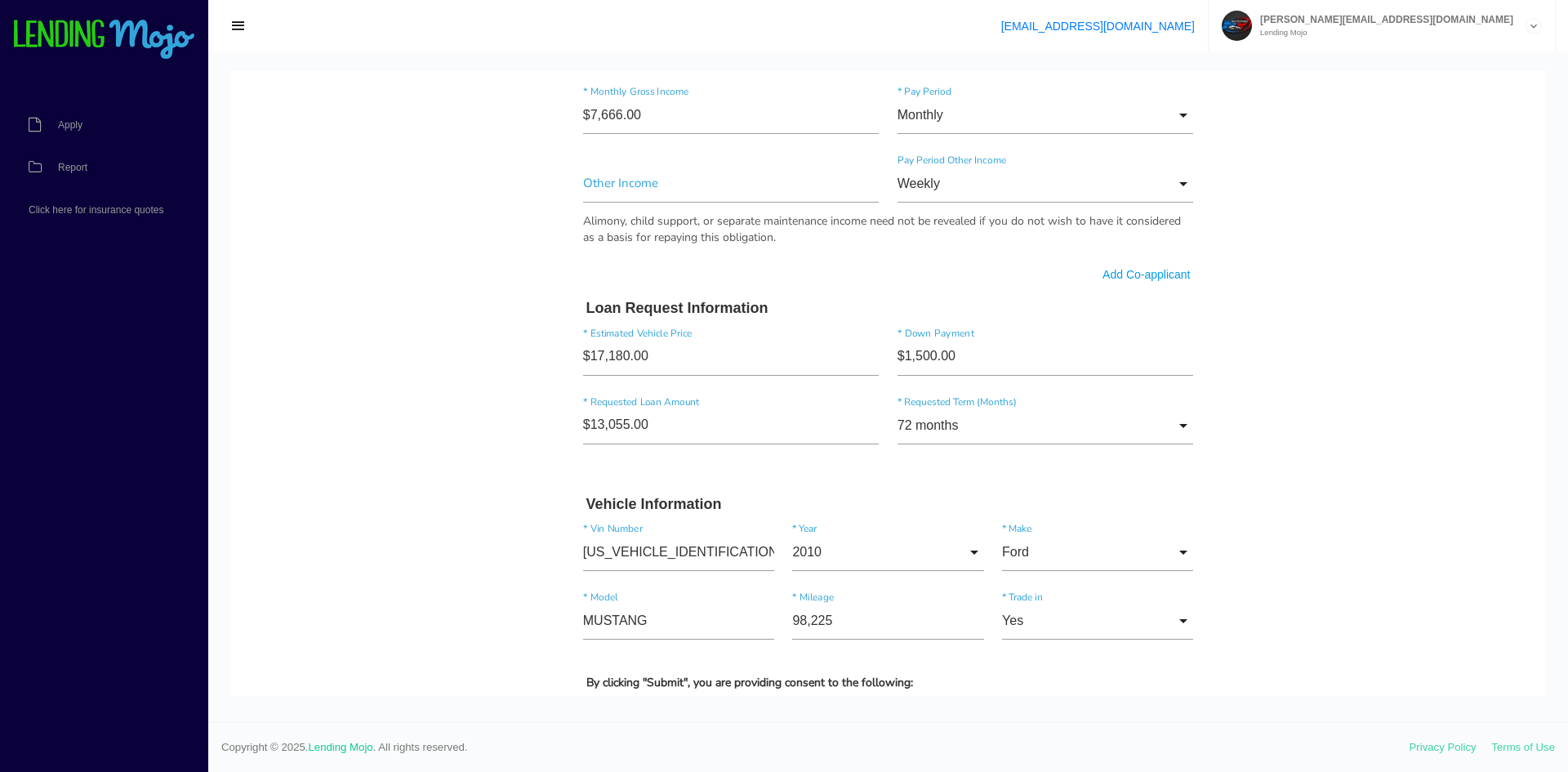
scroll to position [1037, 0]
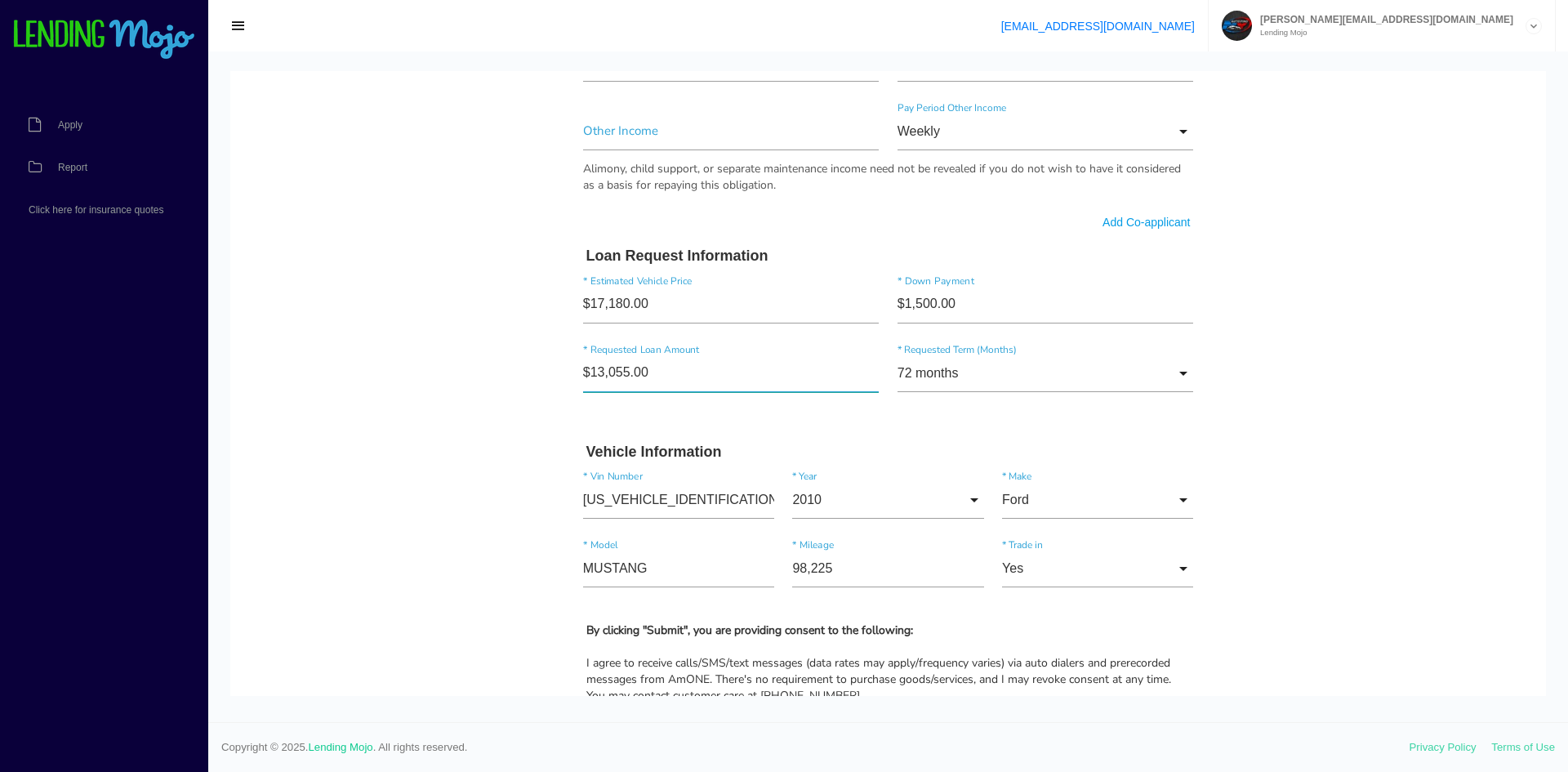
drag, startPoint x: 666, startPoint y: 382, endPoint x: 498, endPoint y: 373, distance: 168.2
click at [498, 373] on body "Quick, Secure Financing Personalized to You. BRAD * First Name Middle Name ARNO…" at bounding box center [888, 107] width 1316 height 2145
type input"] "$11,862.40"
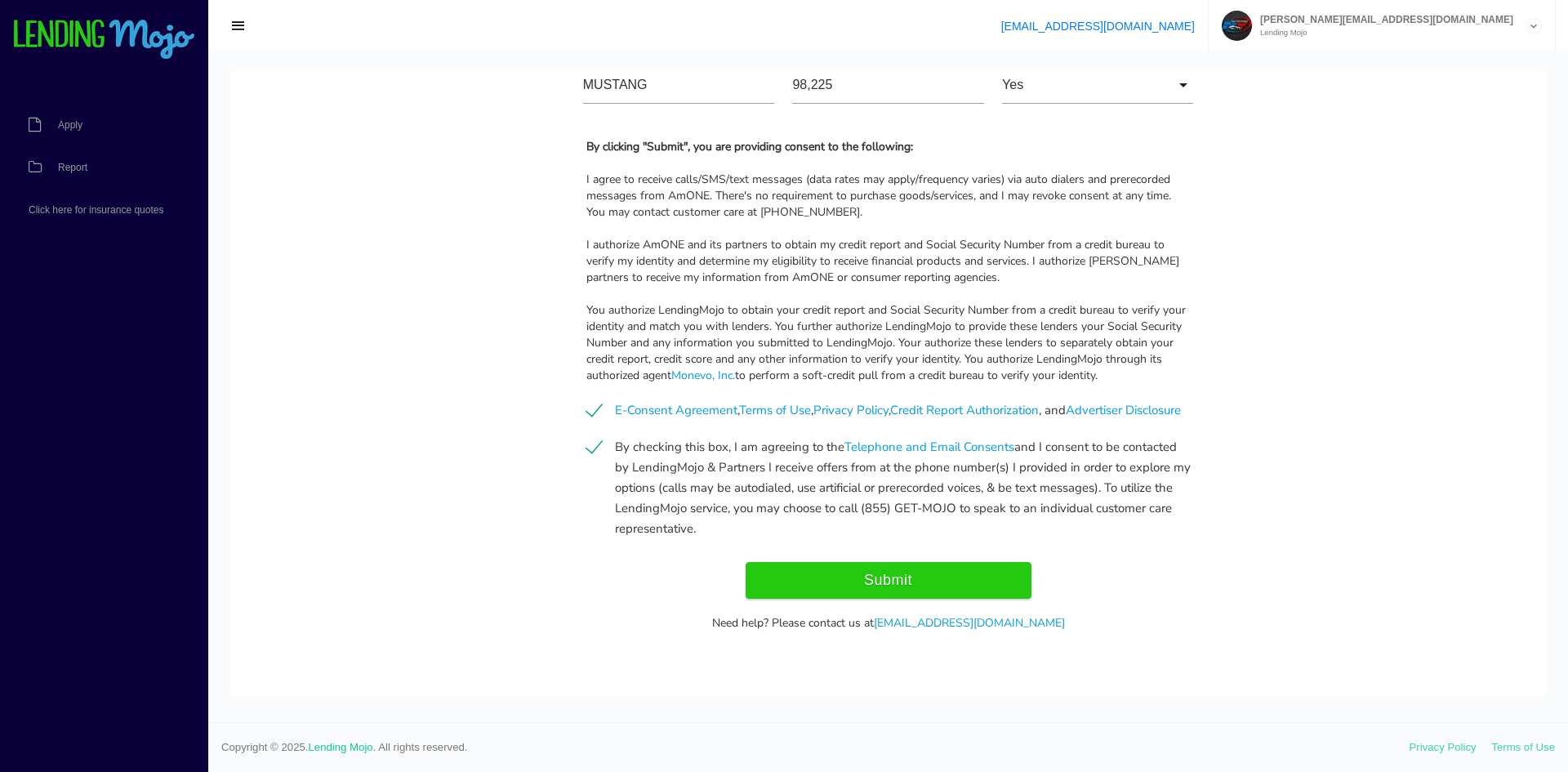
scroll to position [1526, 0]
click at [895, 585] on input "Submit" at bounding box center [888, 579] width 286 height 37
type input "Submitting..."
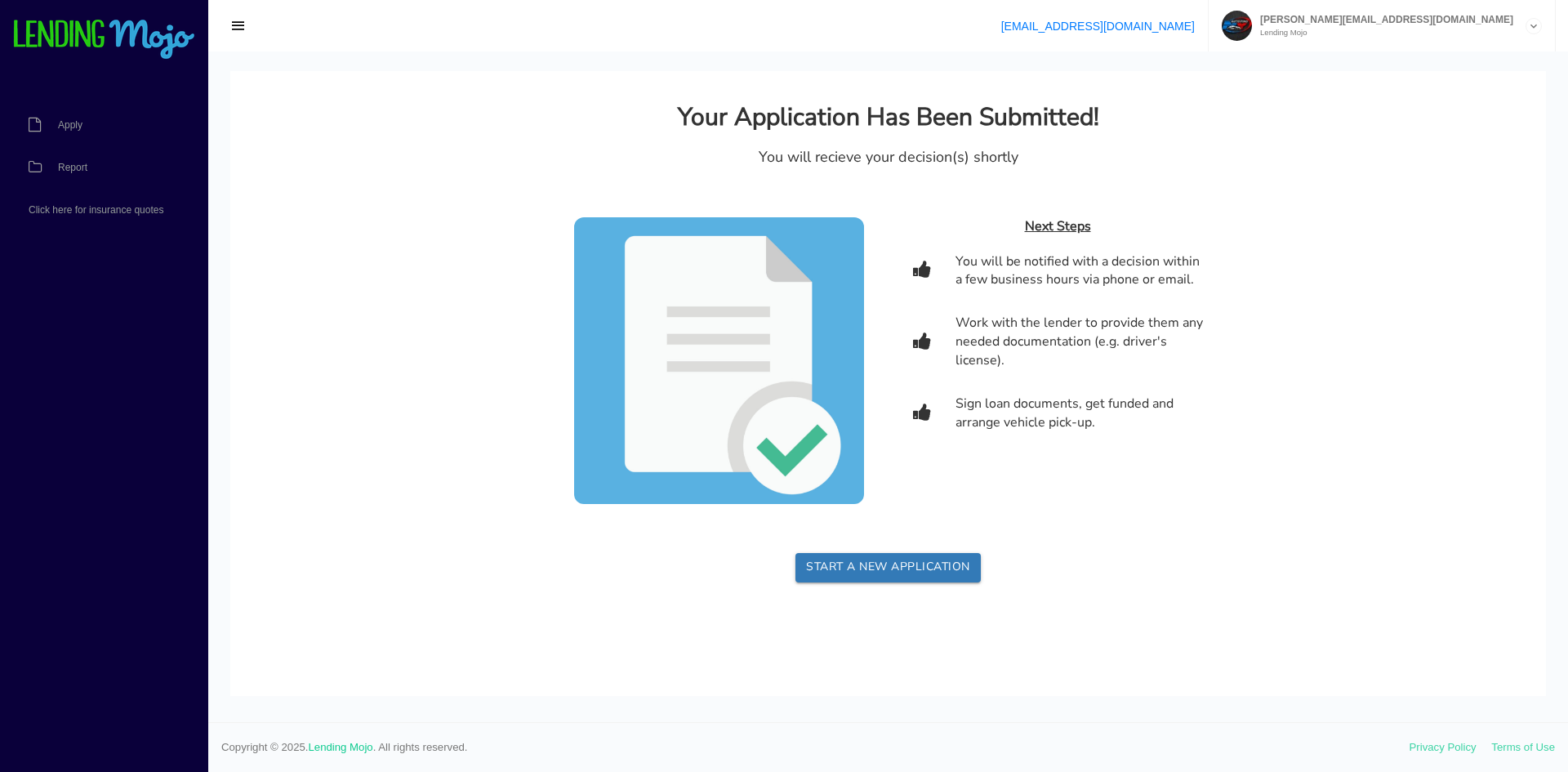
scroll to position [0, 0]
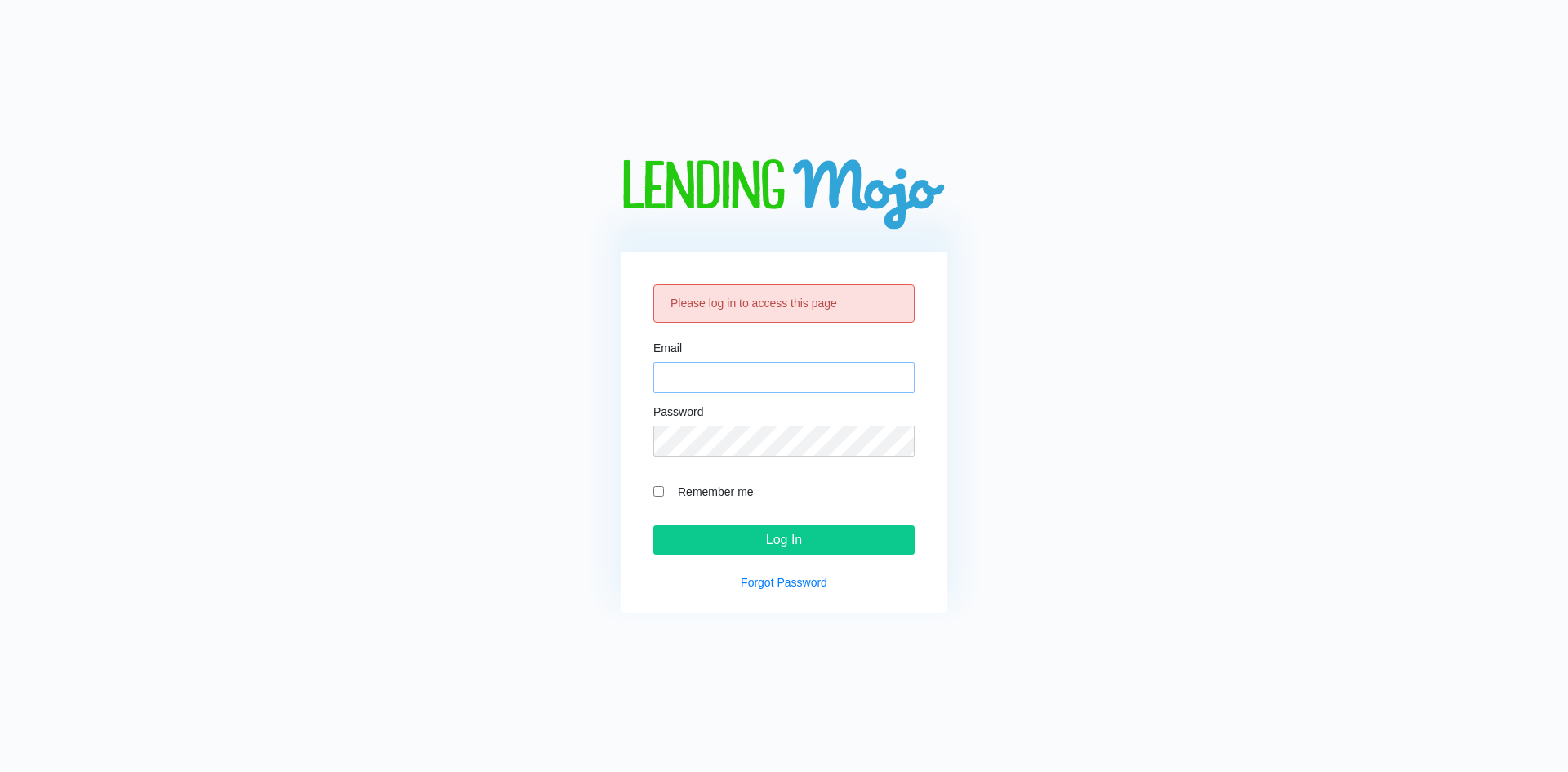
type input "[PERSON_NAME][EMAIL_ADDRESS][DOMAIN_NAME]"
click at [777, 528] on input "Log In" at bounding box center [784, 539] width 261 height 29
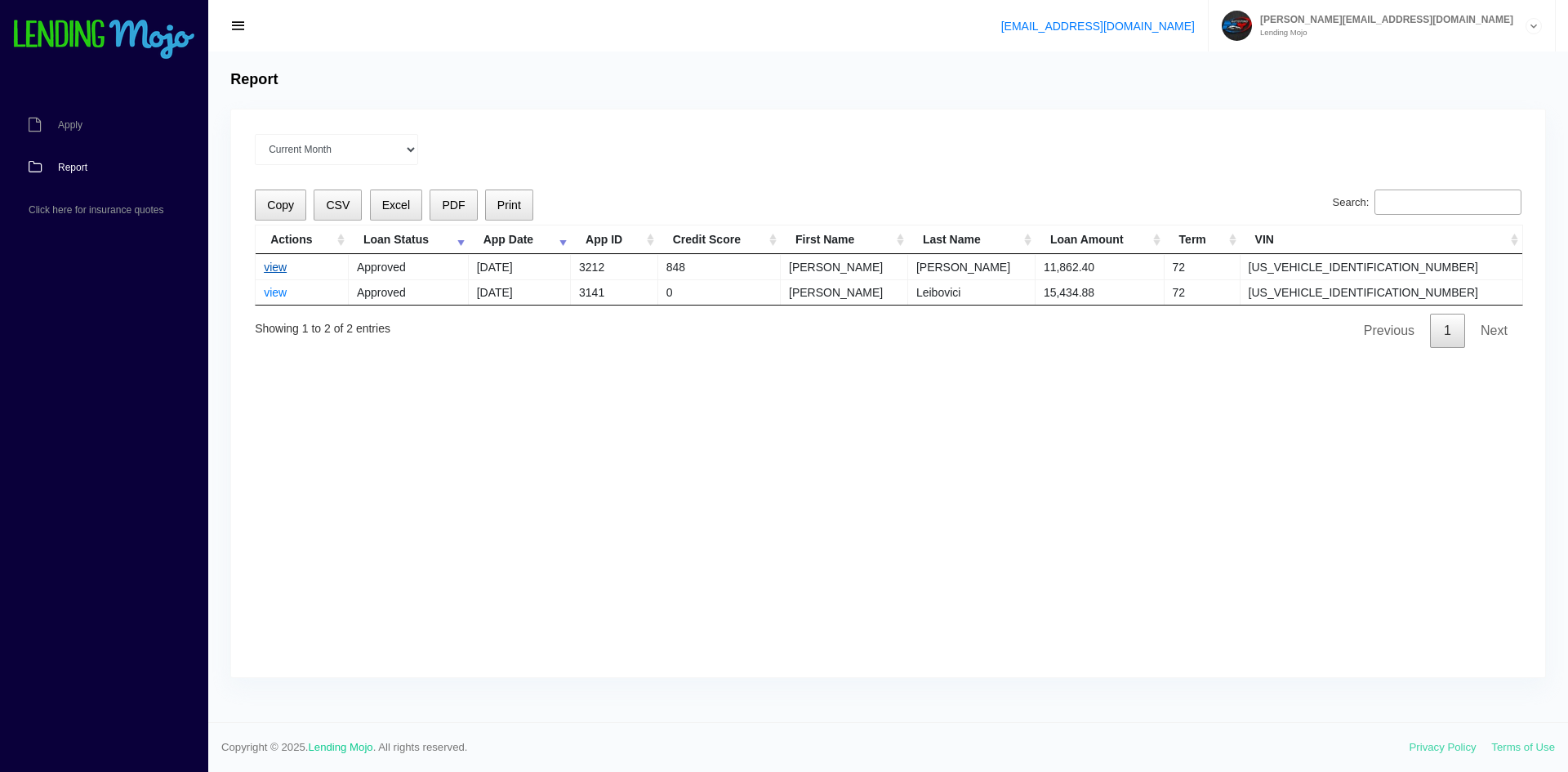
click at [264, 269] on link "view" at bounding box center [275, 266] width 23 height 13
click at [581, 511] on div "Current Month [DATE] [DATE] [DATE] [DATE] [DATE] All time Loading Copy CSV Exce…" at bounding box center [888, 392] width 1314 height 567
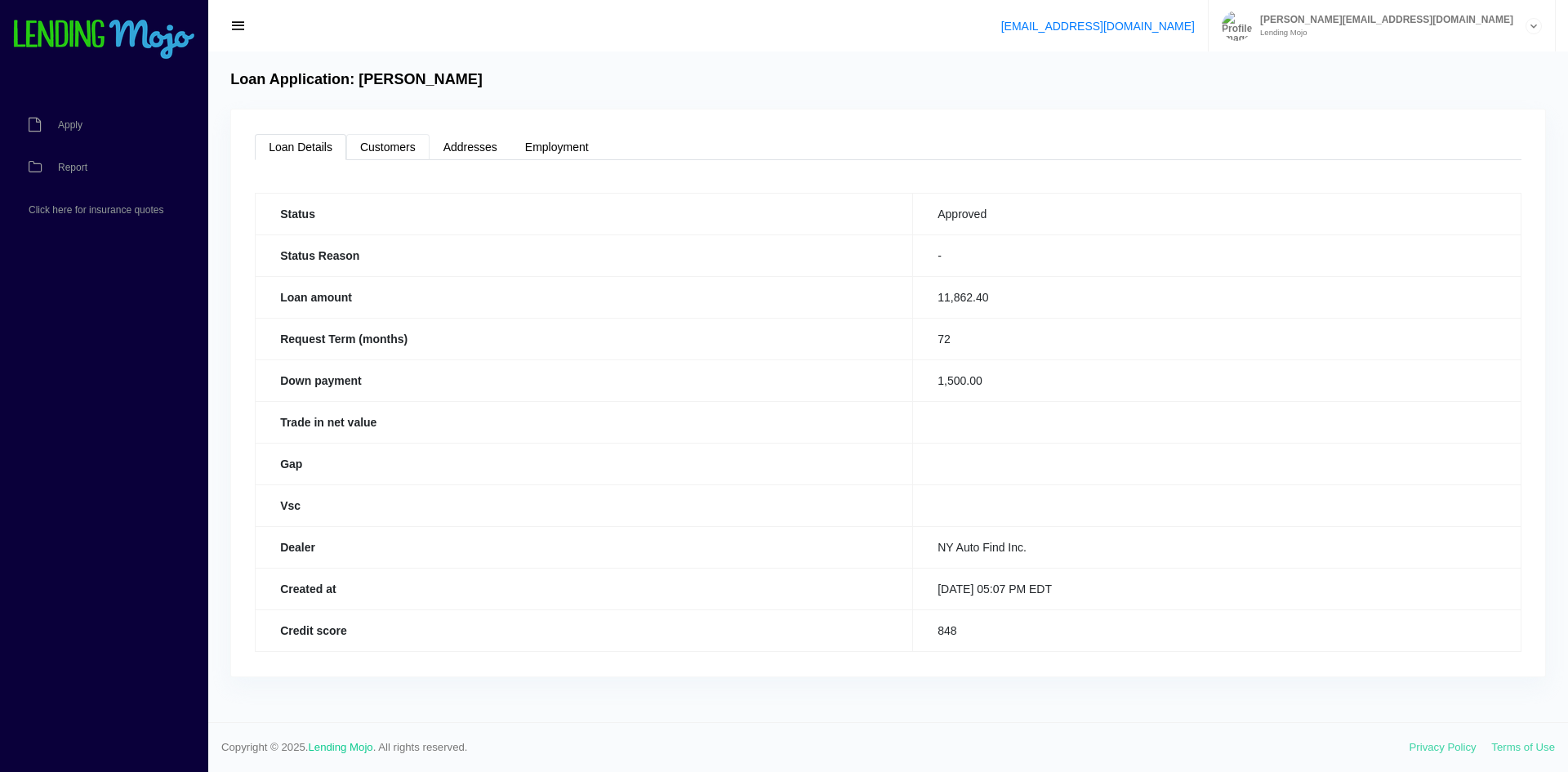
click at [395, 142] on link "Customers" at bounding box center [388, 147] width 84 height 26
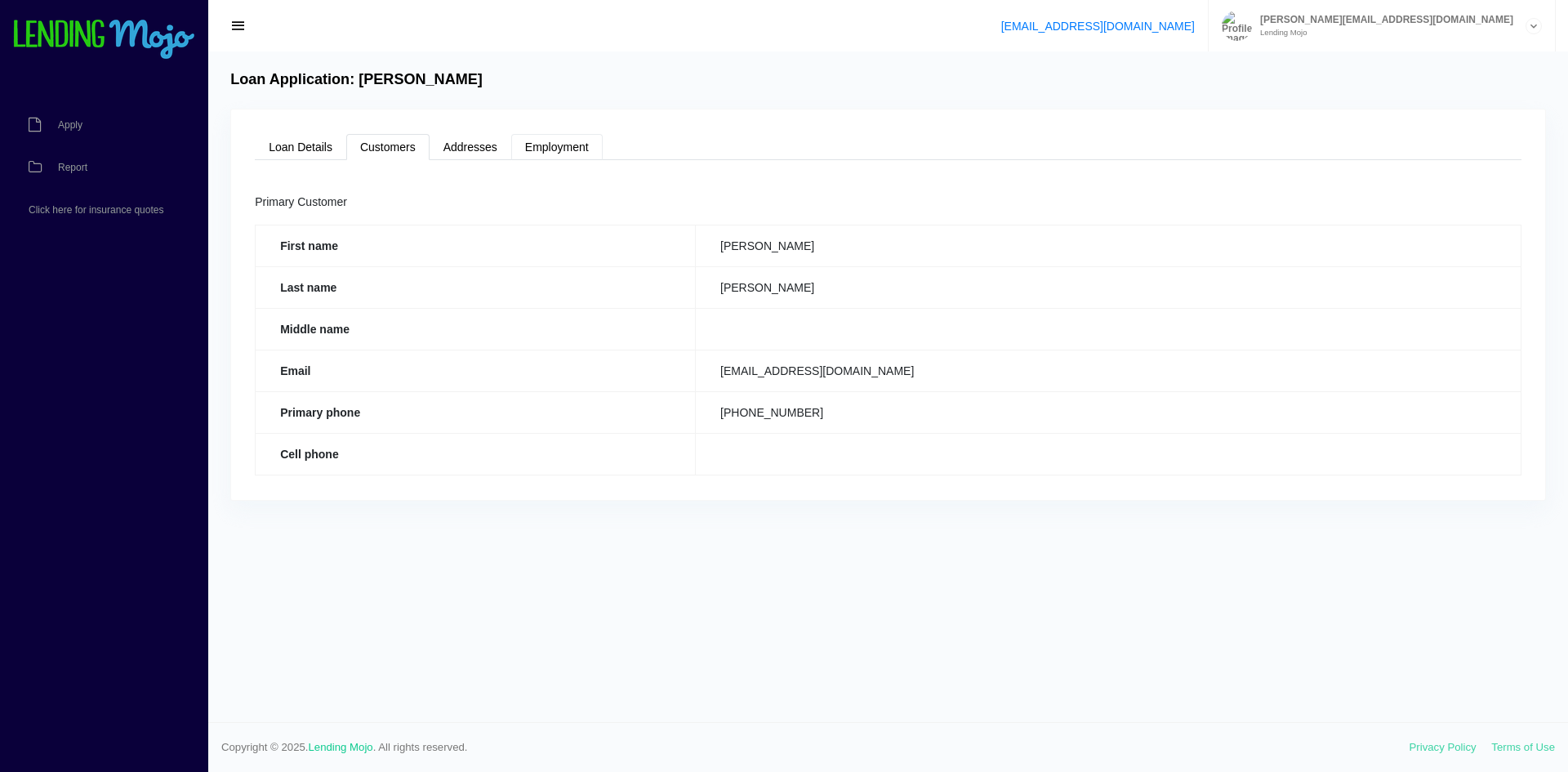
click at [536, 143] on link "Employment" at bounding box center [557, 147] width 91 height 26
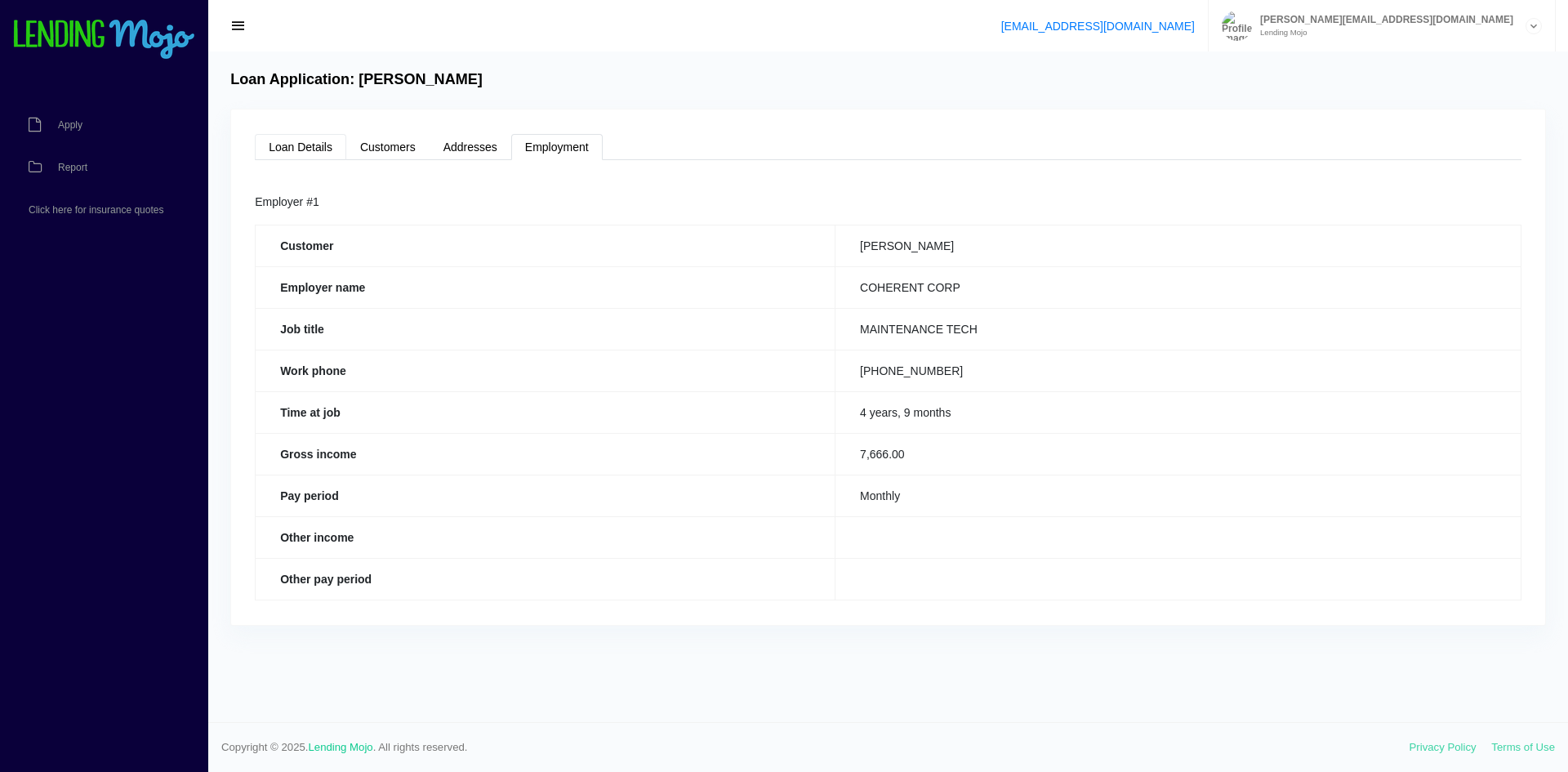
click at [287, 143] on link "Loan Details" at bounding box center [301, 147] width 91 height 26
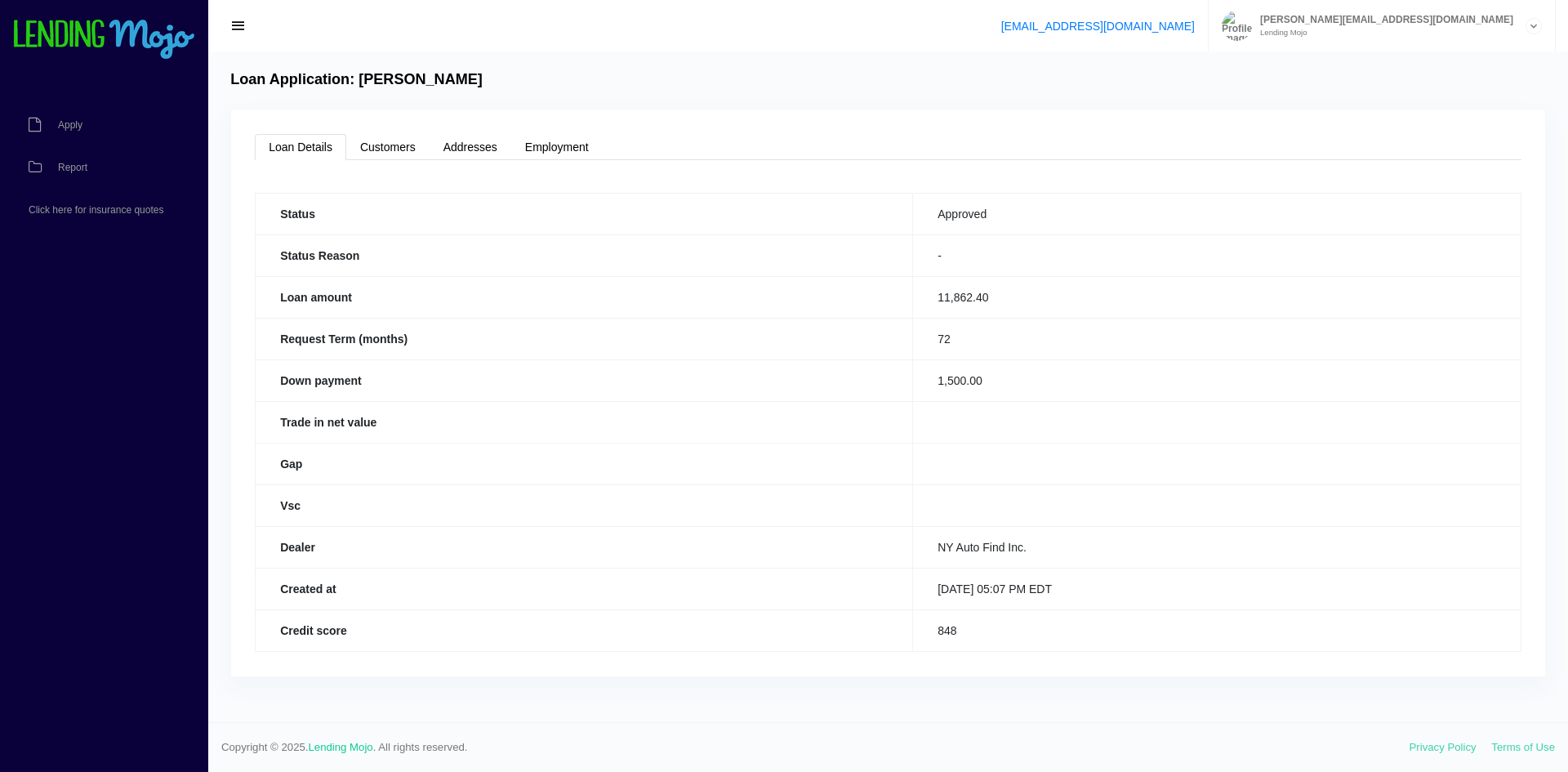
click at [842, 113] on div "Loan Details Customers Addresses Employment Status Approved Status Reason - Loa…" at bounding box center [888, 392] width 1314 height 567
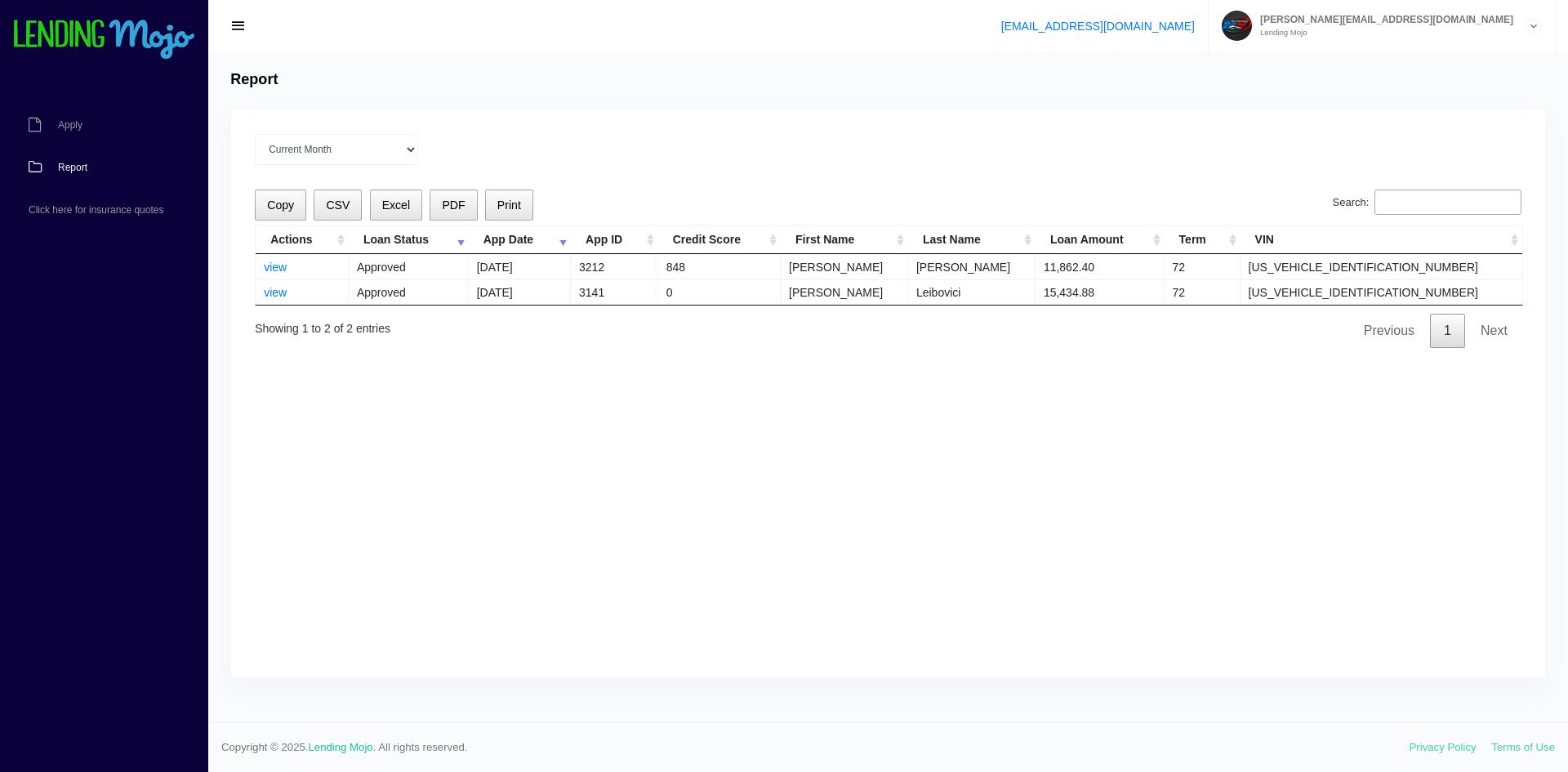
click at [739, 372] on div "Current Month Jul 2025 Jun 2025 May 2025 Apr 2025 Mar 2025 All time Loading Cop…" at bounding box center [888, 392] width 1314 height 567
